Goal: Task Accomplishment & Management: Complete application form

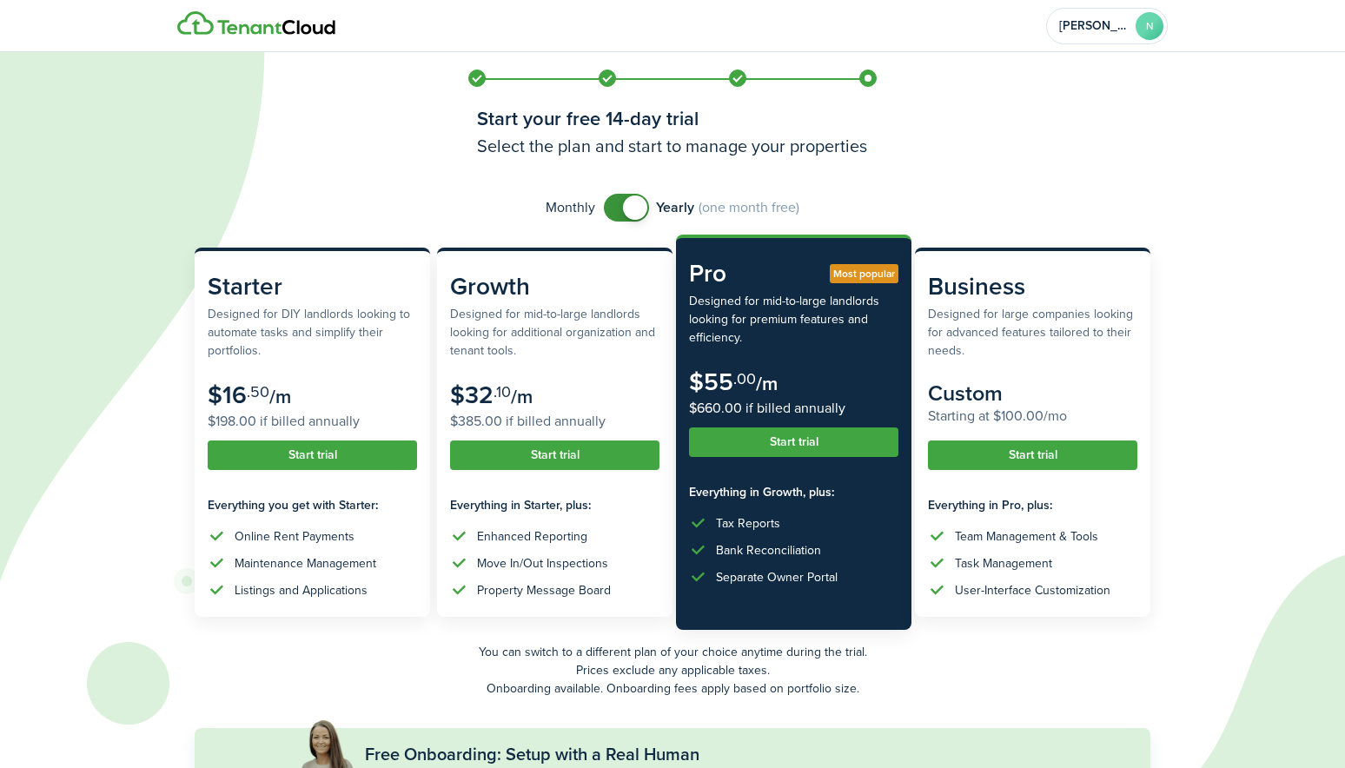
click at [618, 203] on span at bounding box center [626, 208] width 17 height 28
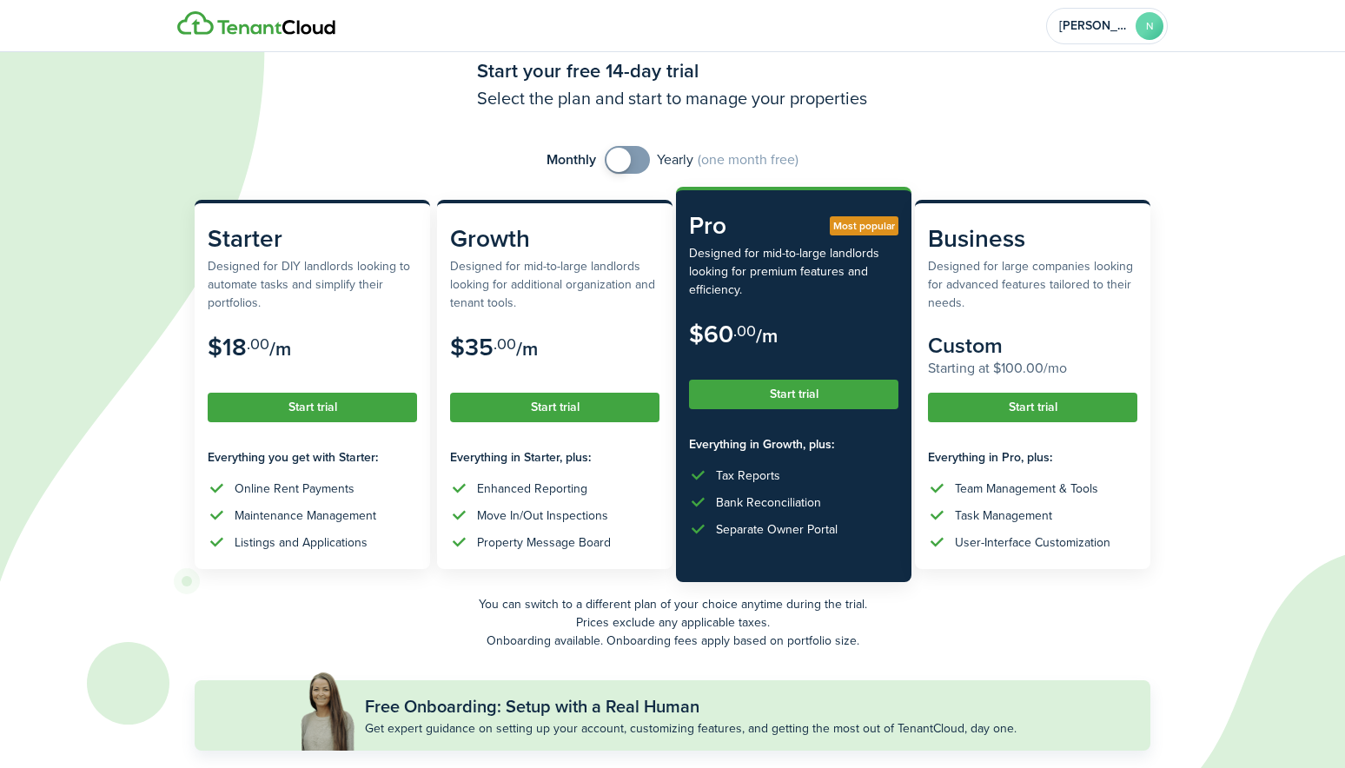
scroll to position [87, 0]
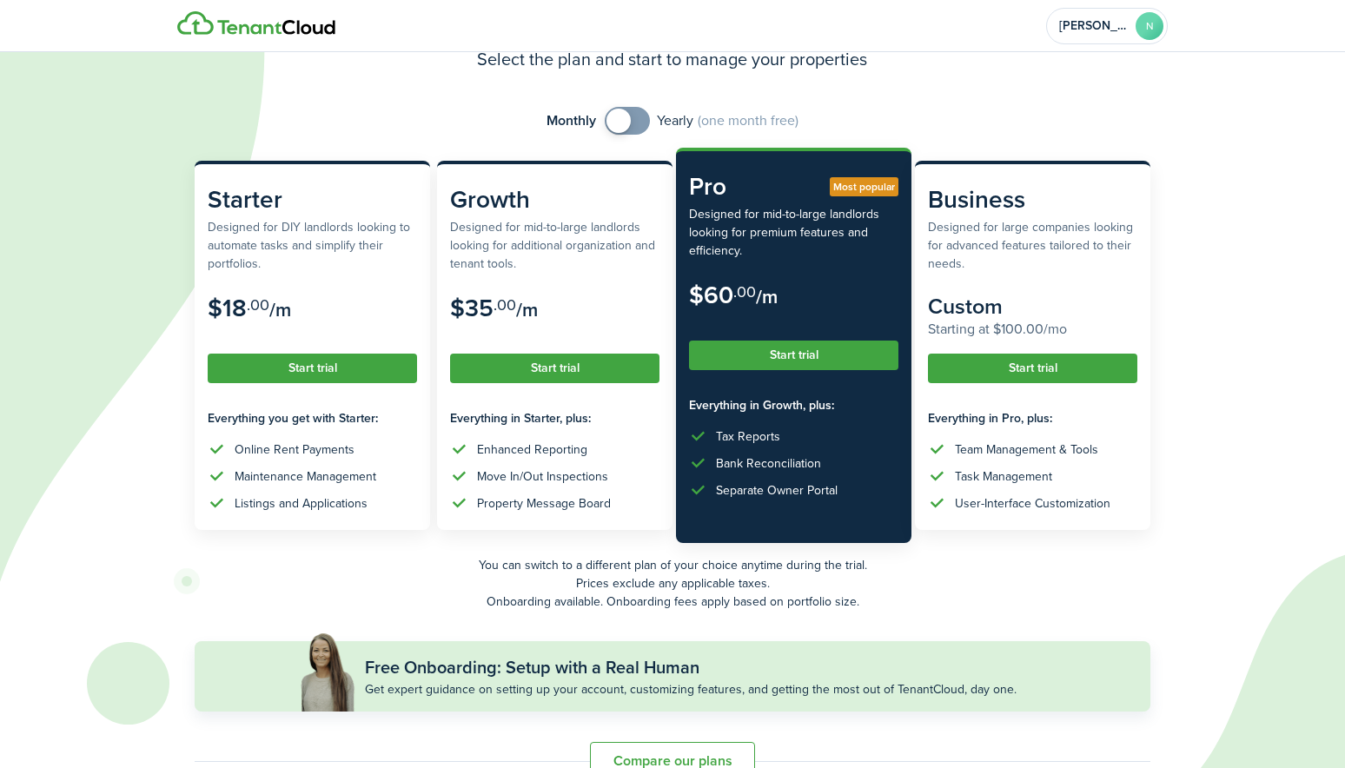
click at [636, 120] on span at bounding box center [627, 121] width 17 height 28
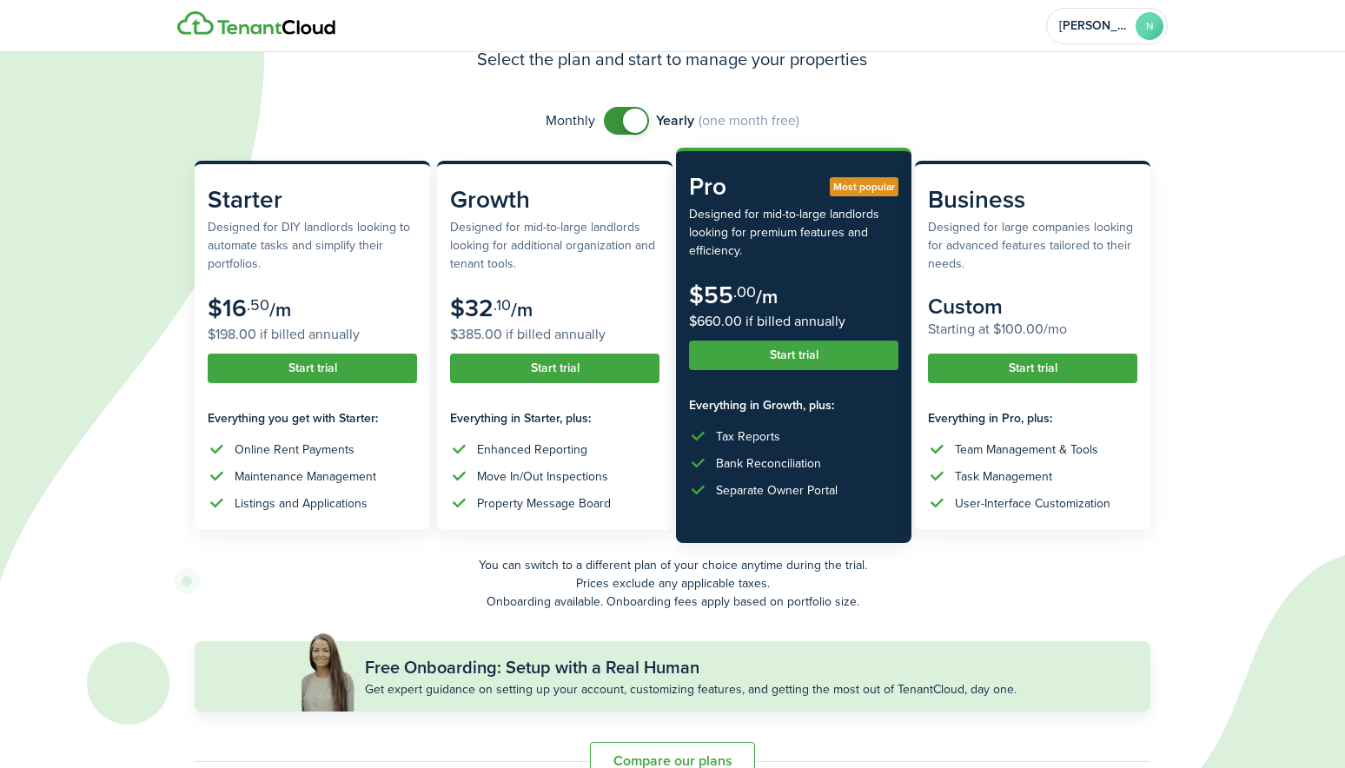
checkbox input "false"
click at [618, 120] on span at bounding box center [626, 121] width 17 height 28
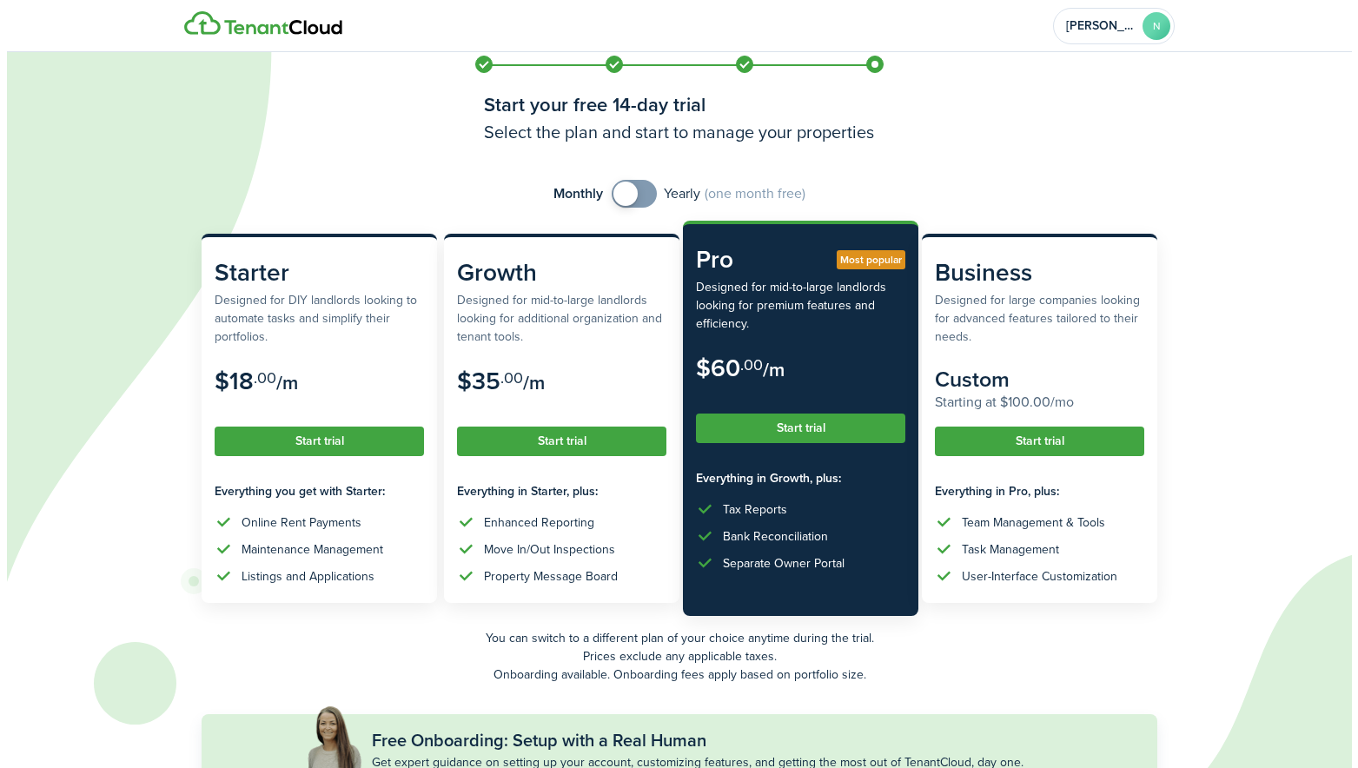
scroll to position [0, 0]
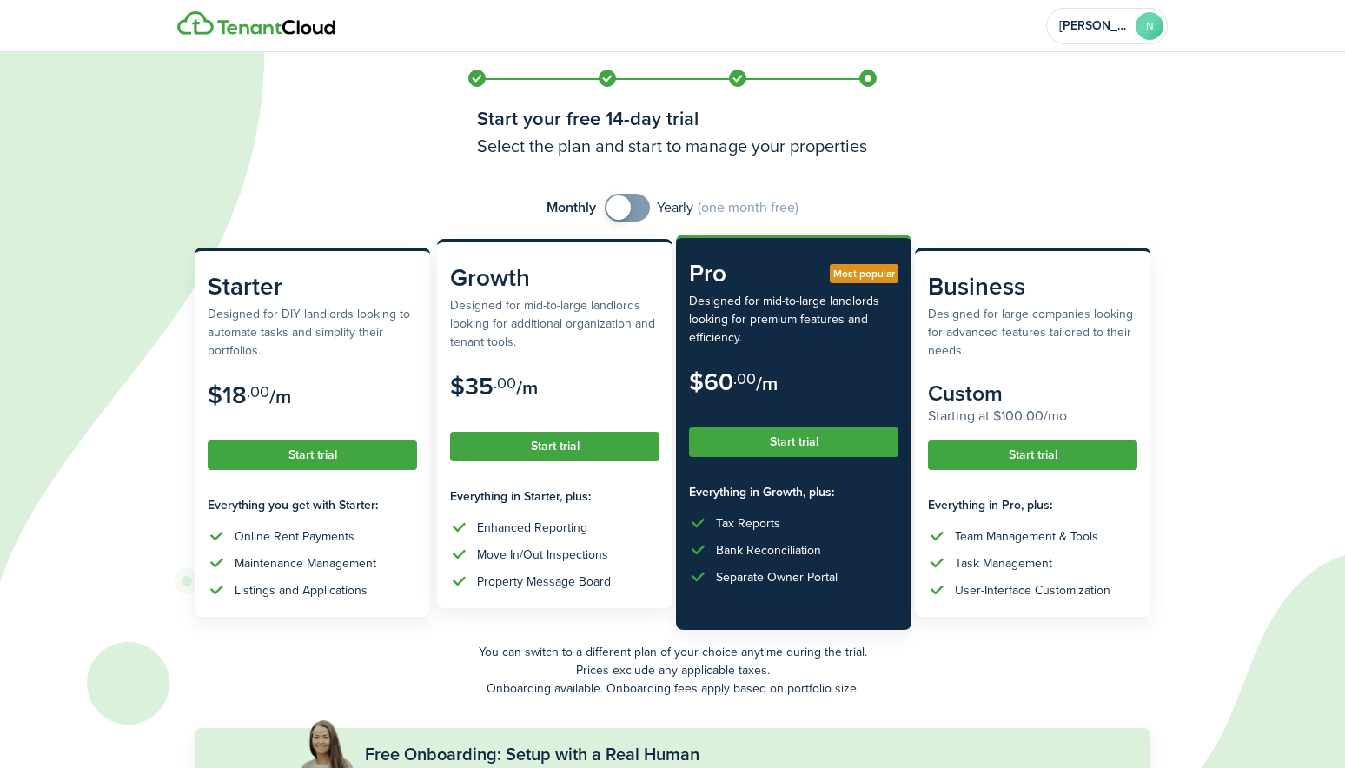
click at [544, 448] on button "Start trial" at bounding box center [554, 447] width 209 height 30
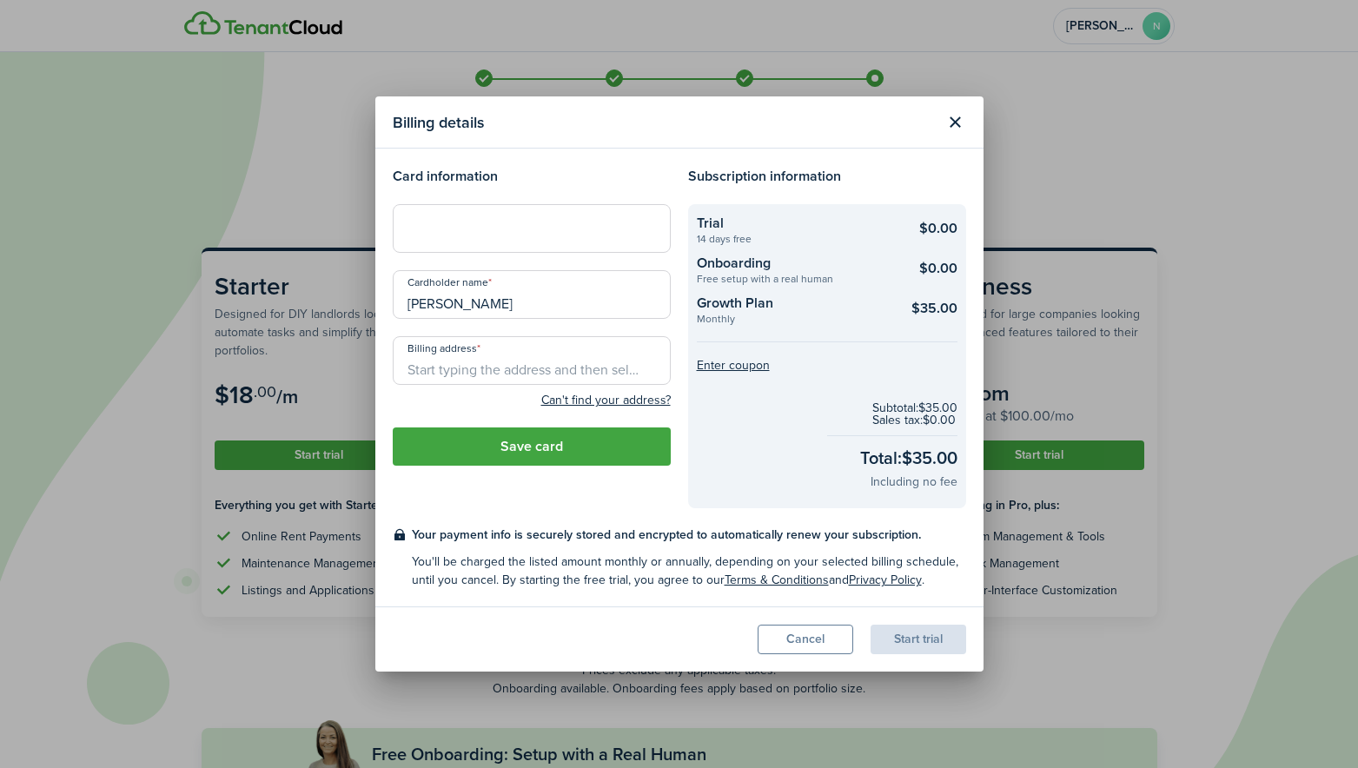
click at [720, 417] on checkout-total "Subtotal: $35.00 Sales tax: $0.00 Total: $35.00 Including no fee" at bounding box center [827, 446] width 261 height 115
click at [408, 368] on input "Billing address" at bounding box center [532, 360] width 278 height 49
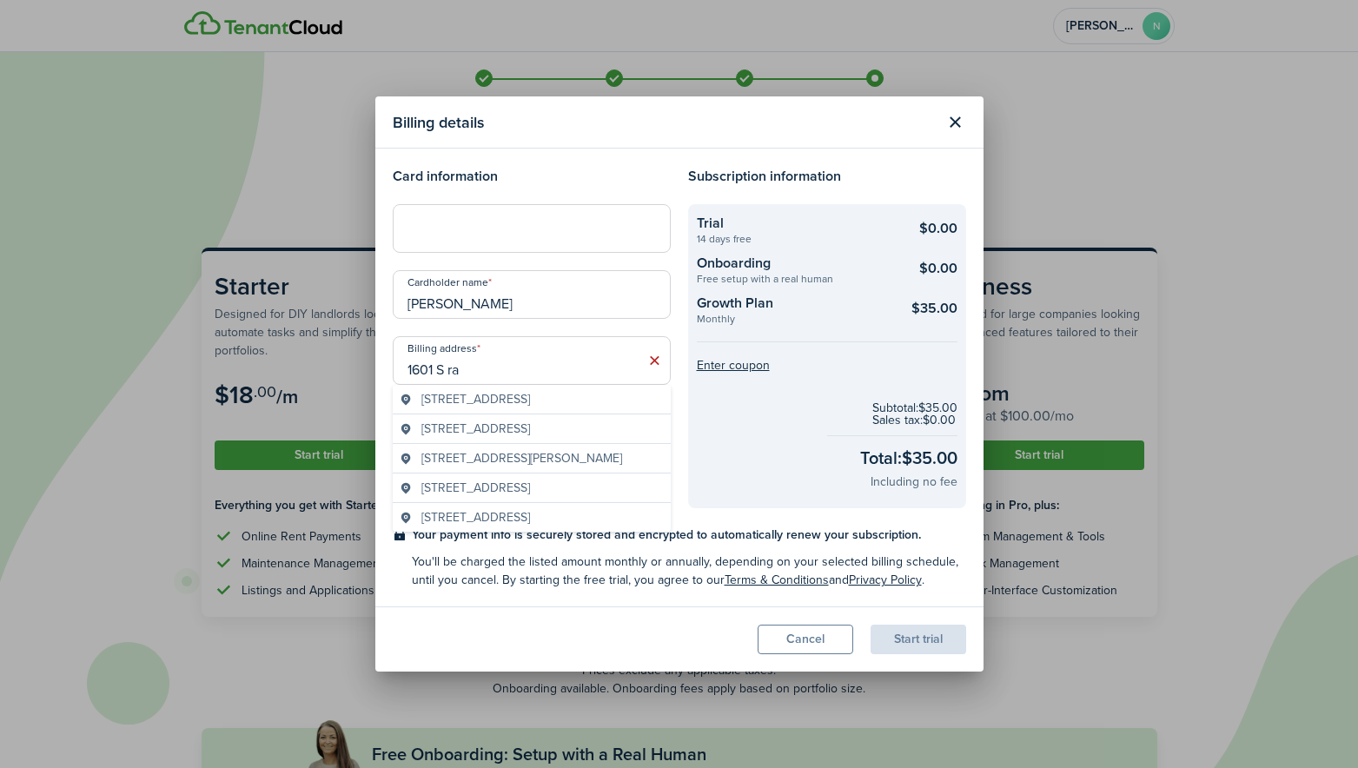
click at [475, 400] on span "[STREET_ADDRESS]" at bounding box center [476, 399] width 109 height 18
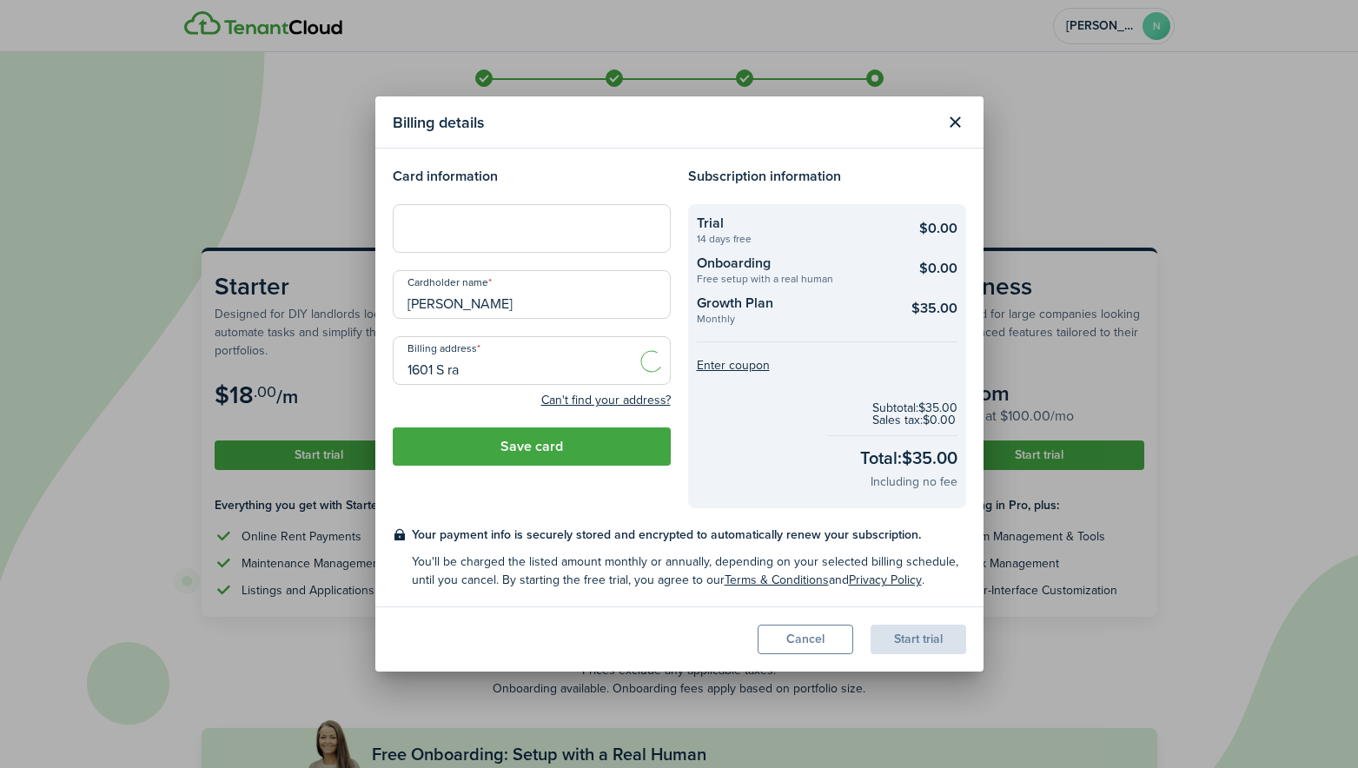
type input "[STREET_ADDRESS]"
click at [541, 445] on button "Save card" at bounding box center [532, 447] width 278 height 38
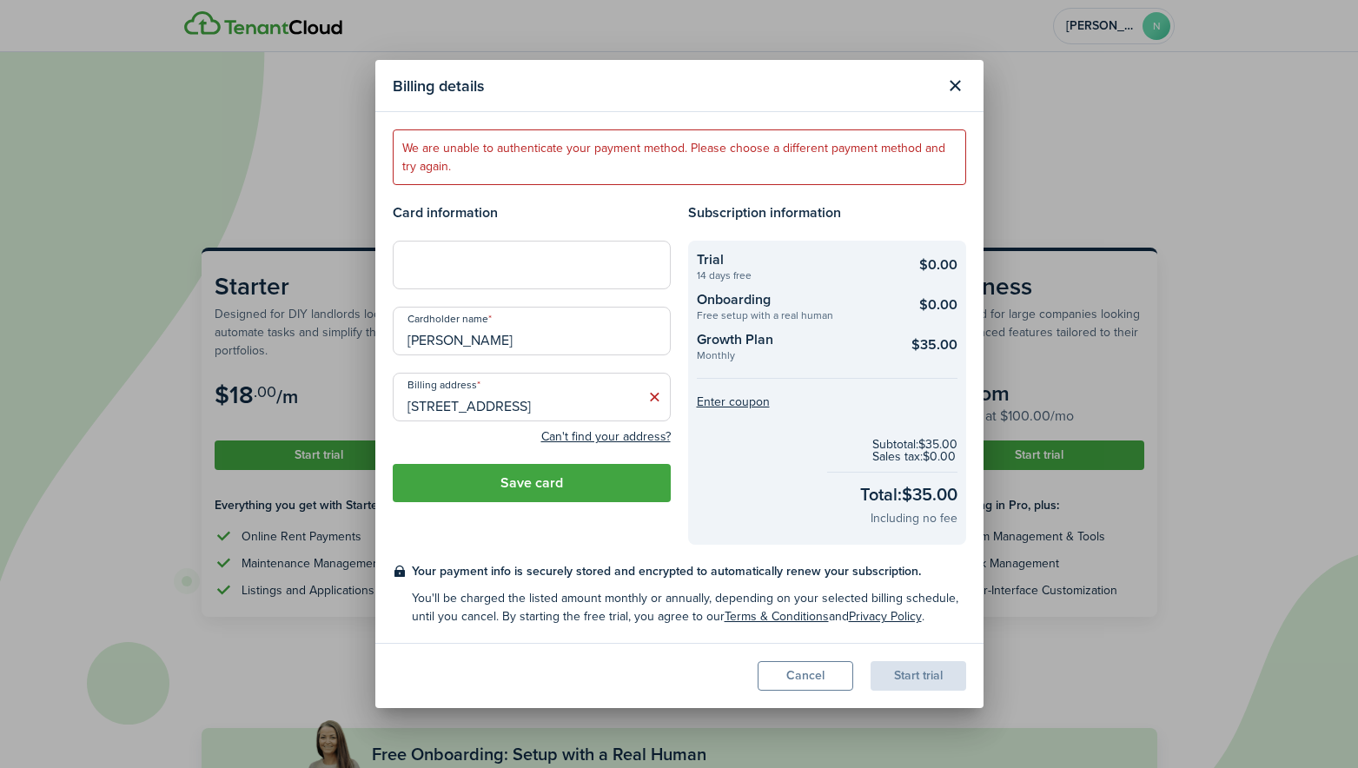
click at [863, 208] on h4 "Subscription information" at bounding box center [827, 213] width 278 height 21
click at [545, 339] on input "[PERSON_NAME]" at bounding box center [532, 331] width 278 height 49
click at [654, 396] on icon at bounding box center [655, 396] width 18 height 17
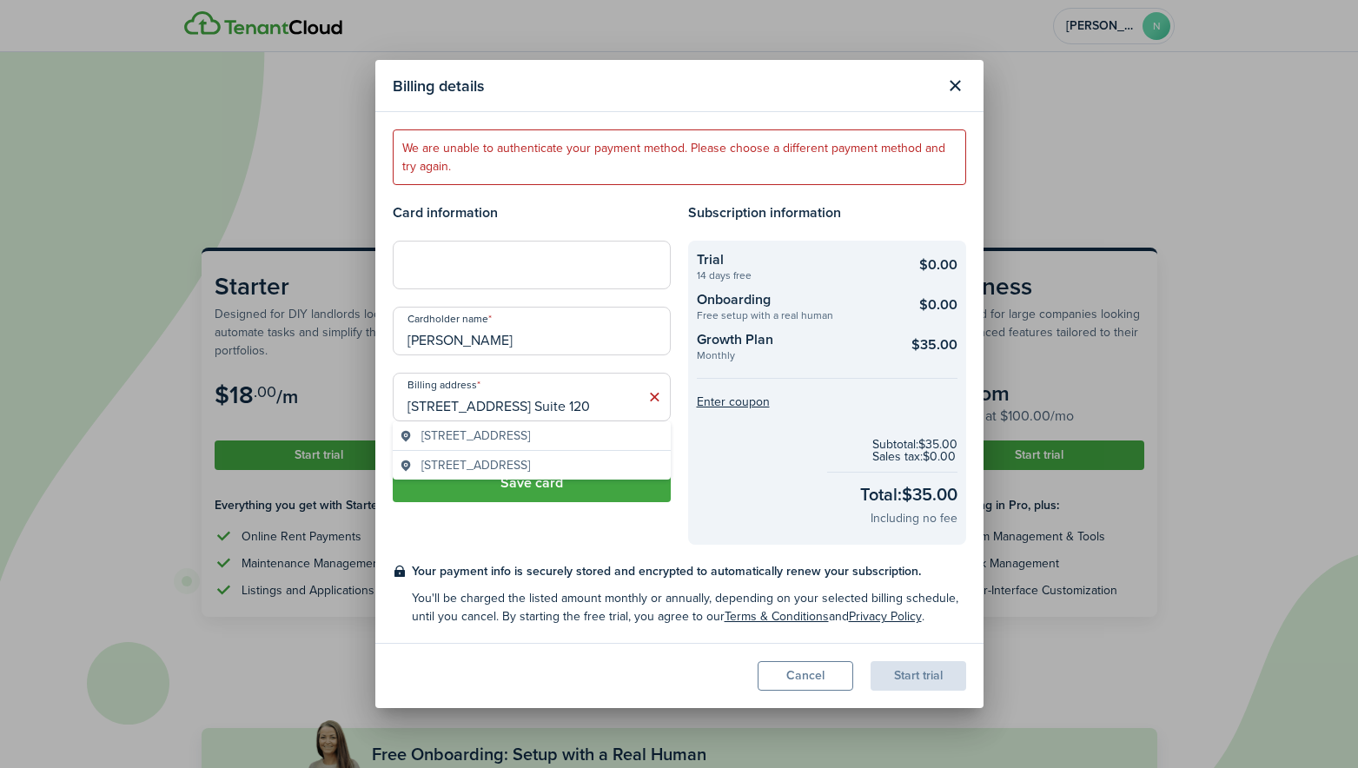
click at [485, 429] on span "[STREET_ADDRESS]" at bounding box center [476, 436] width 109 height 18
type input "[STREET_ADDRESS]"
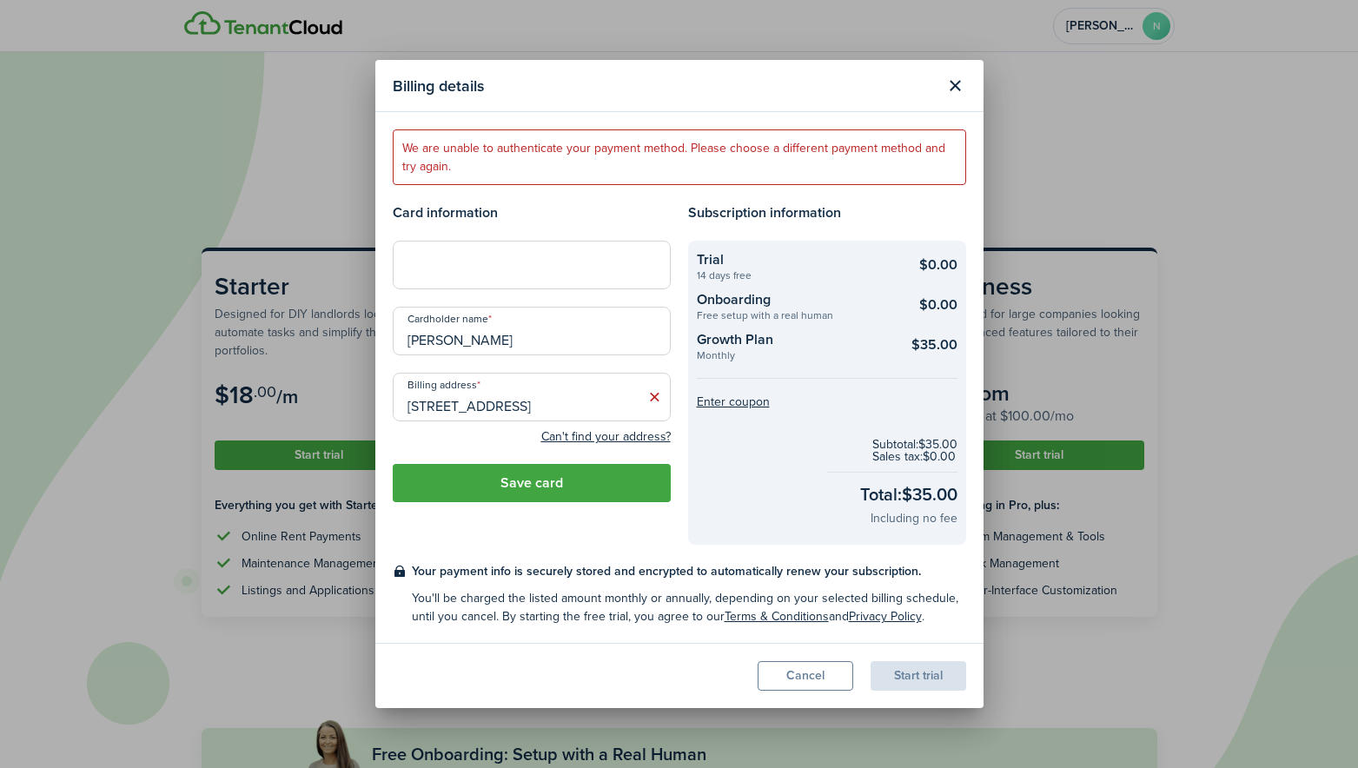
click at [532, 488] on button "Save card" at bounding box center [532, 483] width 278 height 38
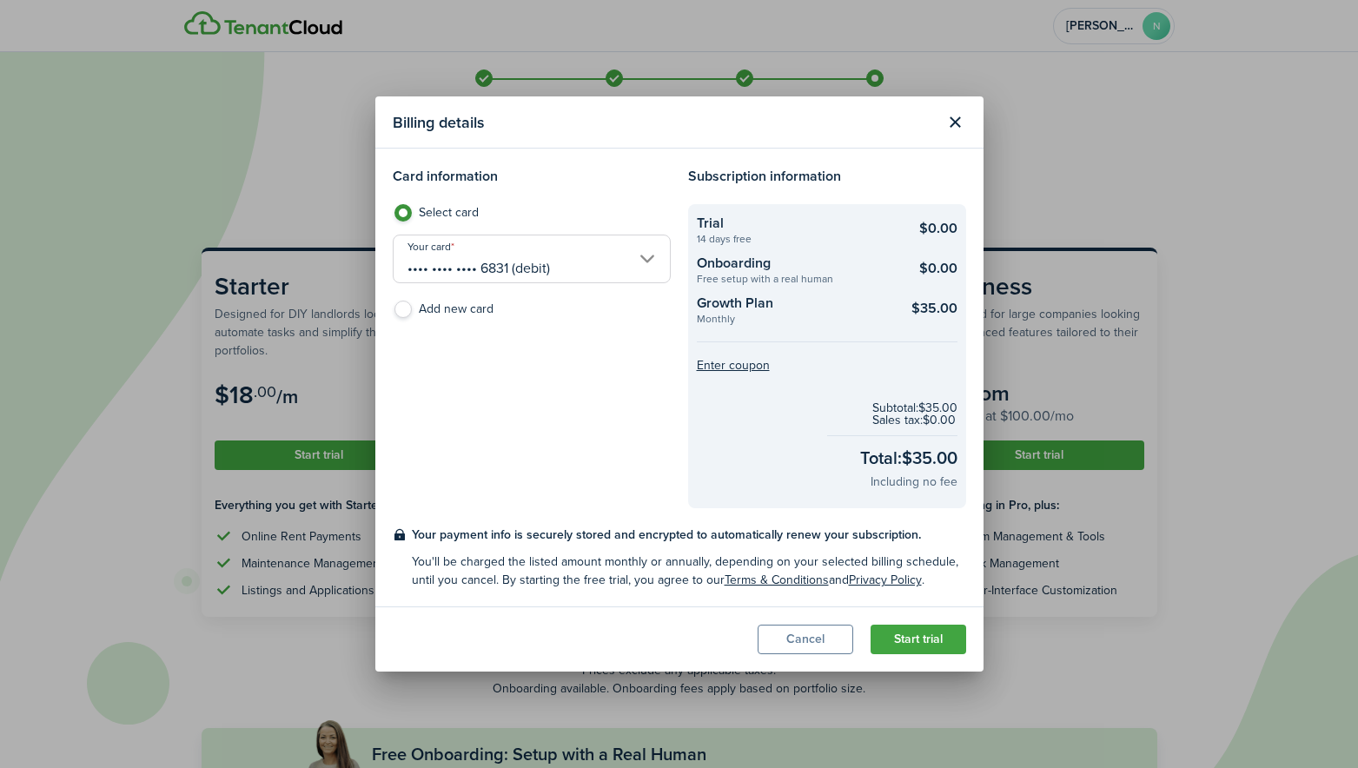
click at [905, 637] on button "Start trial" at bounding box center [919, 640] width 96 height 30
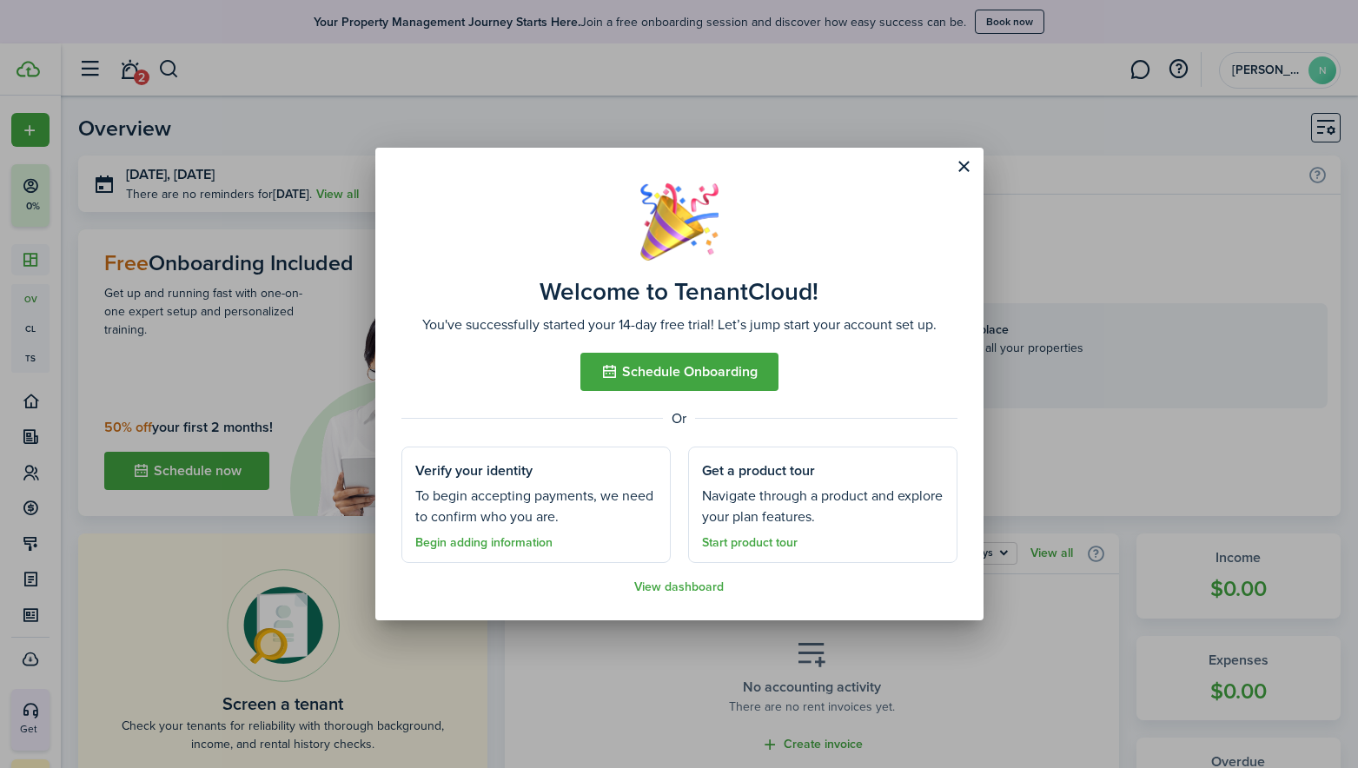
click at [677, 368] on button "Schedule Onboarding" at bounding box center [680, 372] width 198 height 38
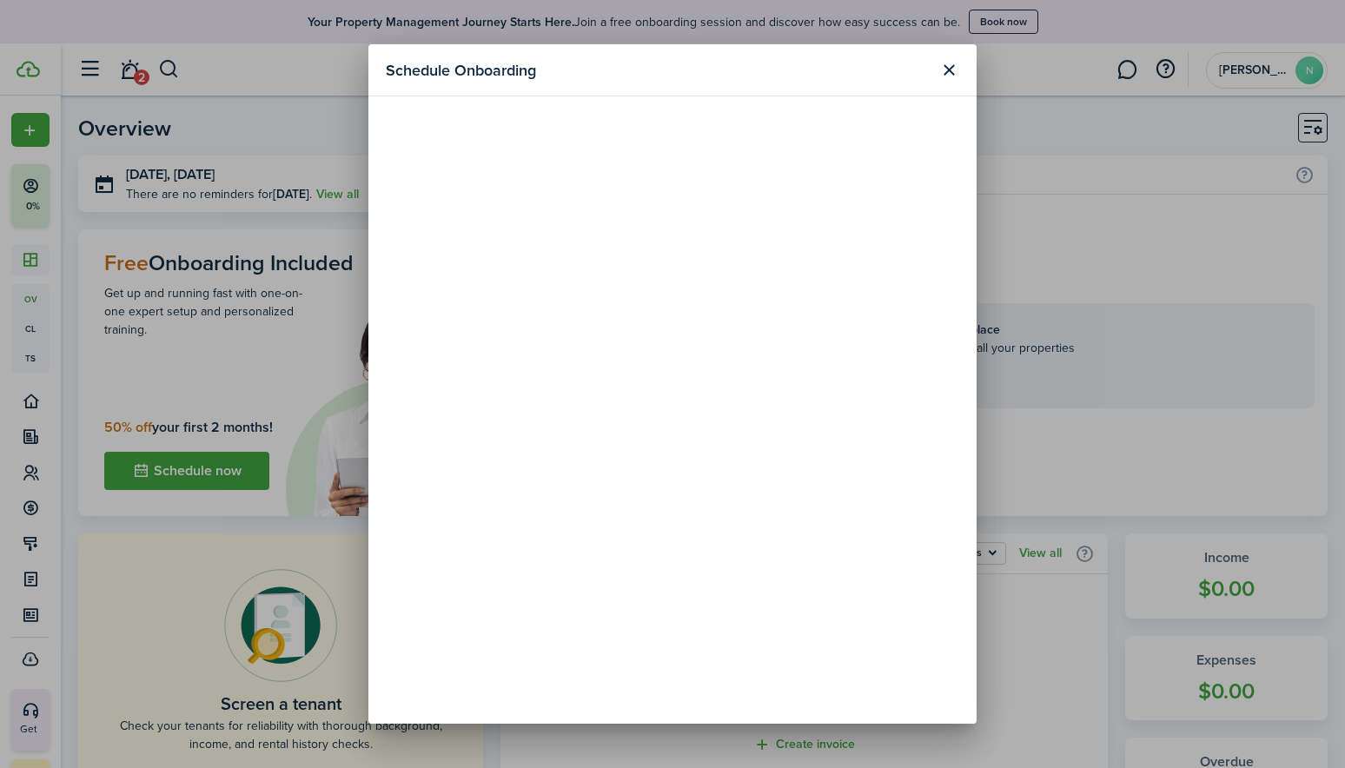
click at [946, 68] on button "Close modal" at bounding box center [949, 71] width 30 height 30
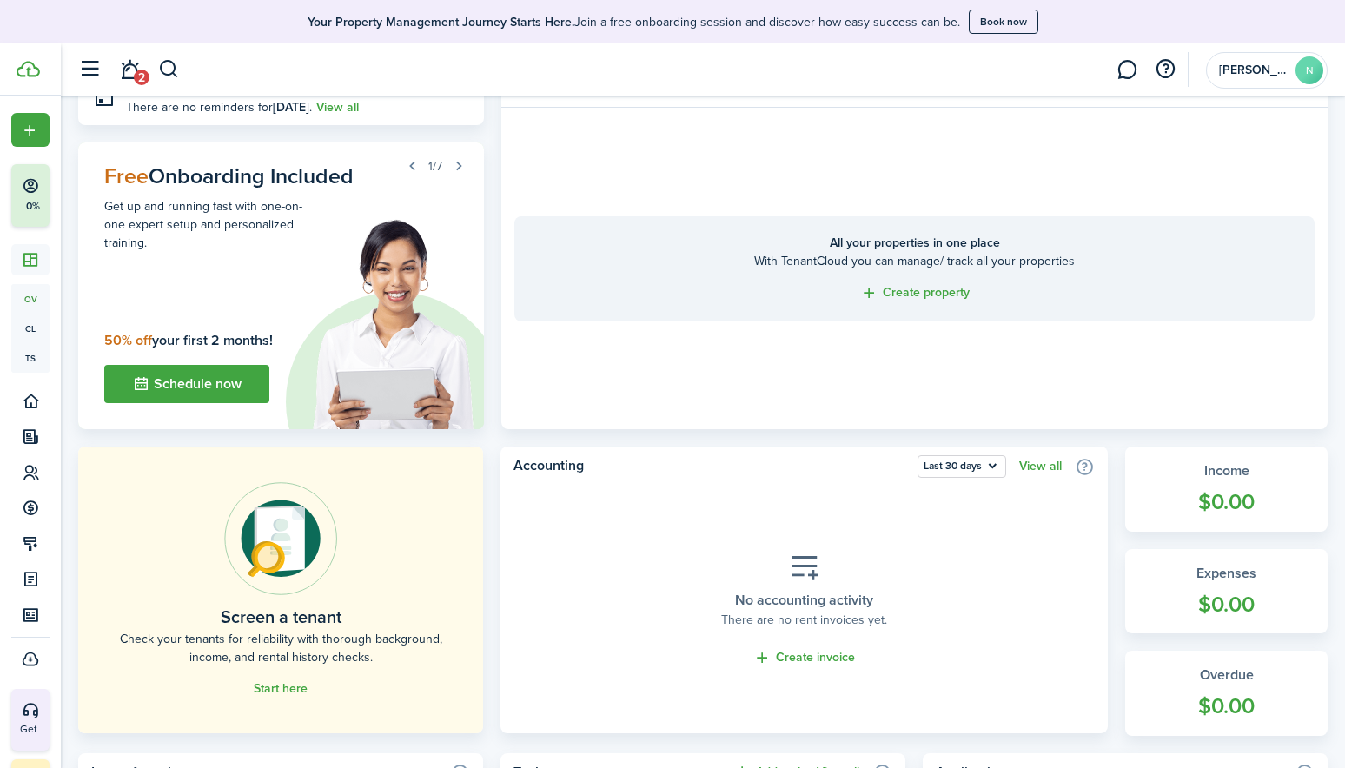
scroll to position [174, 0]
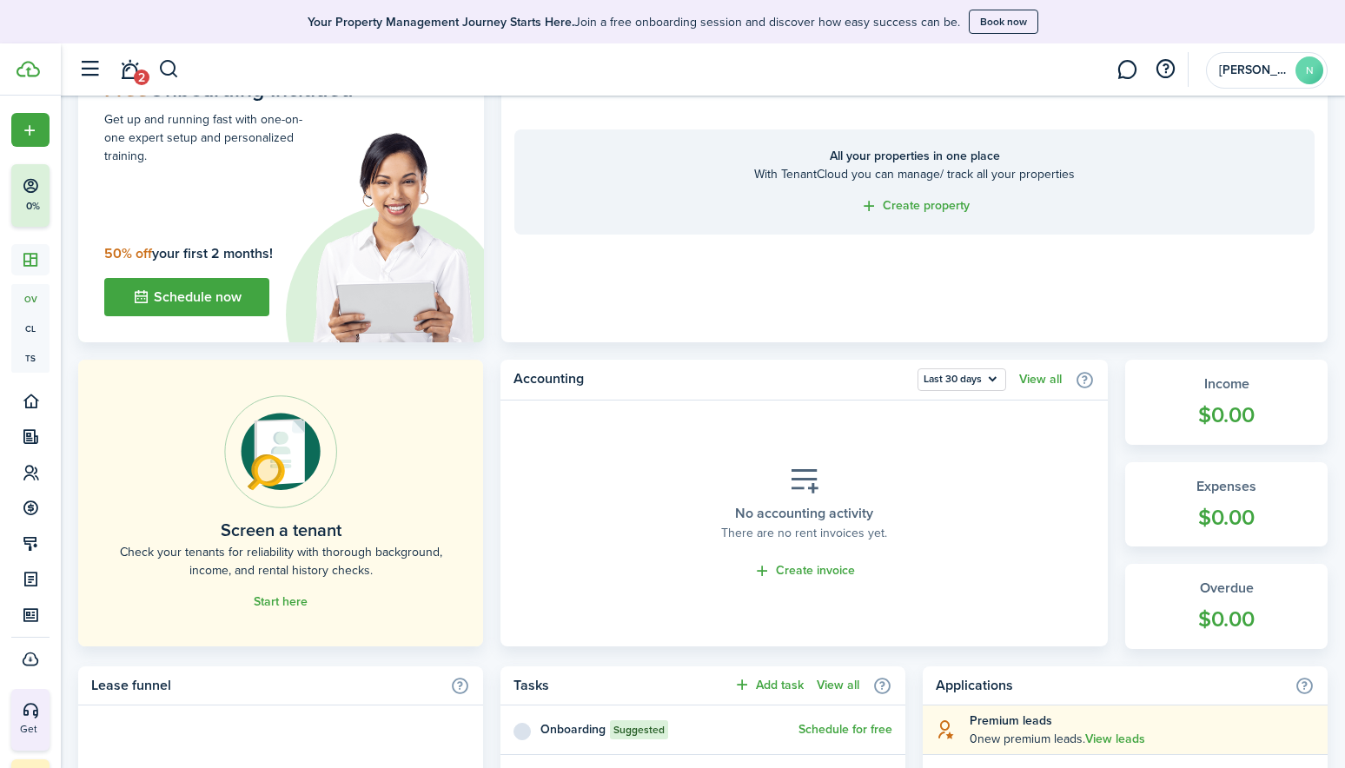
click at [926, 204] on link "Create property" at bounding box center [915, 206] width 110 height 20
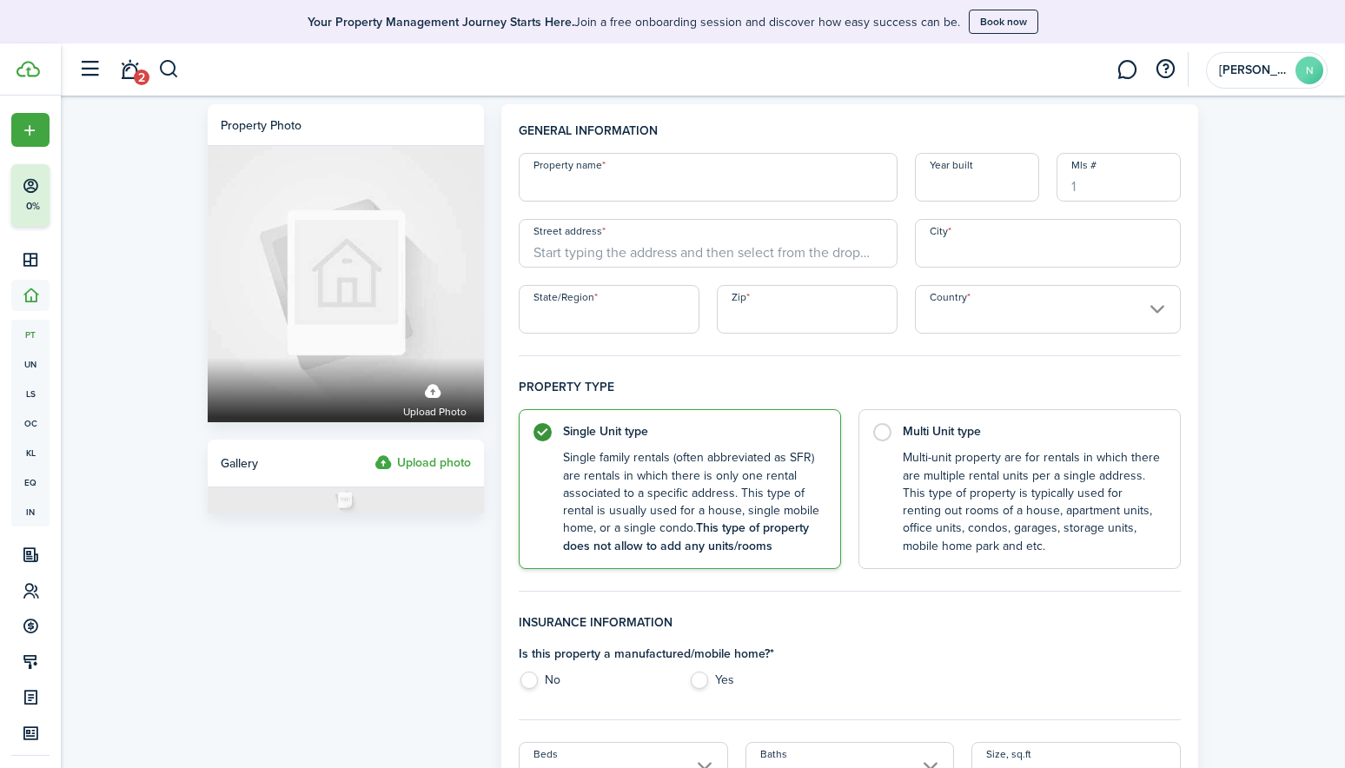
click at [554, 190] on input "Property name" at bounding box center [708, 177] width 379 height 49
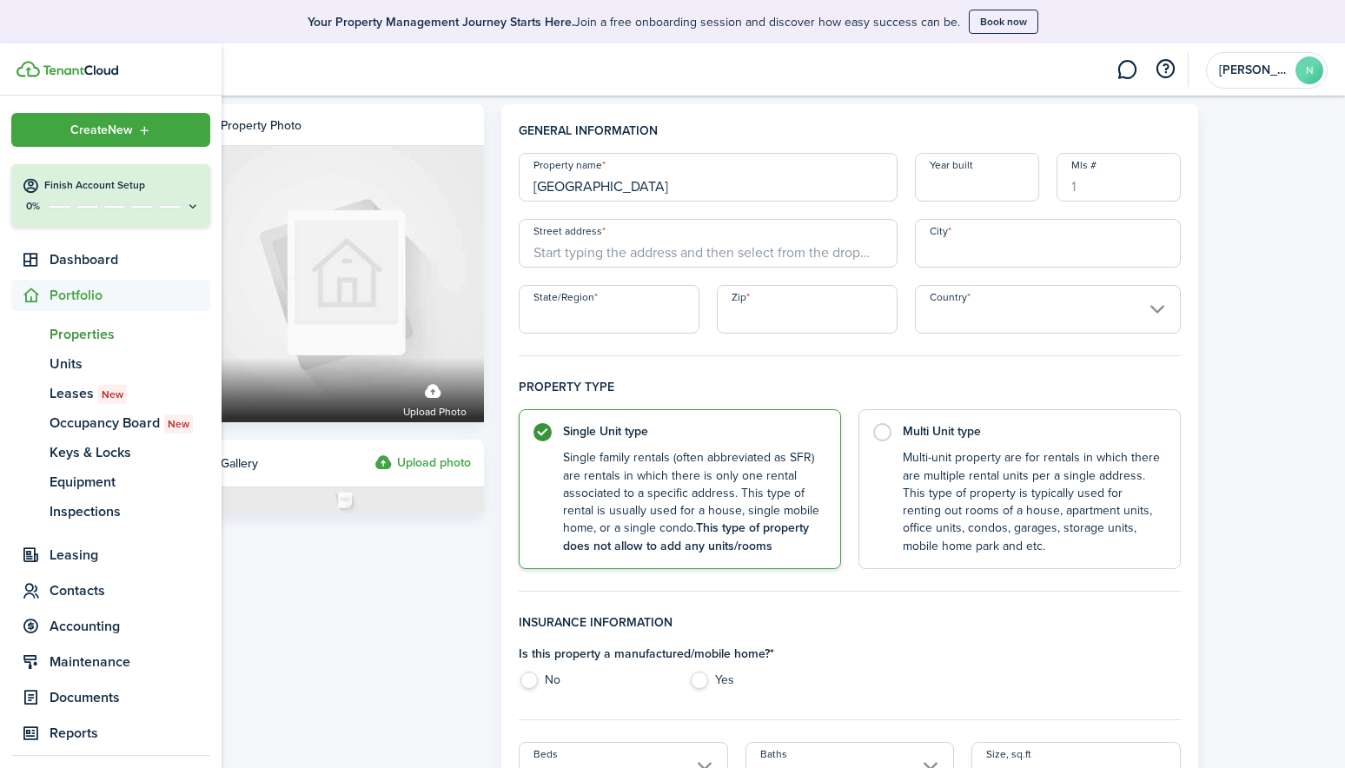
type input "[GEOGRAPHIC_DATA]"
click at [74, 334] on span "Properties" at bounding box center [130, 334] width 161 height 21
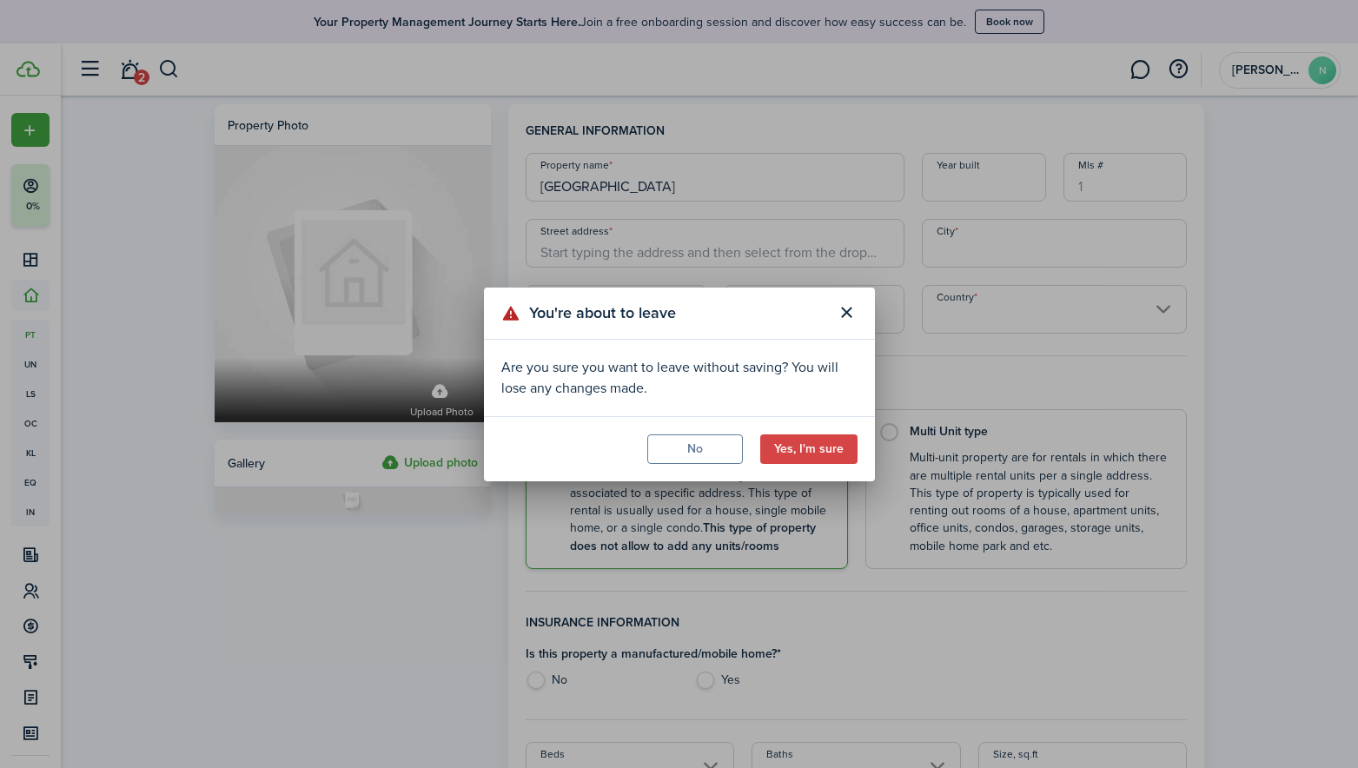
click at [814, 449] on button "Yes, I'm sure" at bounding box center [808, 450] width 97 height 30
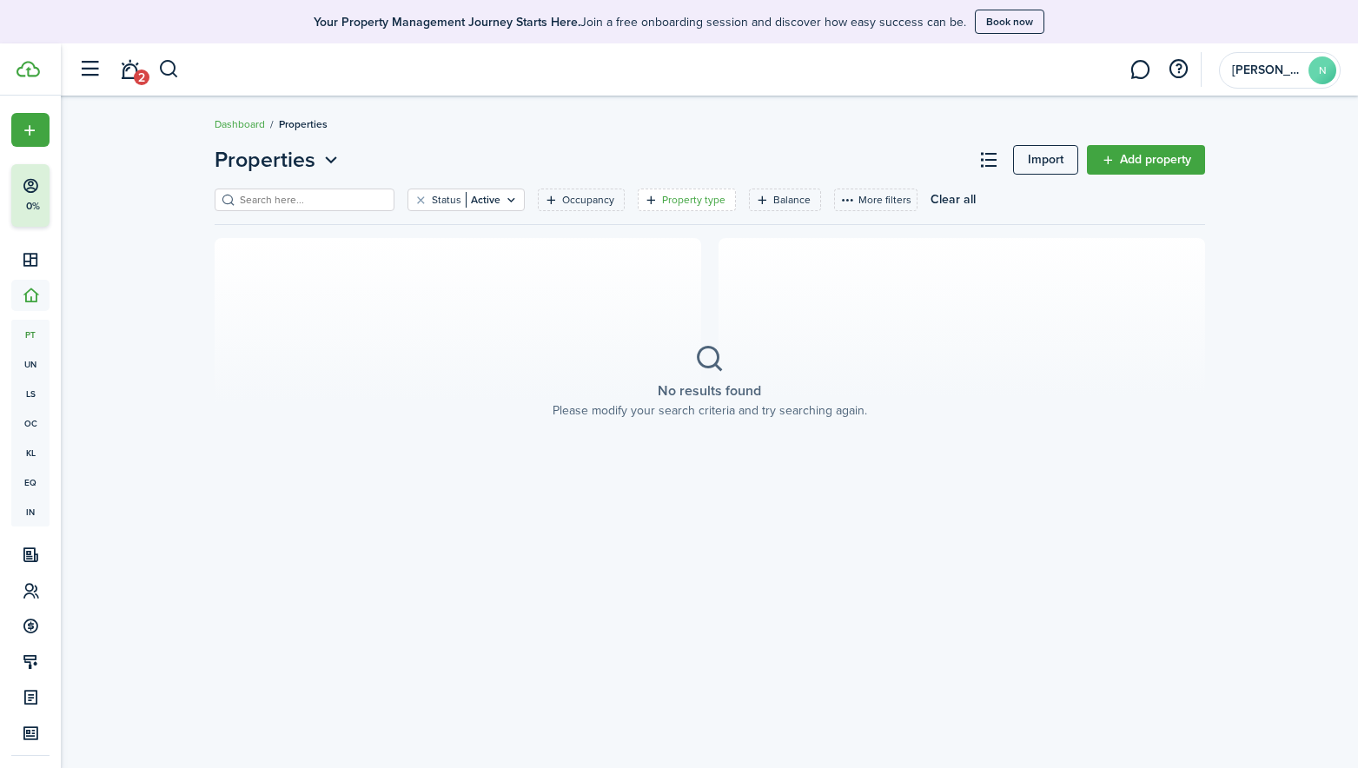
click at [644, 199] on icon "Open filter" at bounding box center [651, 200] width 15 height 14
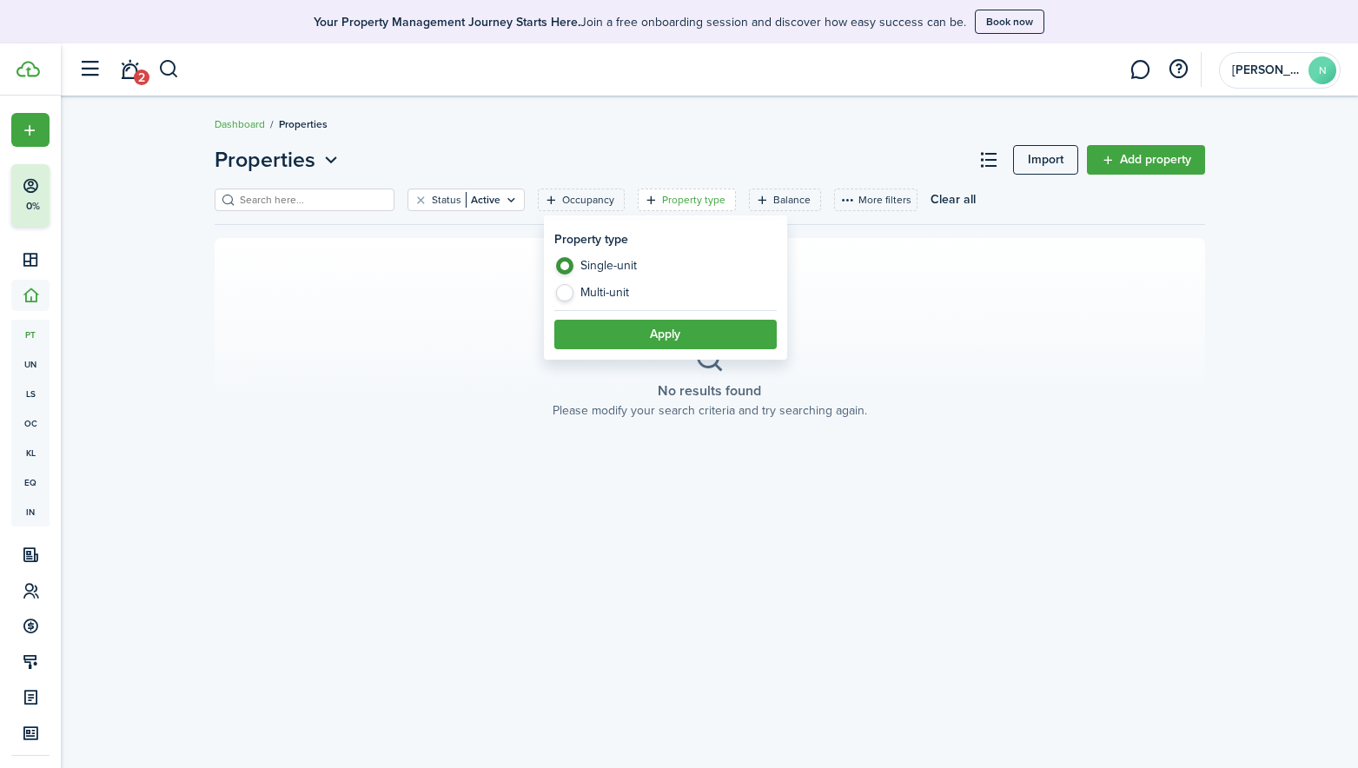
click at [918, 334] on section "No results found Please modify your search criteria and try searching again." at bounding box center [710, 381] width 991 height 287
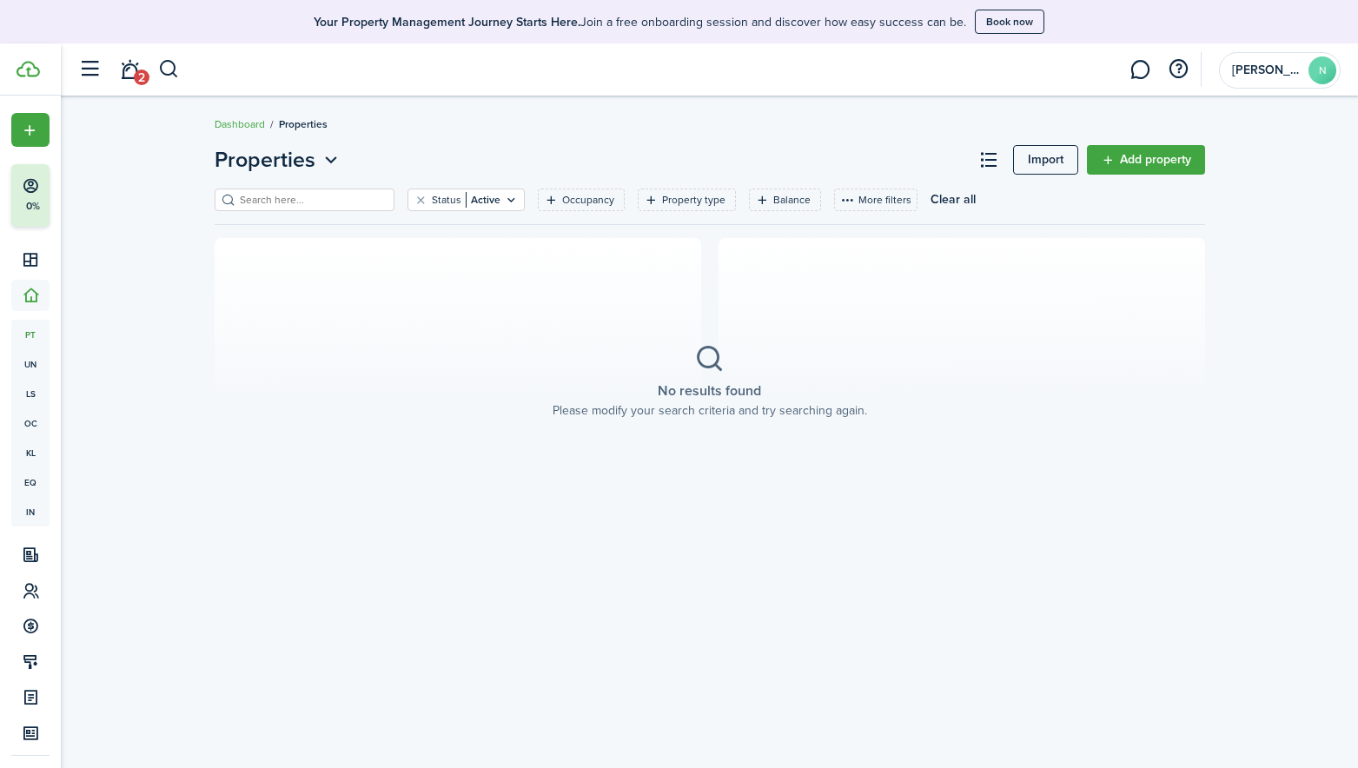
click at [1150, 160] on link "Add property" at bounding box center [1146, 160] width 118 height 30
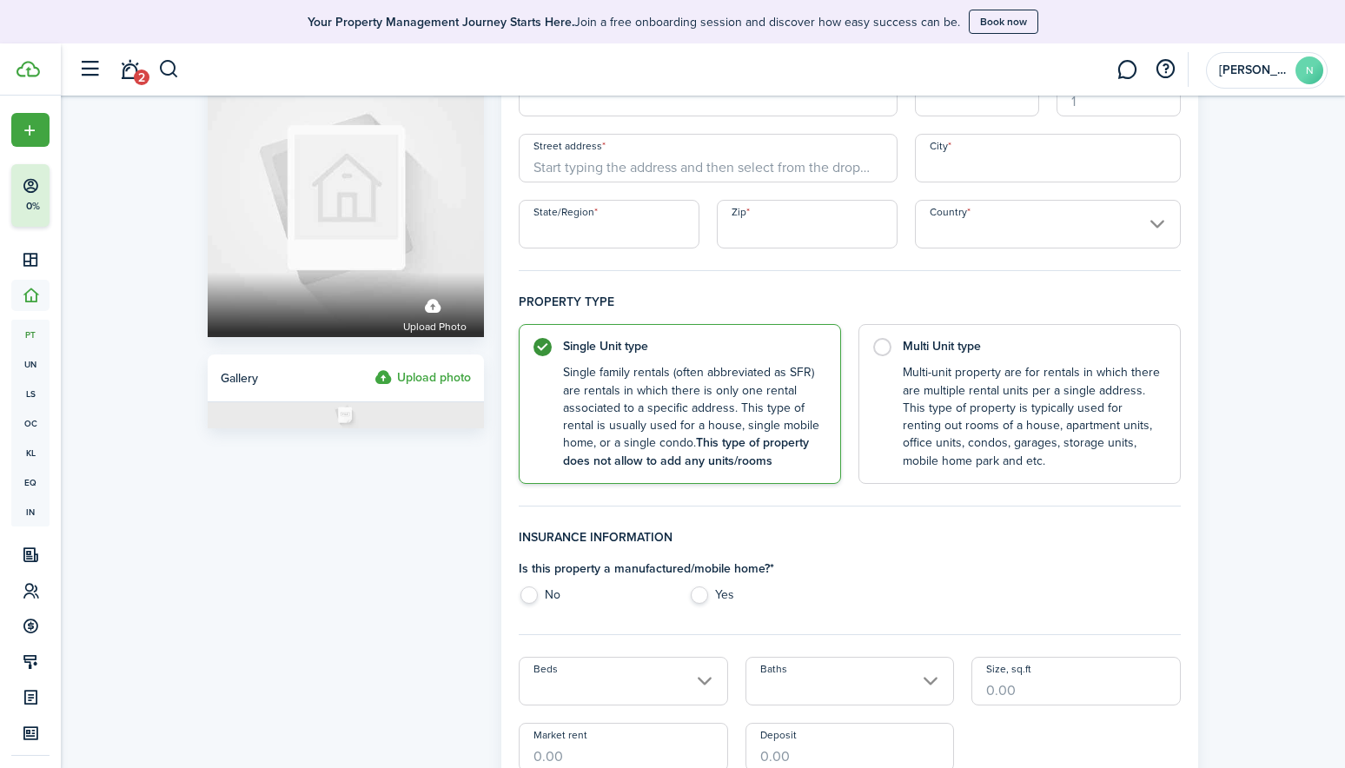
scroll to position [42, 0]
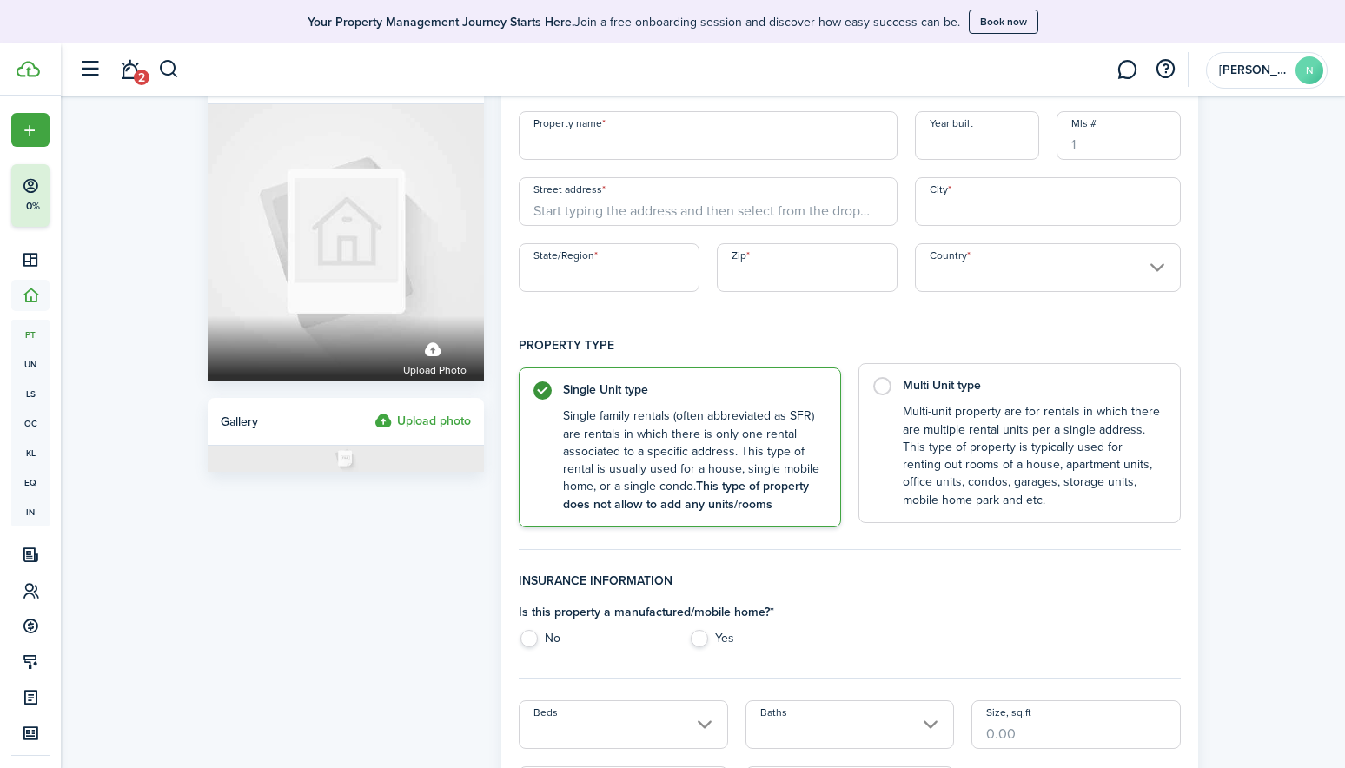
click at [888, 393] on label "Multi Unit type Multi-unit property are for rentals in which there are multiple…" at bounding box center [1020, 443] width 322 height 160
radio input "false"
radio input "true"
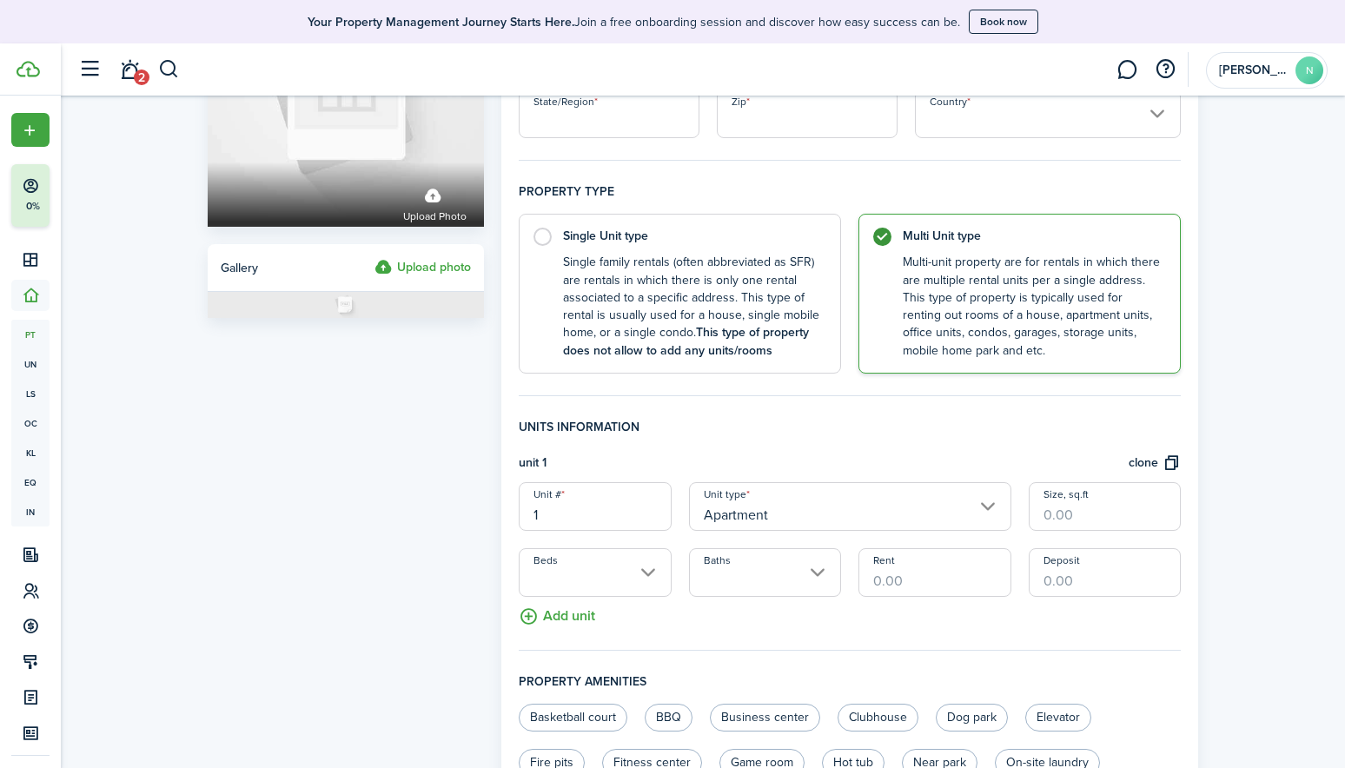
scroll to position [216, 0]
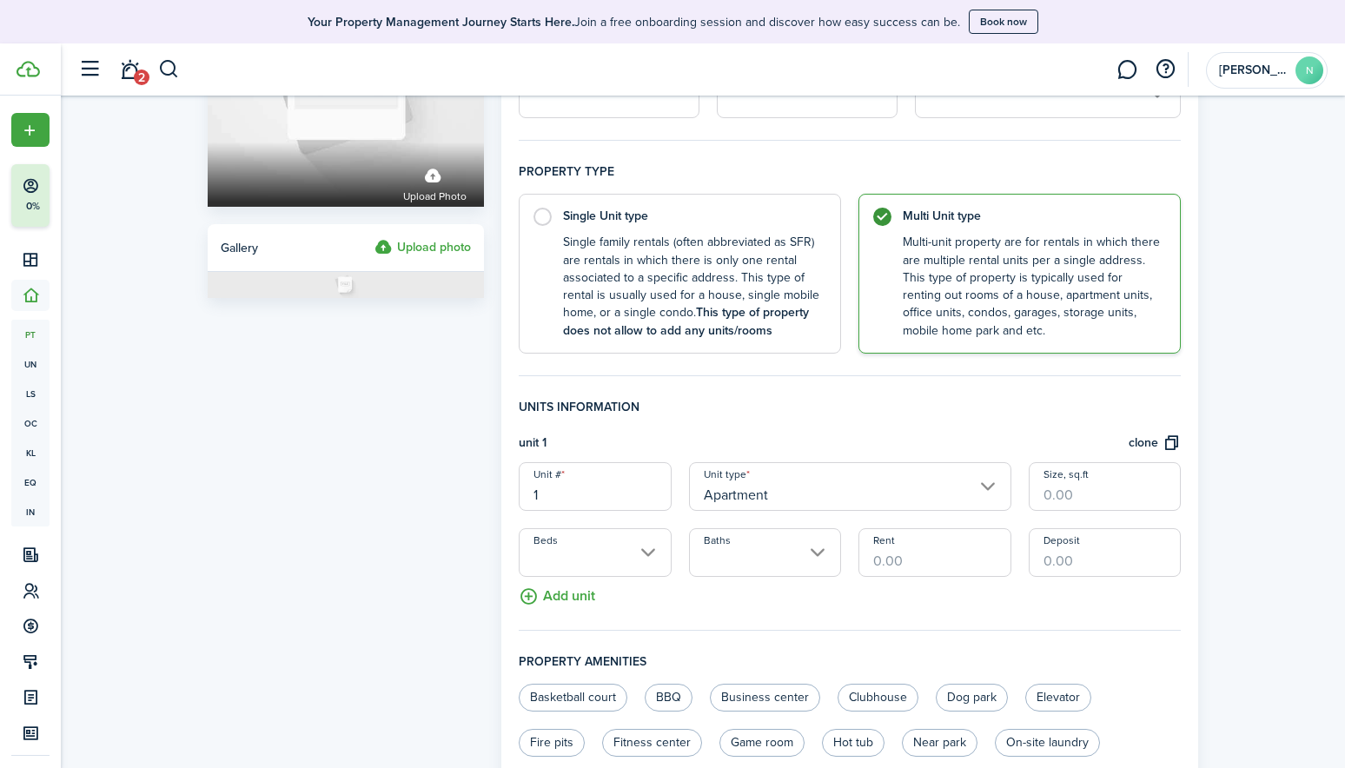
click at [985, 488] on input "Apartment" at bounding box center [850, 486] width 322 height 49
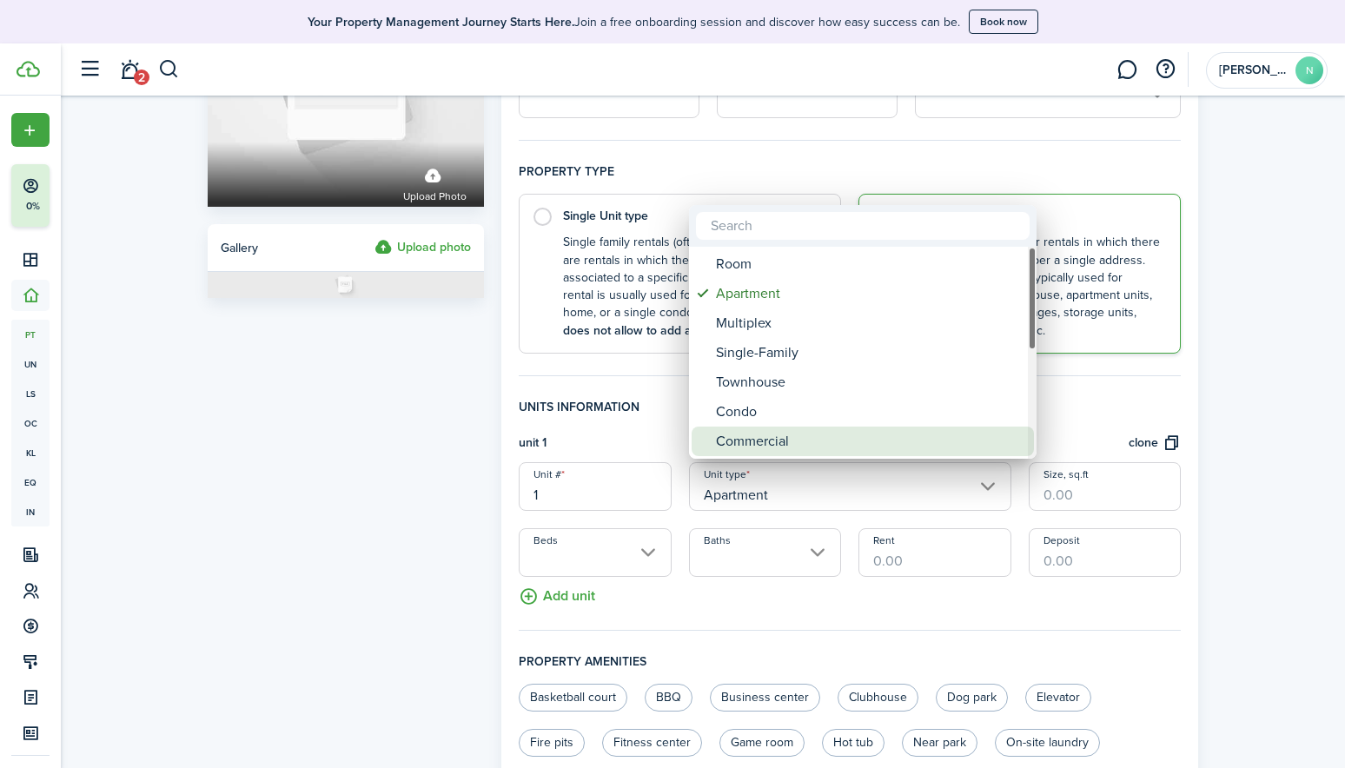
click at [752, 440] on div "Commercial" at bounding box center [870, 442] width 308 height 30
type input "Commercial"
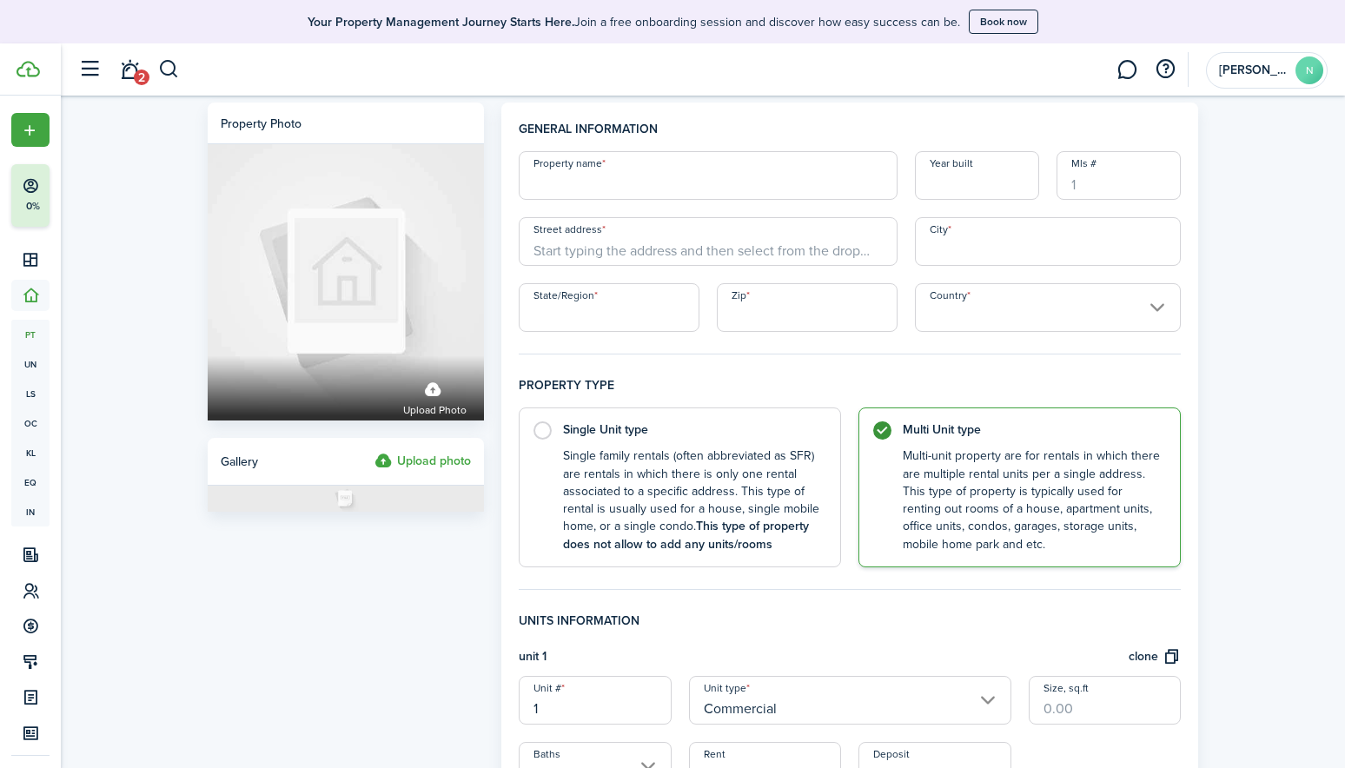
scroll to position [0, 0]
click at [549, 182] on input "Property name" at bounding box center [708, 177] width 379 height 49
type input "[GEOGRAPHIC_DATA]"
click at [534, 250] on input "Street address" at bounding box center [708, 243] width 379 height 49
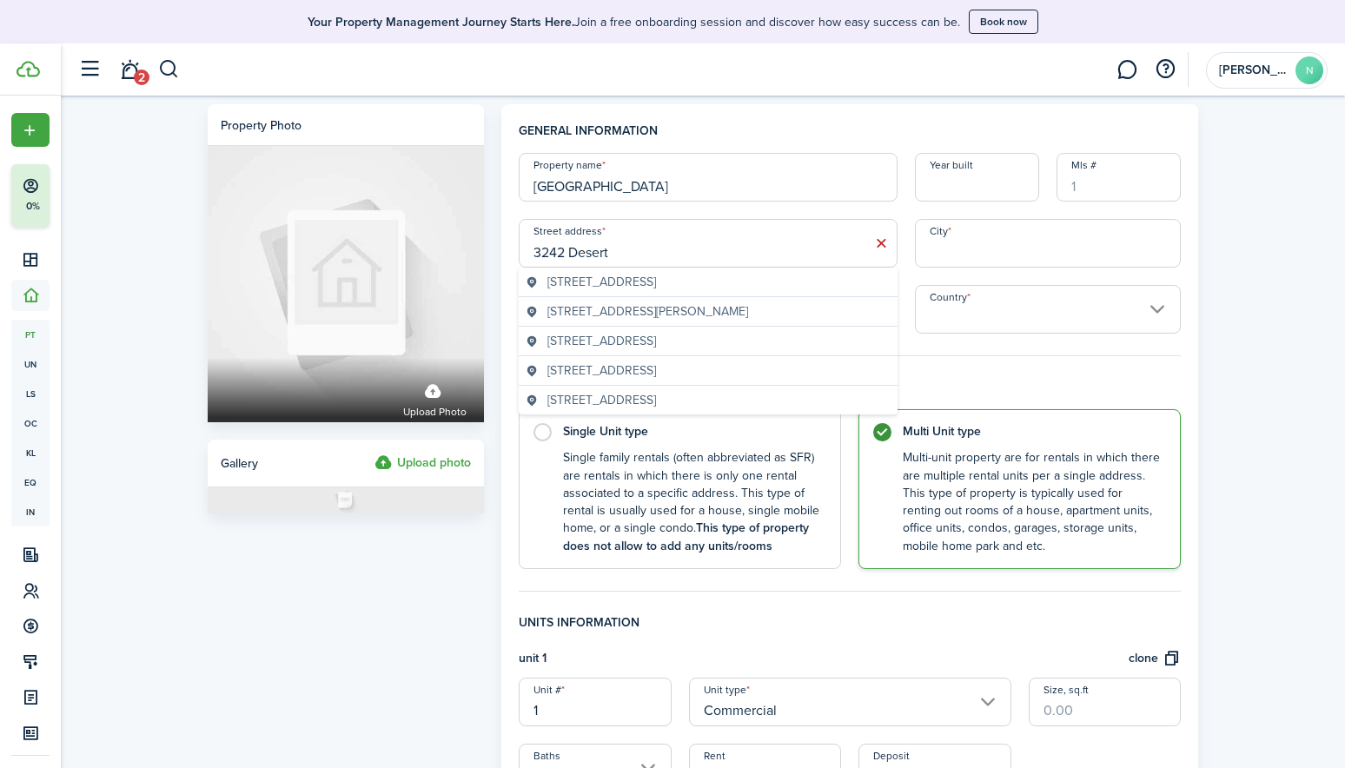
click at [628, 281] on span "[STREET_ADDRESS]" at bounding box center [602, 282] width 109 height 18
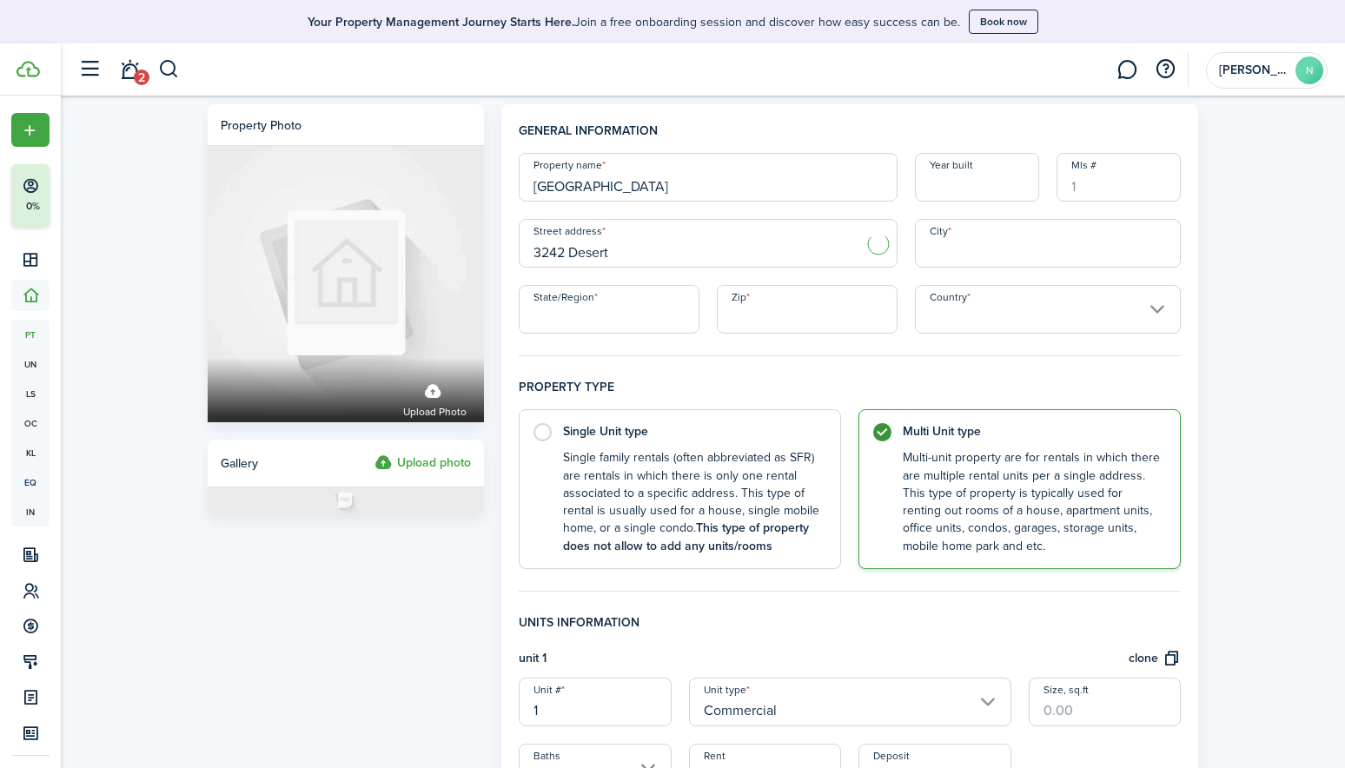
type input "[STREET_ADDRESS]"
type input "[GEOGRAPHIC_DATA]"
type input "NV"
type input "89121"
type input "[GEOGRAPHIC_DATA]"
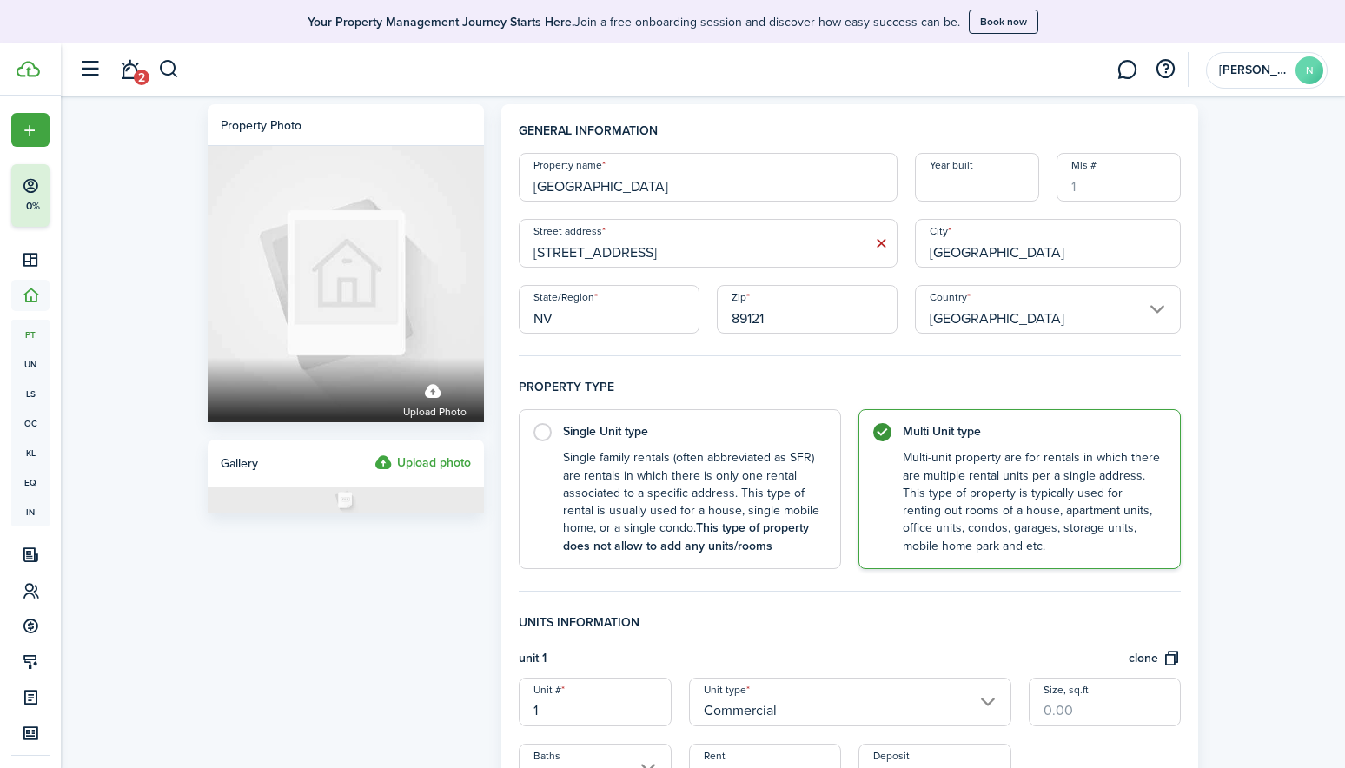
click at [139, 75] on span "2" at bounding box center [142, 78] width 16 height 16
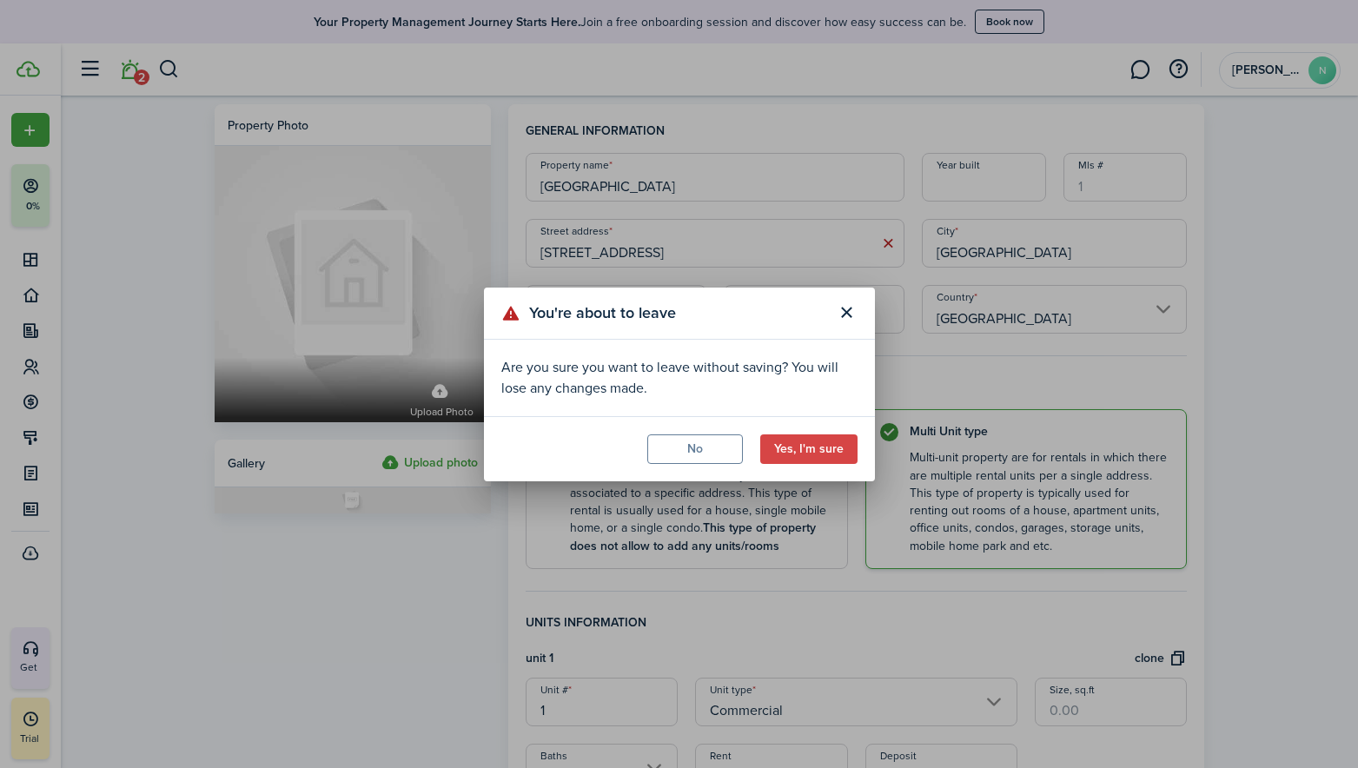
click at [695, 445] on button "No" at bounding box center [695, 450] width 96 height 30
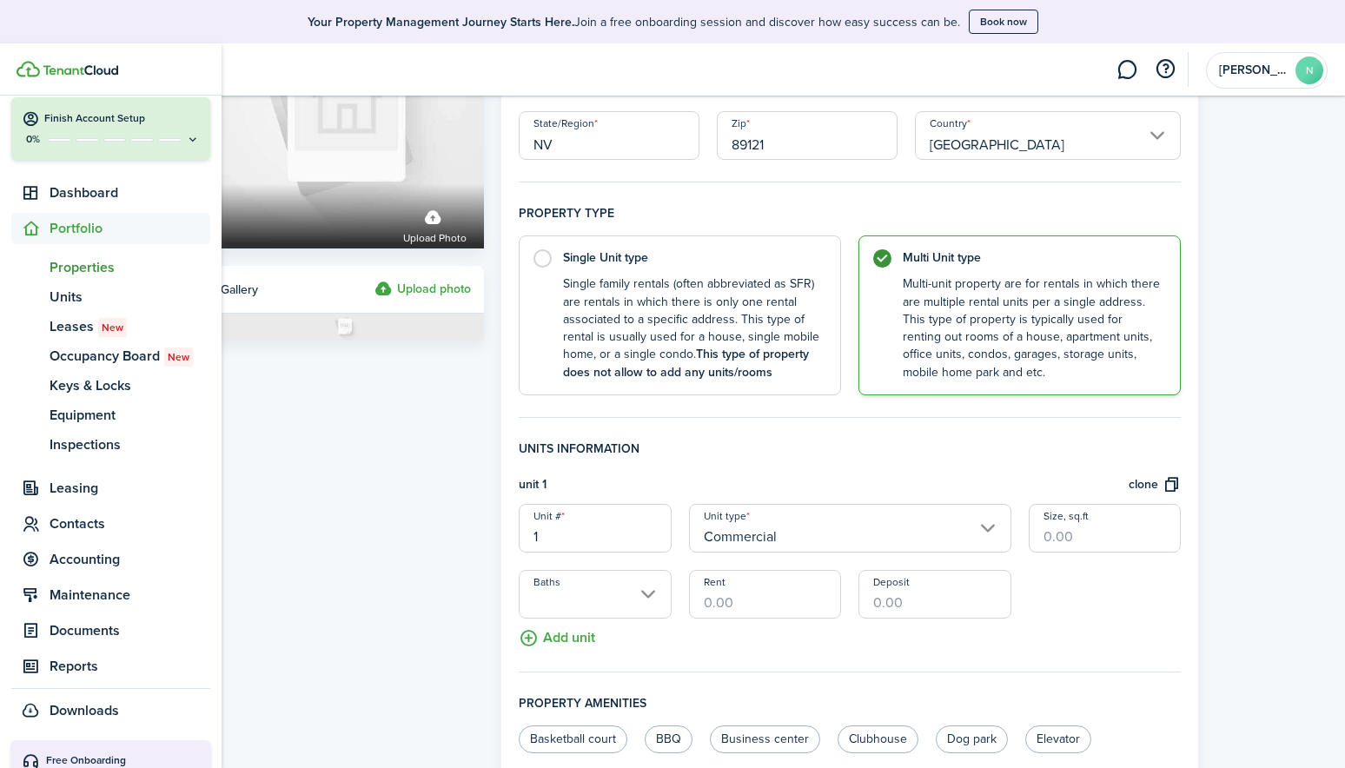
scroll to position [87, 0]
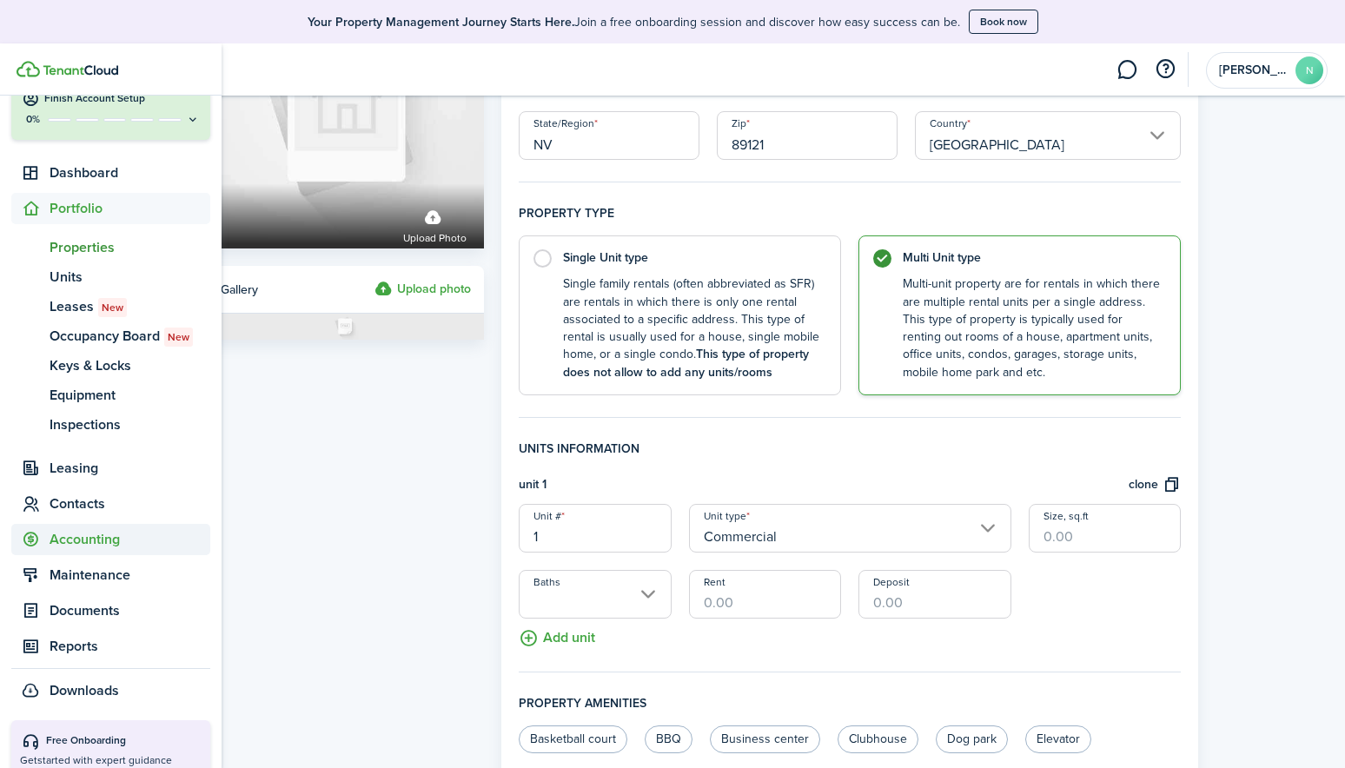
click at [109, 542] on span "Accounting" at bounding box center [130, 539] width 161 height 21
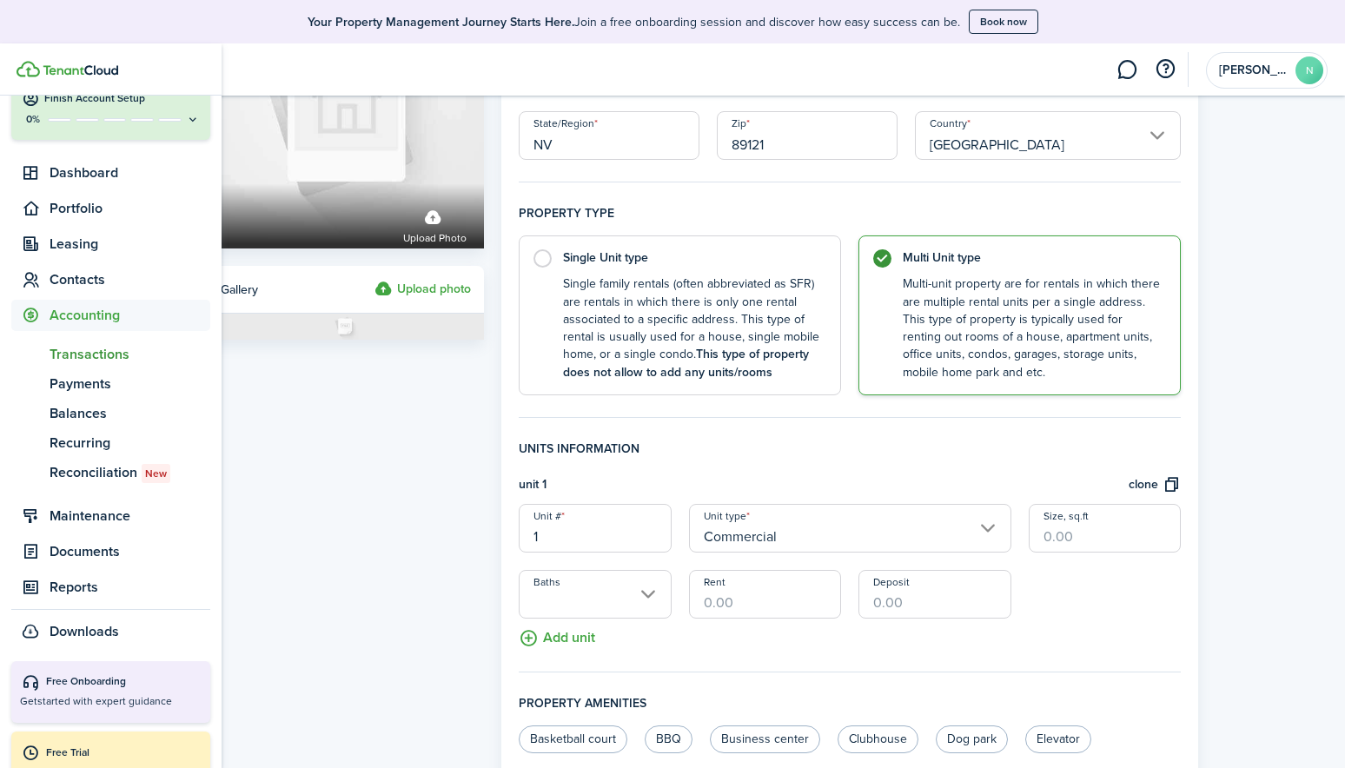
click at [100, 353] on span "Transactions" at bounding box center [130, 354] width 161 height 21
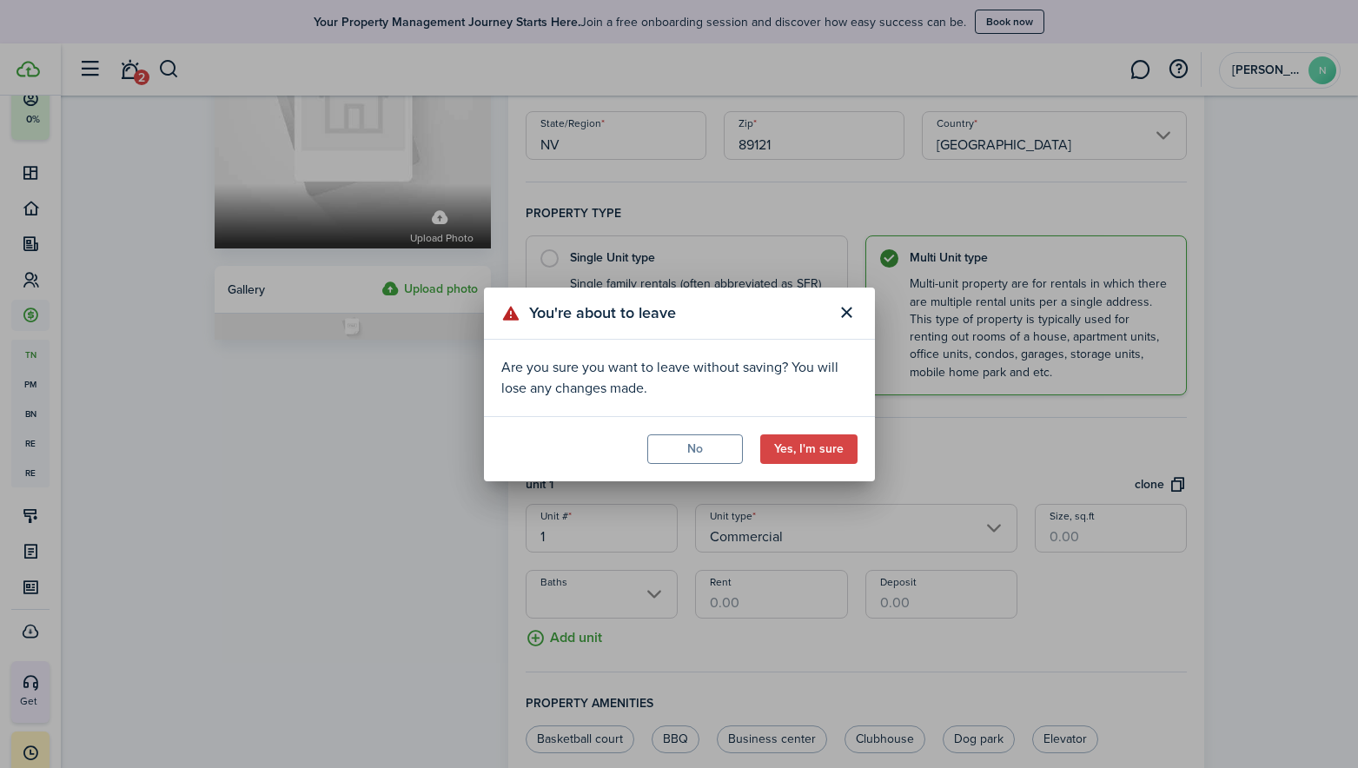
click at [707, 450] on button "No" at bounding box center [695, 450] width 96 height 30
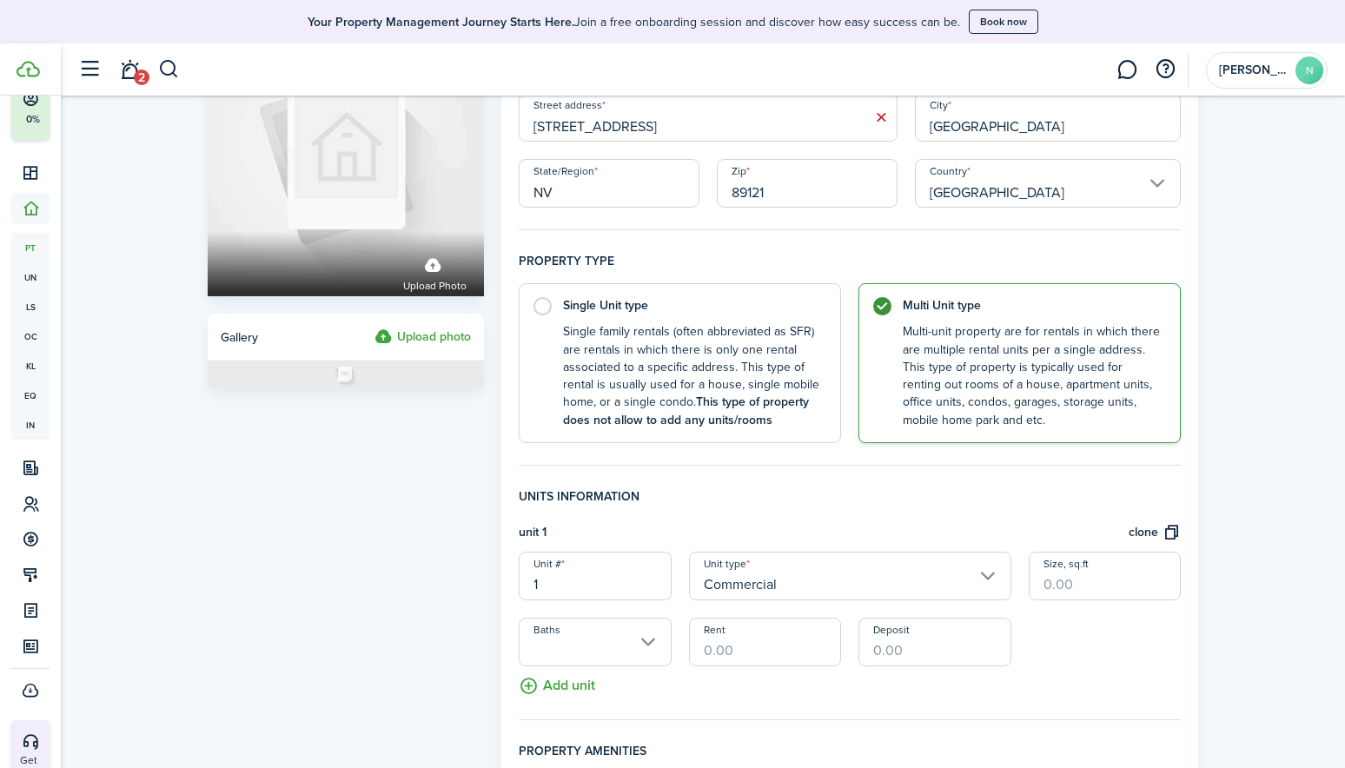
scroll to position [174, 0]
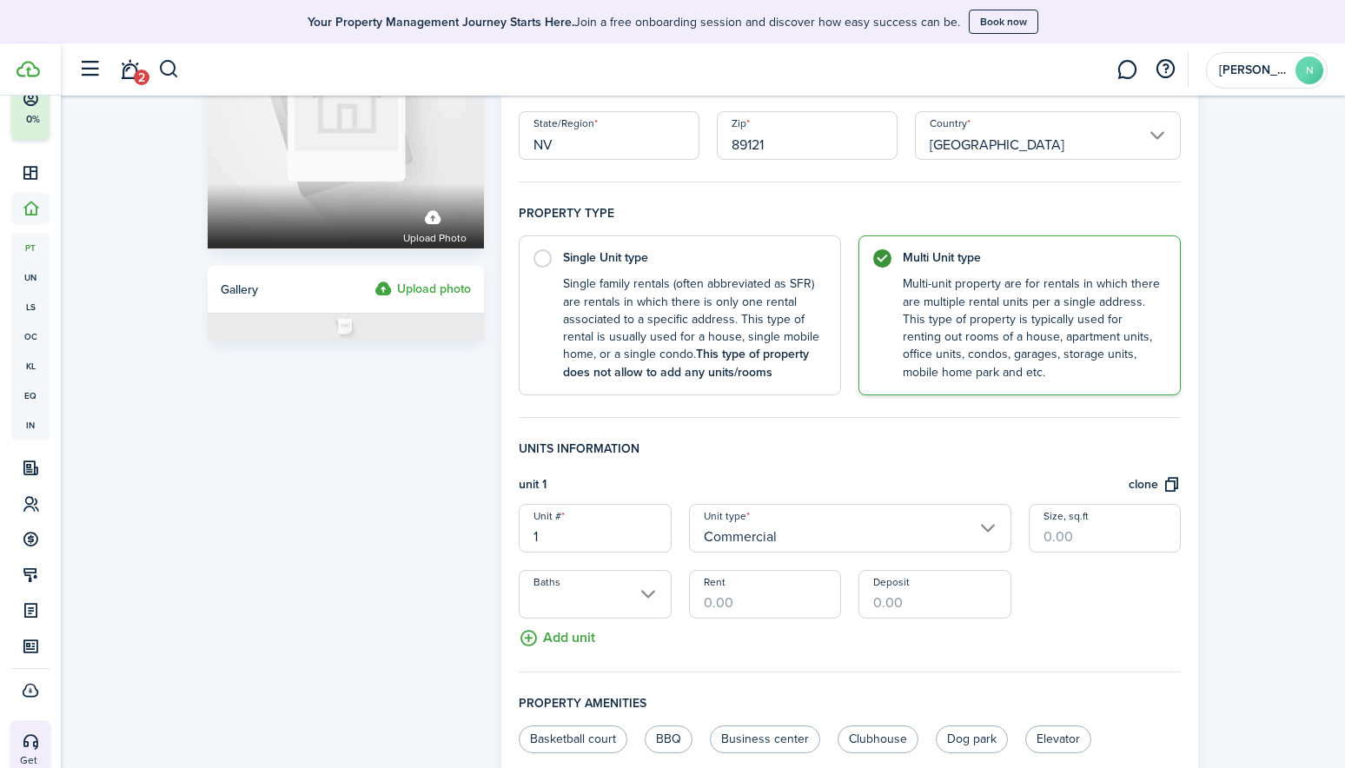
click at [791, 534] on input "Commercial" at bounding box center [850, 528] width 322 height 49
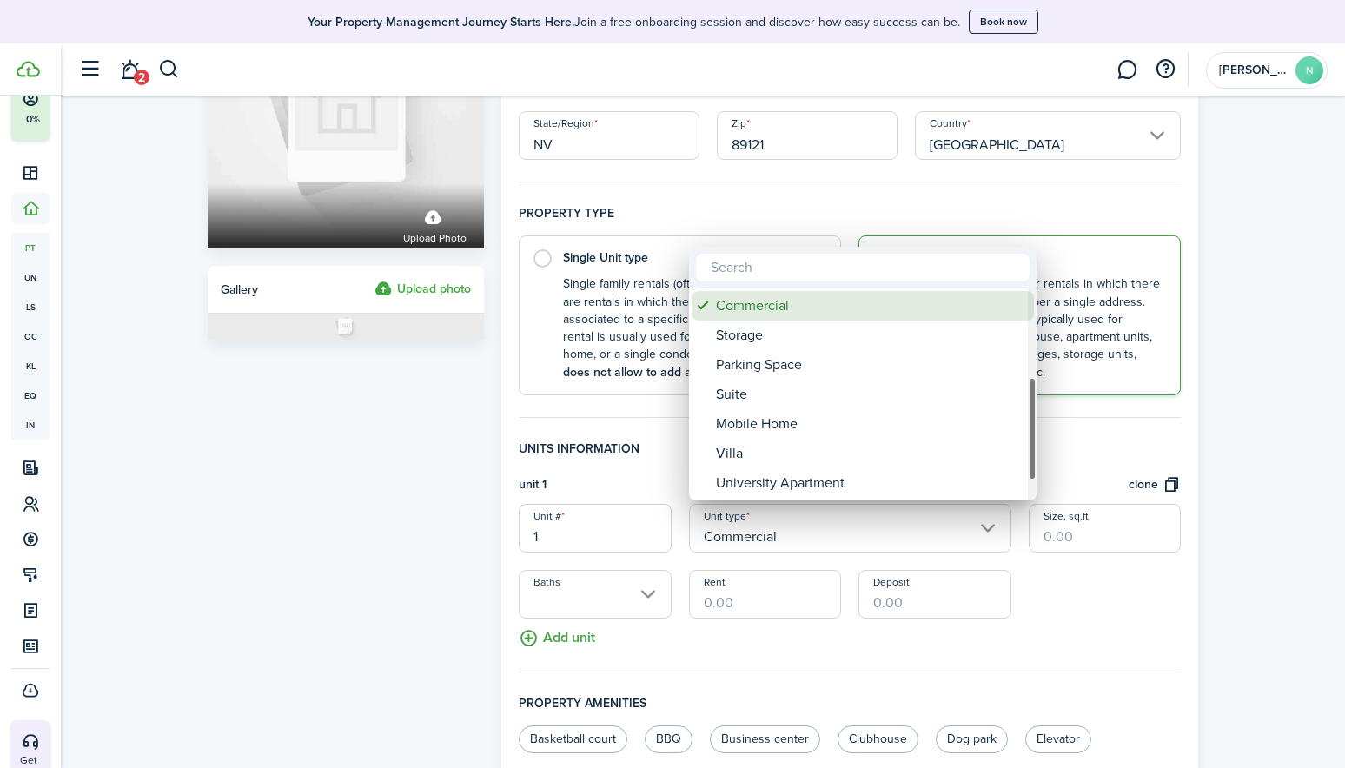
click at [743, 305] on div "Commercial" at bounding box center [870, 306] width 308 height 30
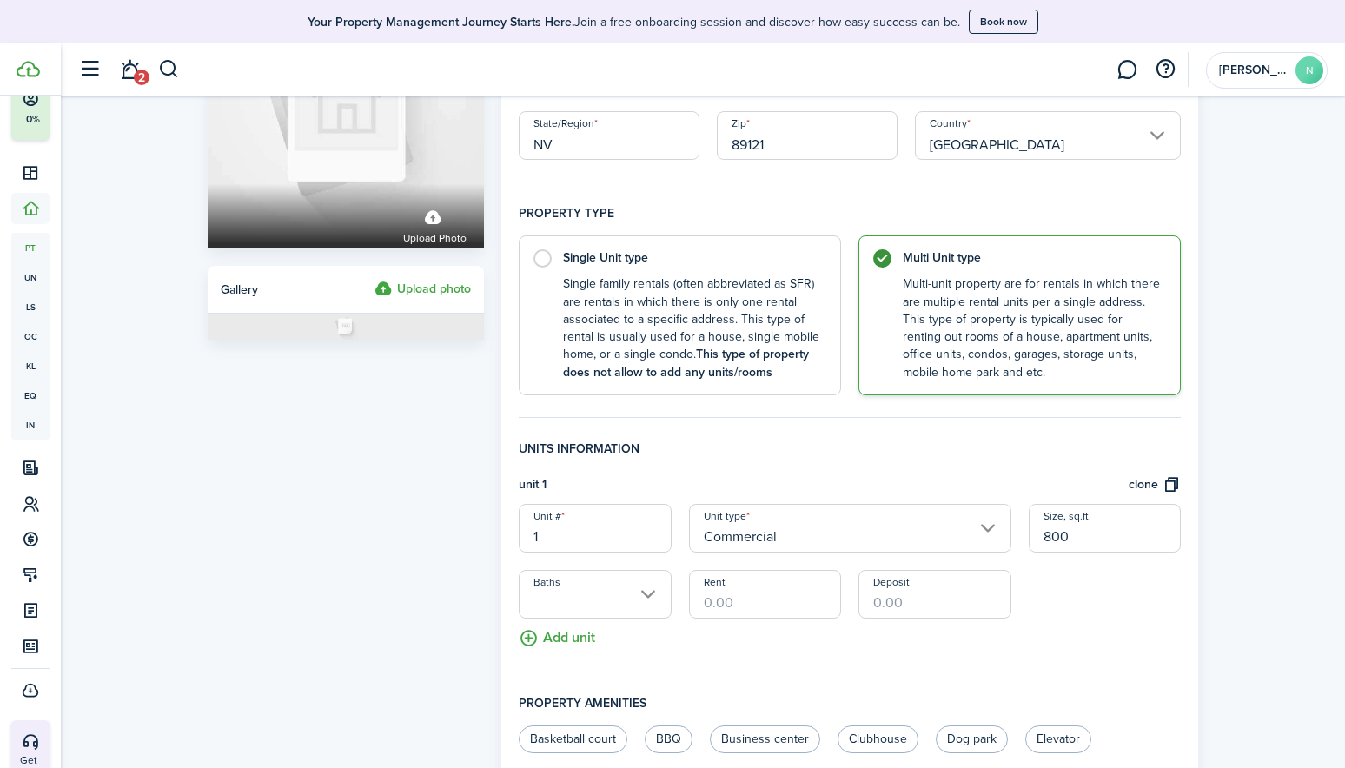
type input "800"
click at [650, 595] on input "Baths" at bounding box center [595, 594] width 152 height 49
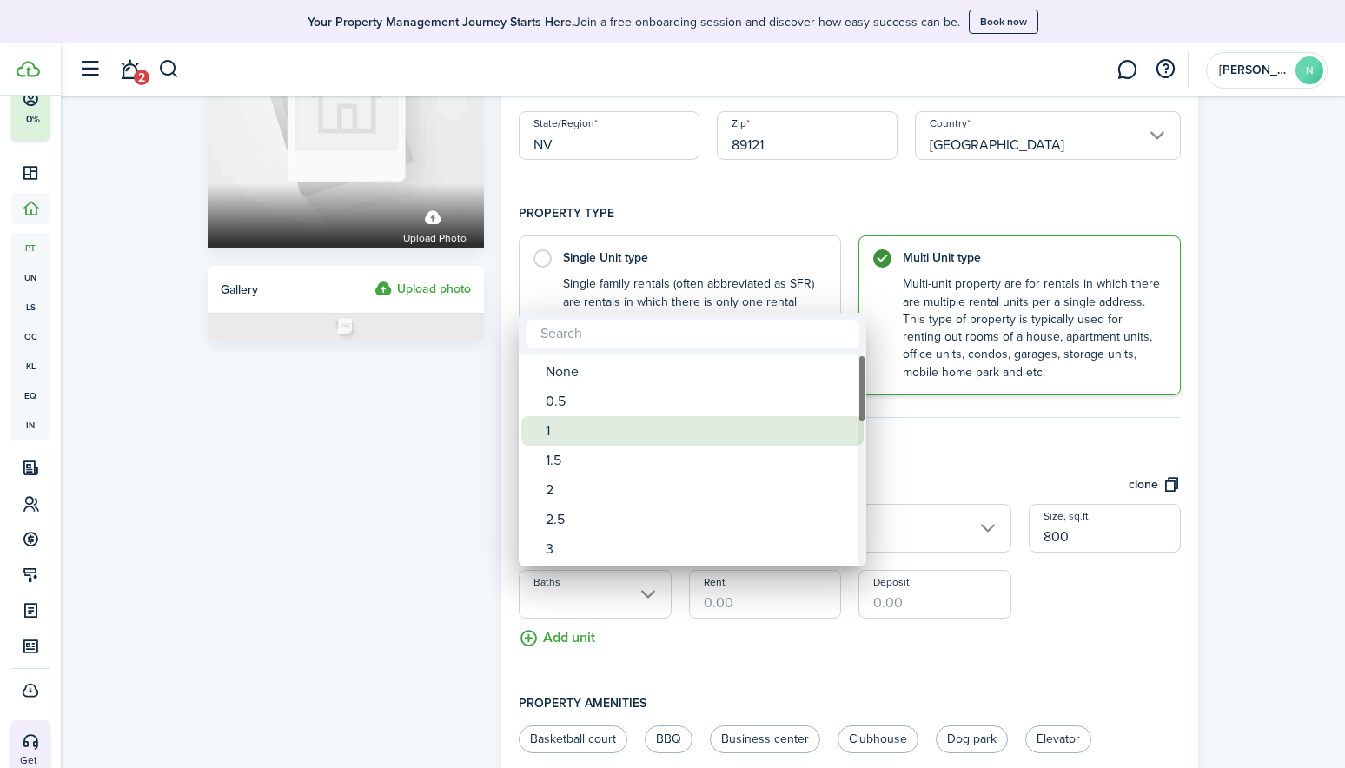
click at [551, 428] on div "1" at bounding box center [700, 431] width 308 height 30
type input "1"
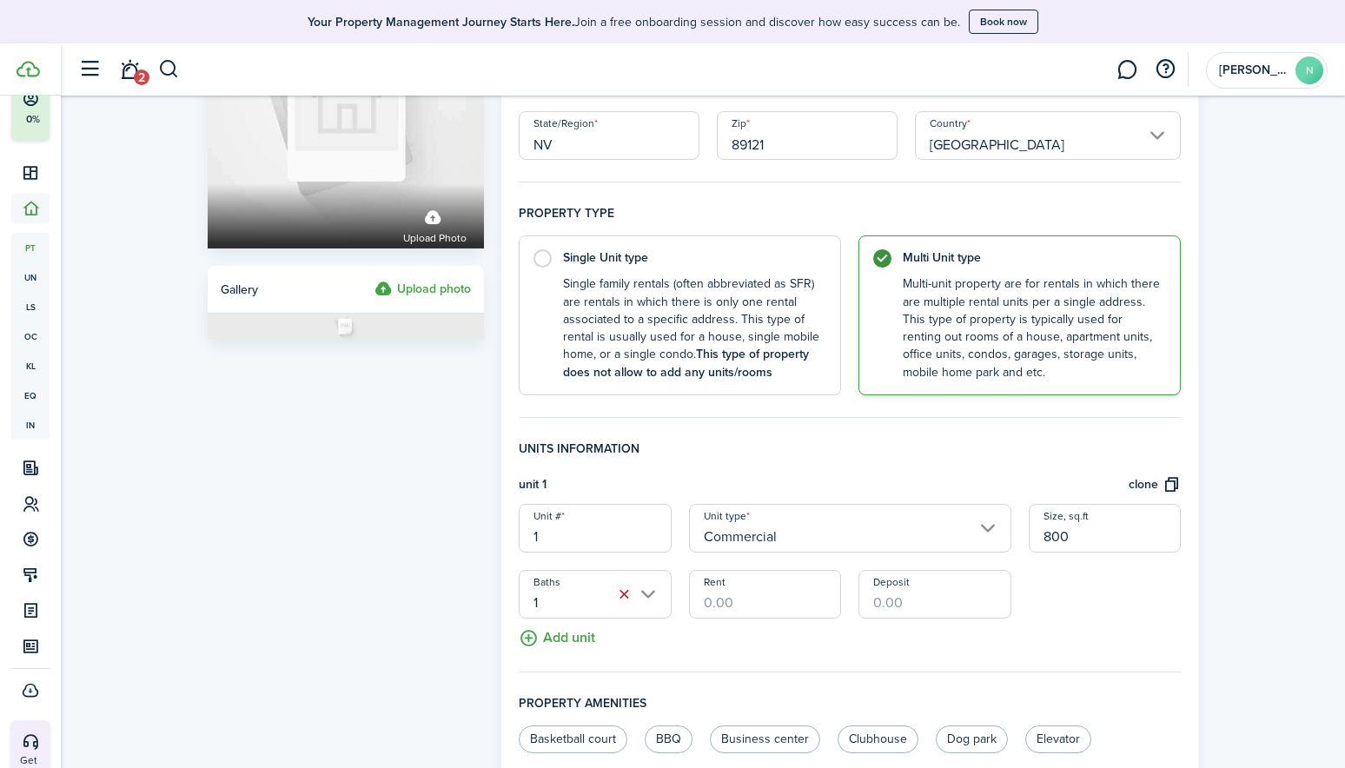
scroll to position [261, 0]
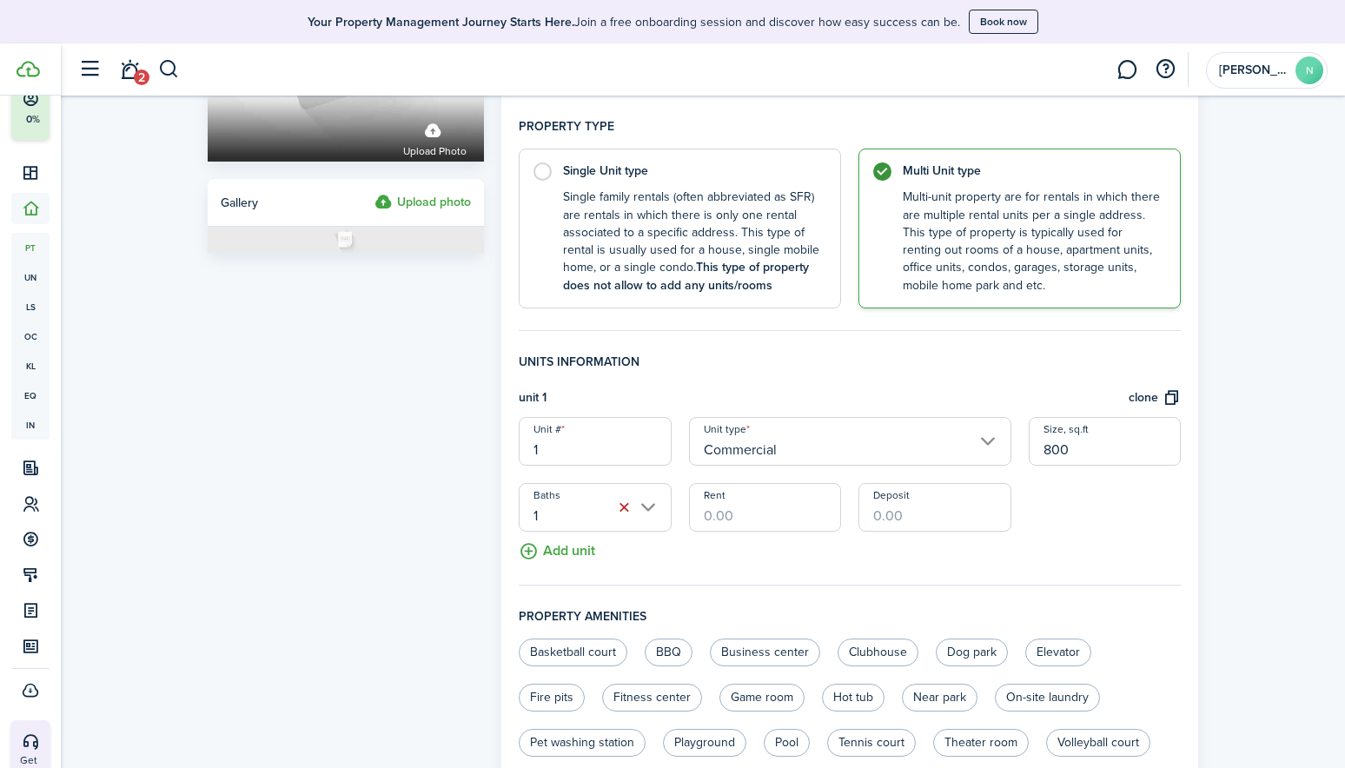
click at [647, 509] on input "1" at bounding box center [595, 507] width 152 height 49
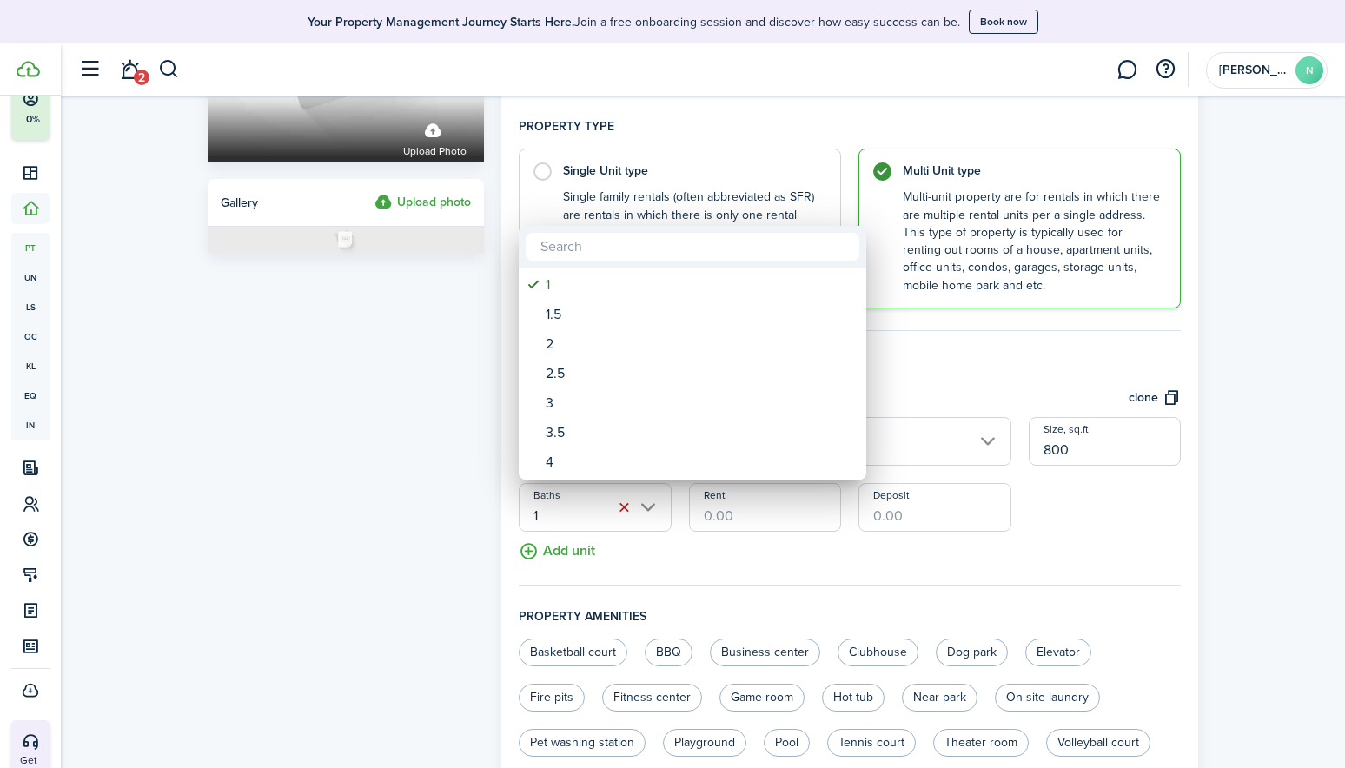
click at [647, 509] on div at bounding box center [672, 384] width 1623 height 1046
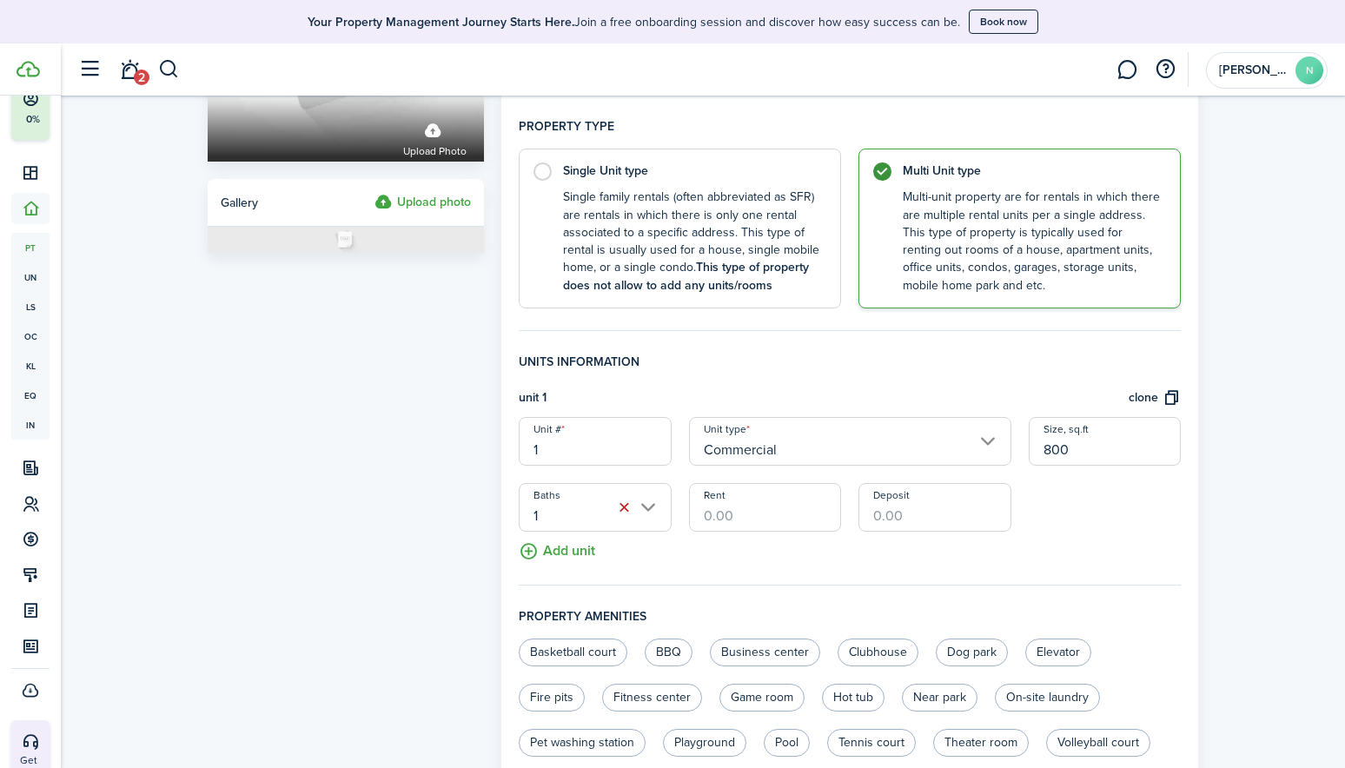
click at [738, 515] on input "Rent" at bounding box center [765, 507] width 152 height 49
type input "$1,200.00"
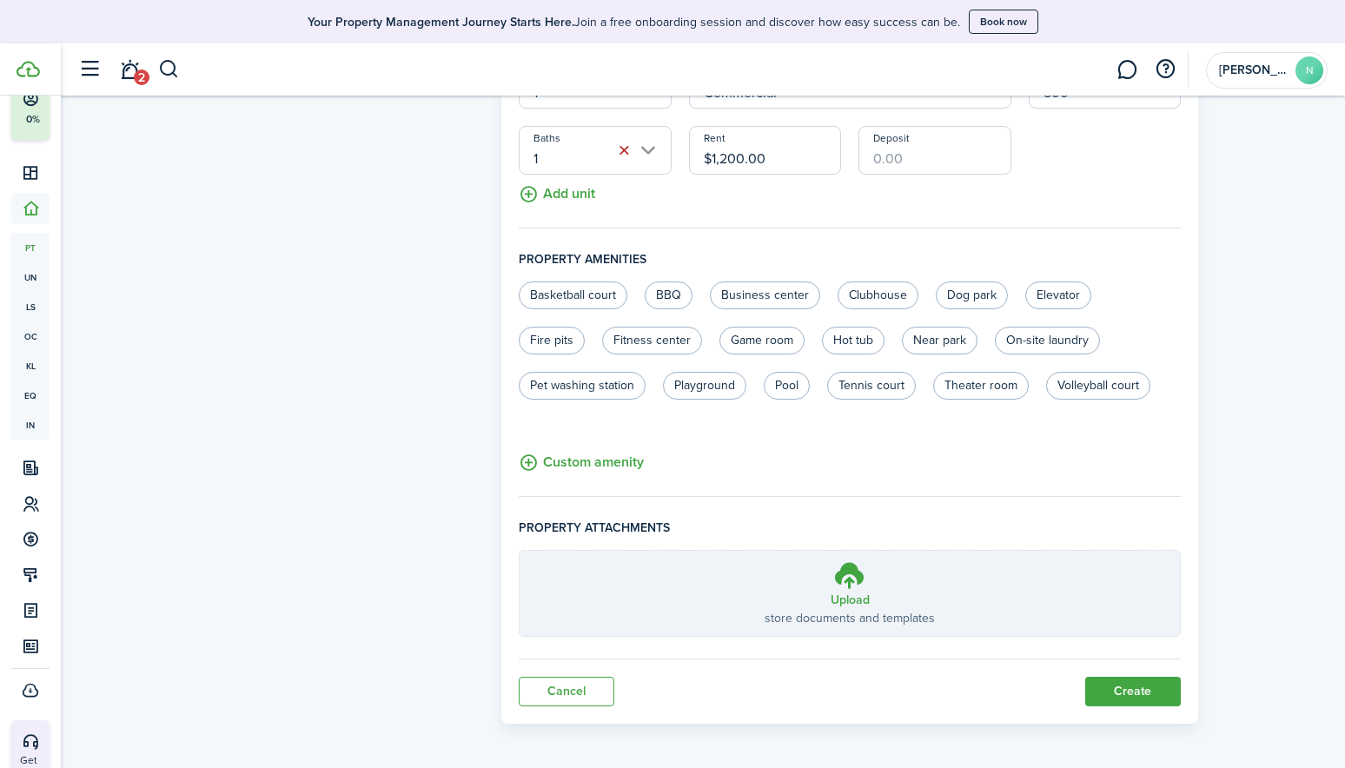
scroll to position [621, 0]
click at [1135, 687] on button "Create" at bounding box center [1134, 689] width 96 height 30
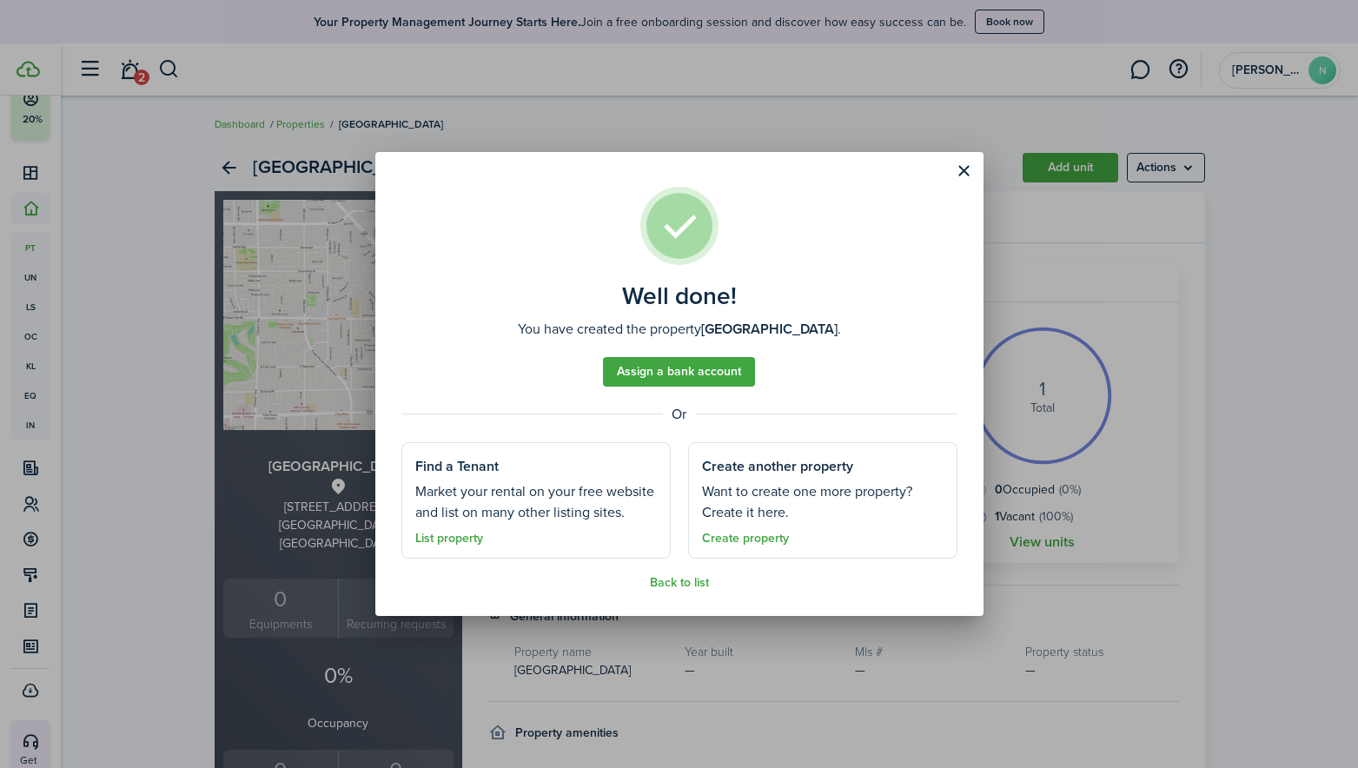
click at [707, 371] on link "Assign a bank account" at bounding box center [679, 372] width 152 height 30
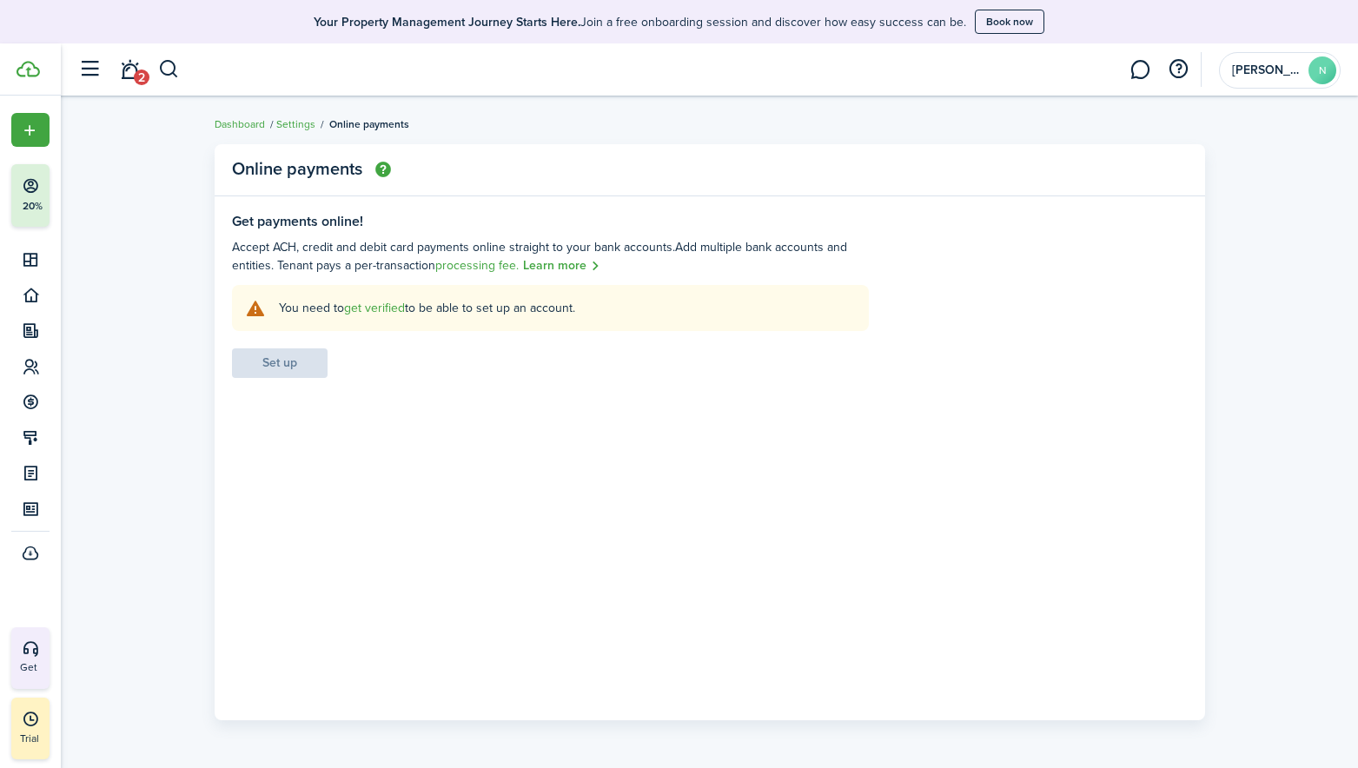
click at [286, 362] on settings-fieldset-body "You need to get verified to be able to set up an account. Set up" at bounding box center [550, 331] width 637 height 93
click at [369, 307] on link "get verified" at bounding box center [374, 308] width 61 height 18
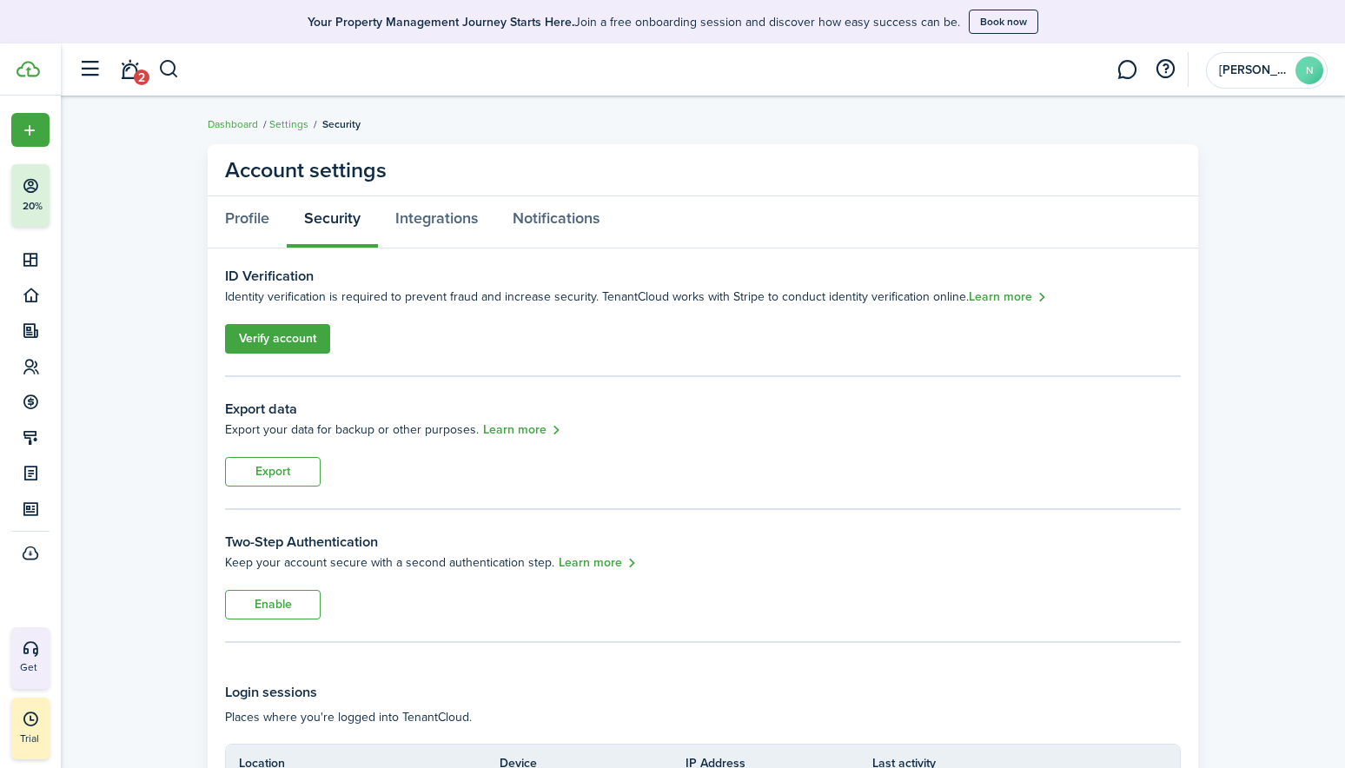
click at [1006, 19] on button "Book now" at bounding box center [1004, 22] width 70 height 24
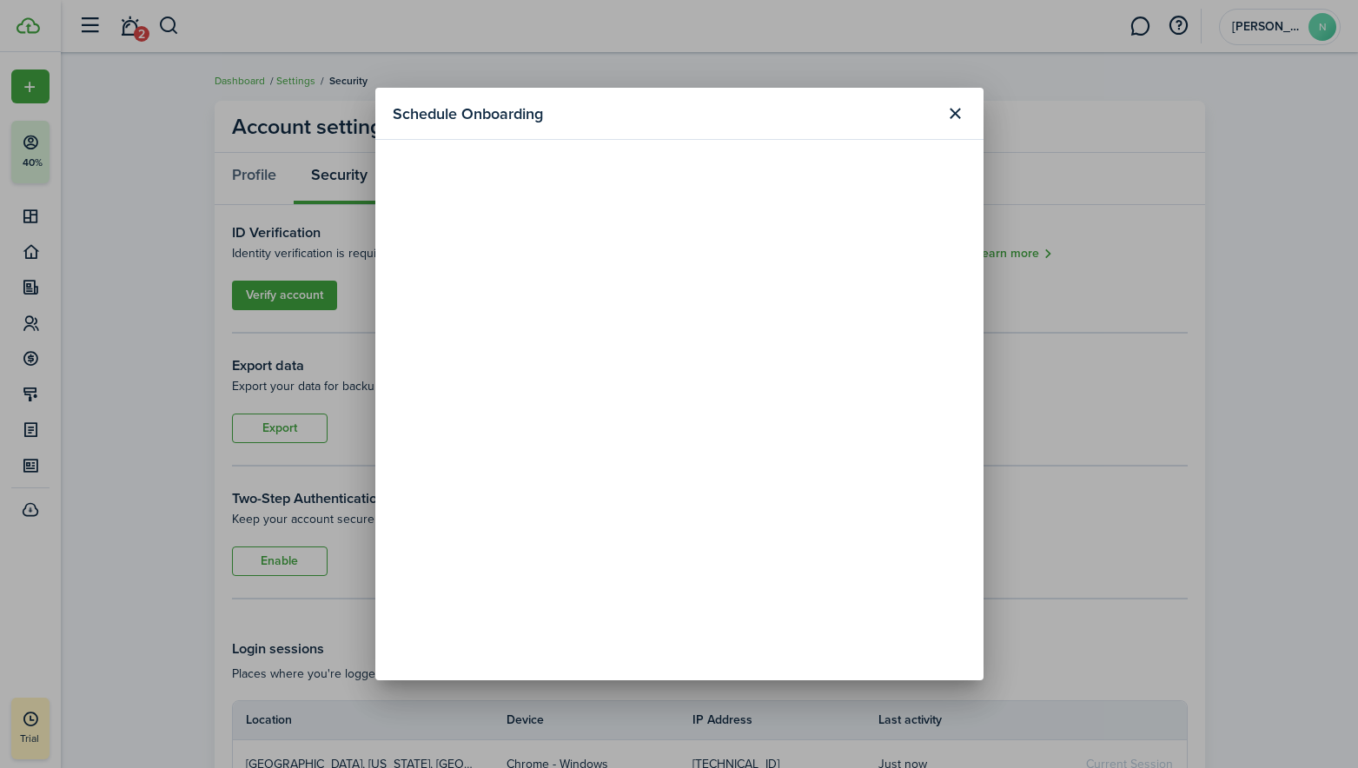
click at [954, 107] on button "Close modal" at bounding box center [956, 114] width 30 height 30
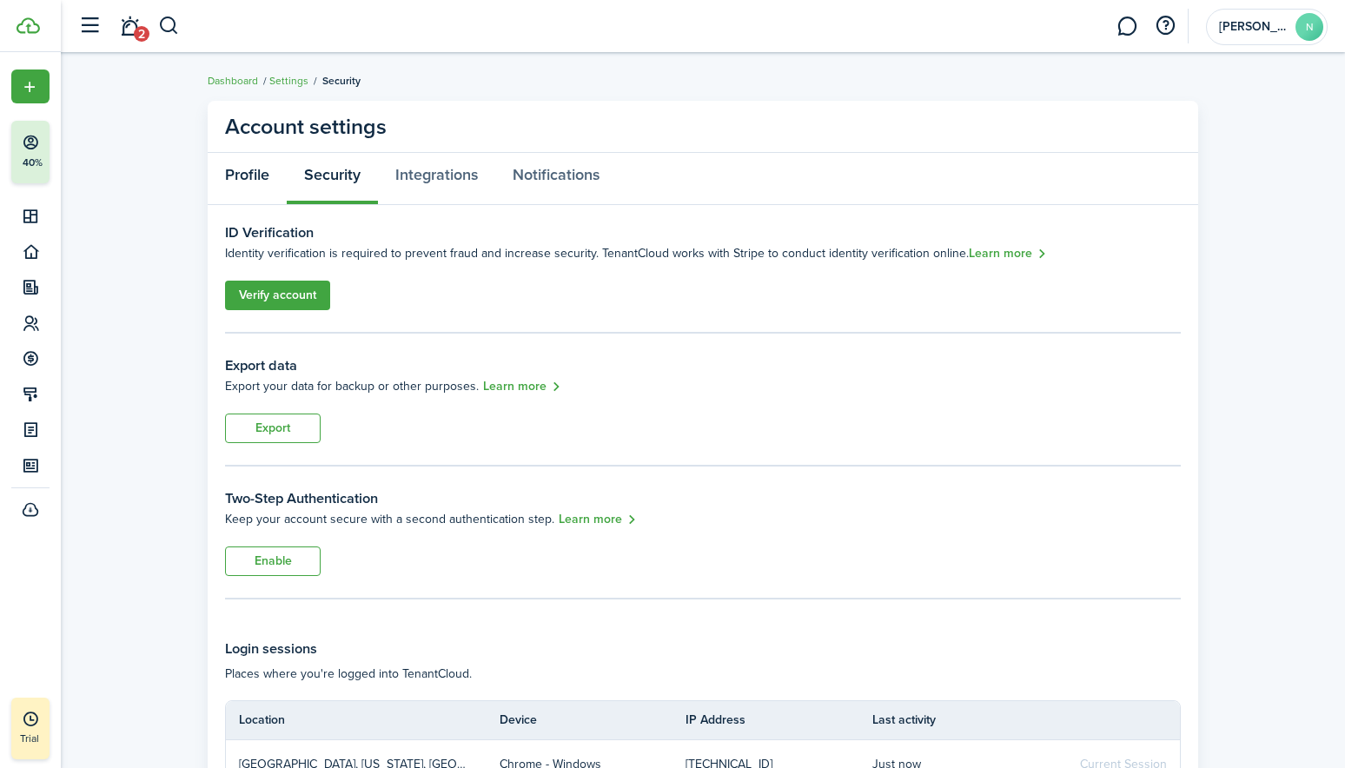
click at [253, 178] on link "Profile" at bounding box center [247, 179] width 79 height 52
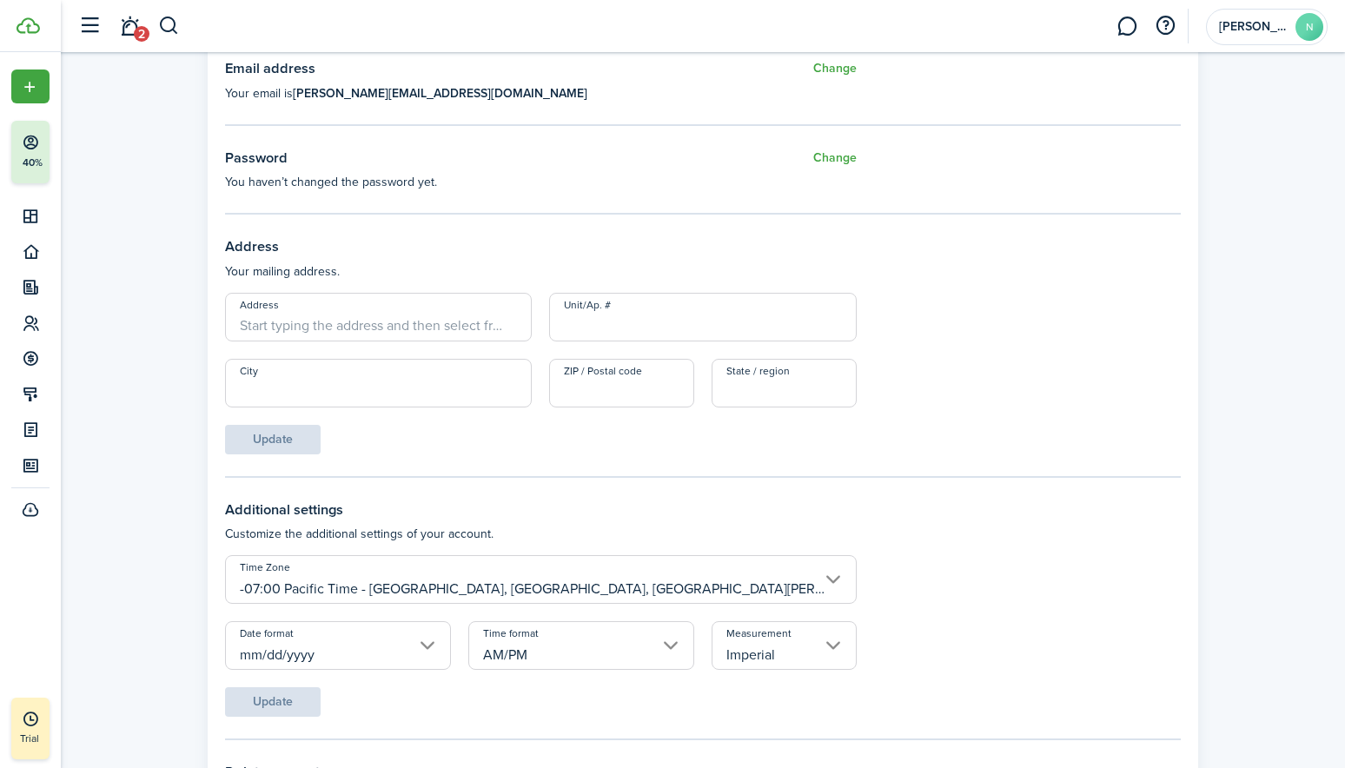
scroll to position [521, 0]
click at [260, 325] on input "Address" at bounding box center [378, 315] width 307 height 49
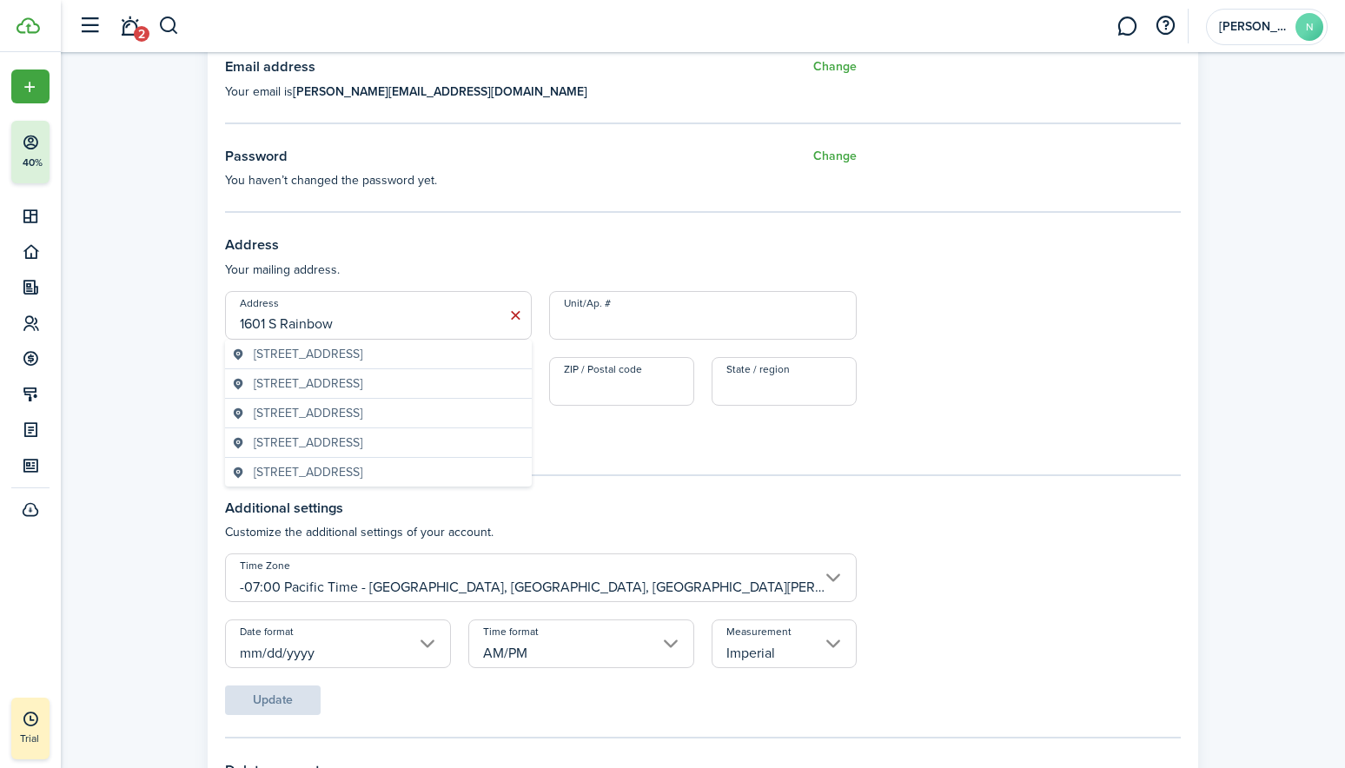
click at [303, 362] on span "[STREET_ADDRESS]" at bounding box center [308, 354] width 109 height 18
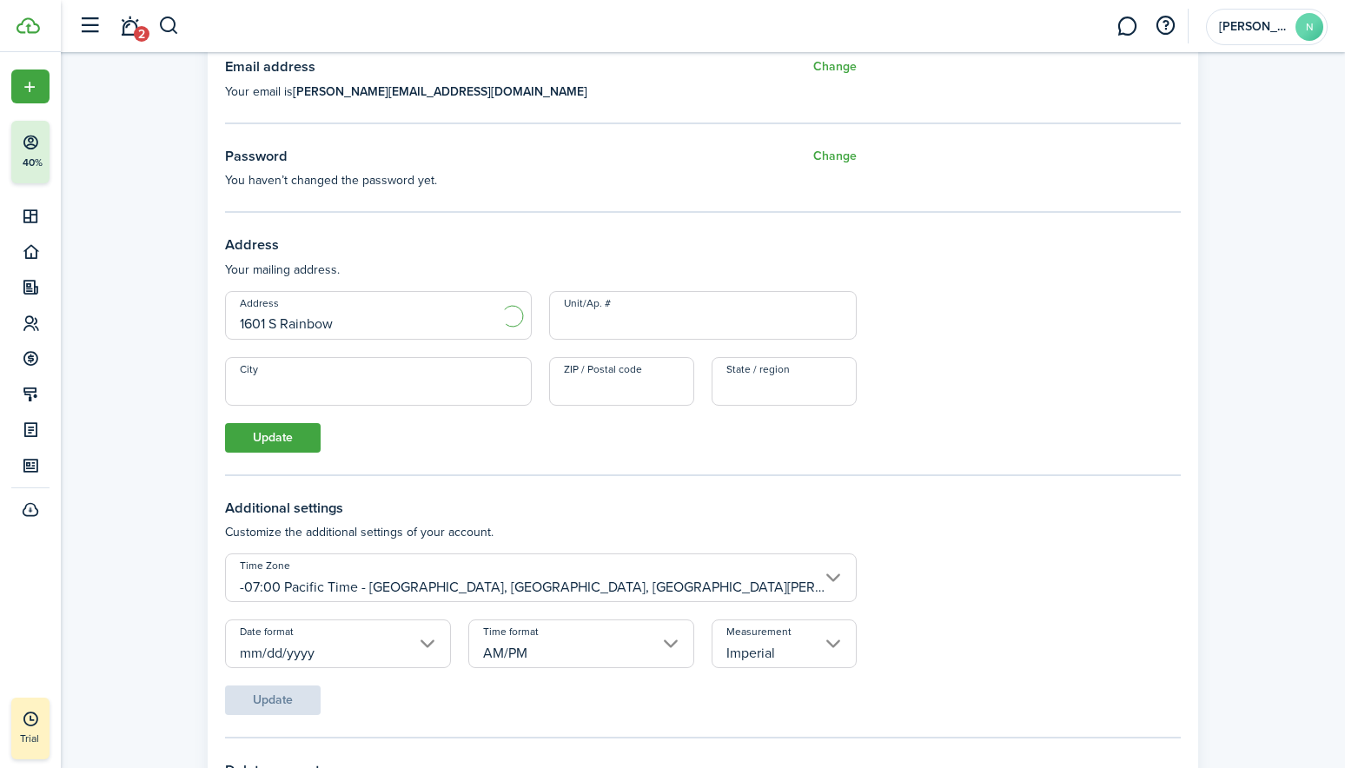
type input "[STREET_ADDRESS]"
type input "[GEOGRAPHIC_DATA]"
type input "89146"
type input "NV"
click at [568, 322] on input "Unit/Ap. #" at bounding box center [702, 315] width 307 height 49
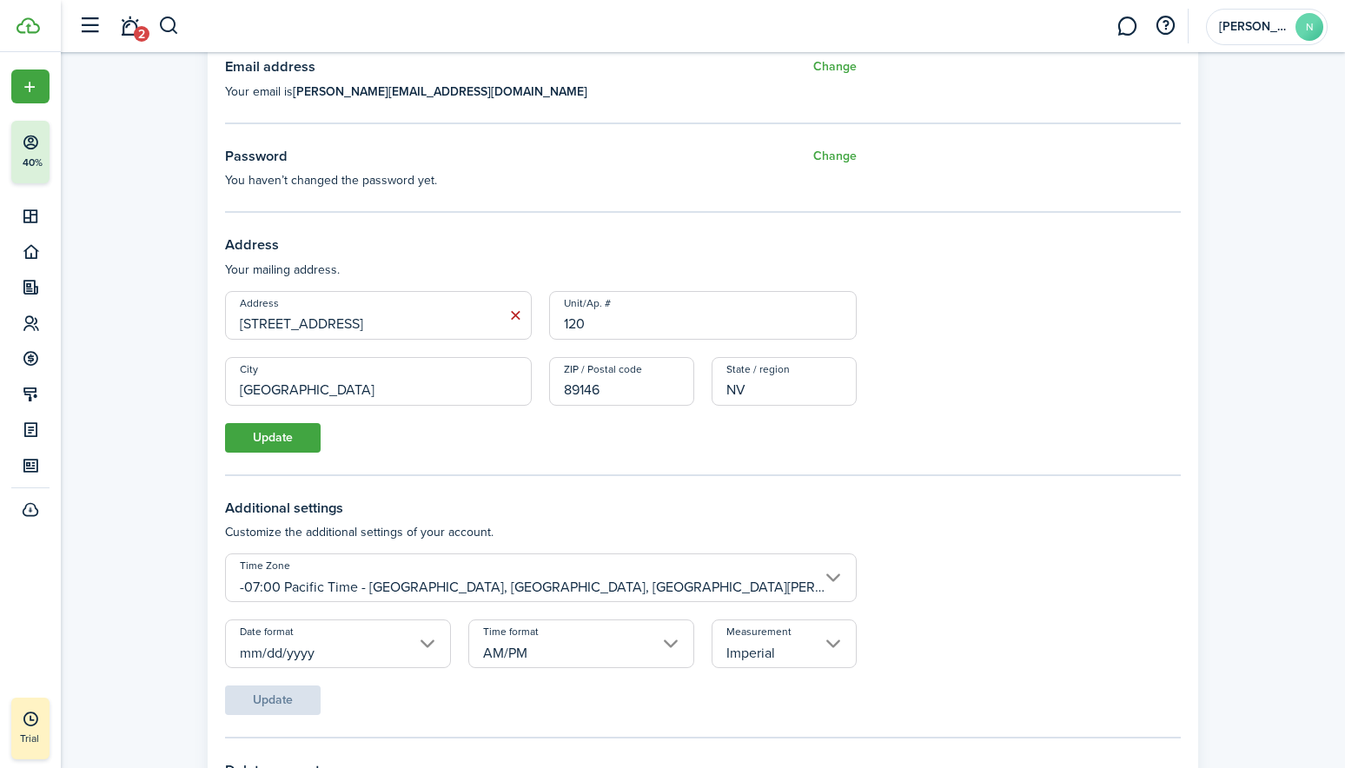
type input "120"
click at [270, 439] on button "Update" at bounding box center [273, 438] width 96 height 30
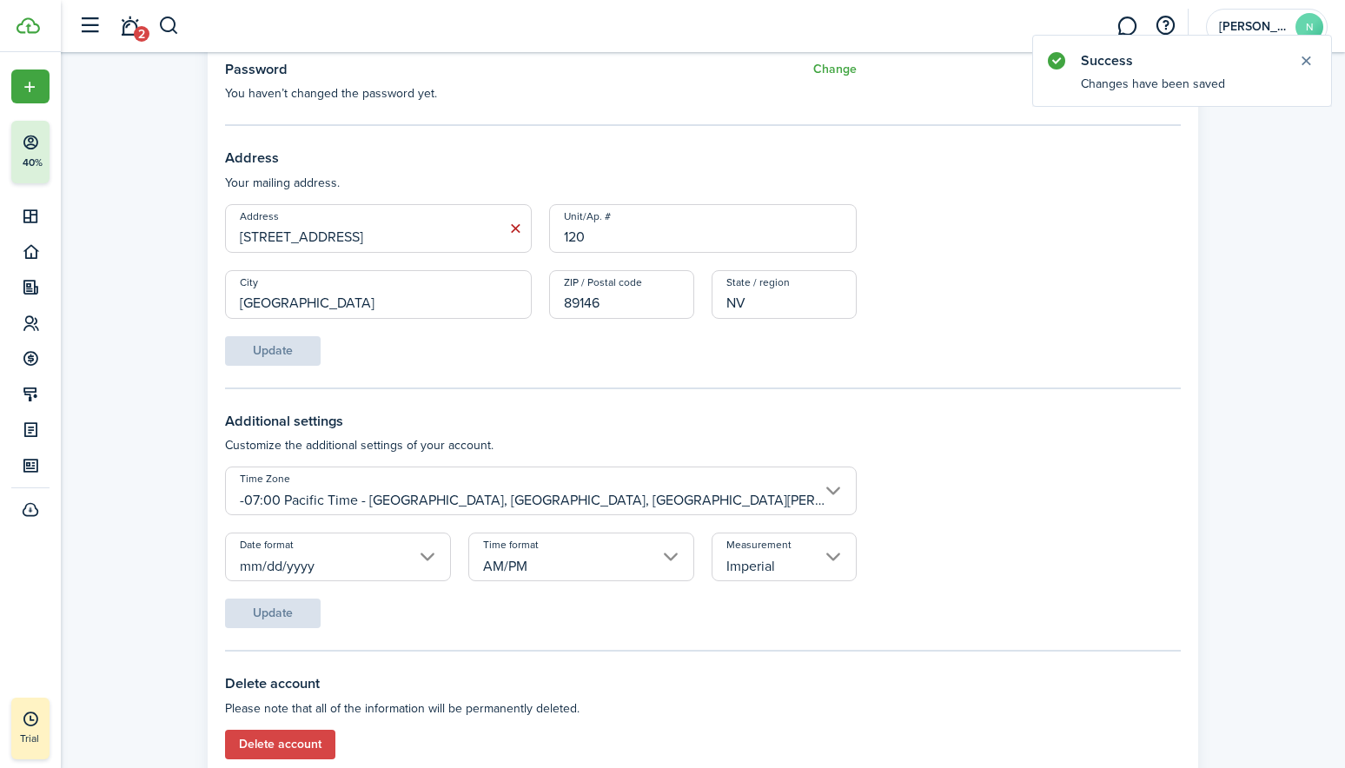
scroll to position [665, 0]
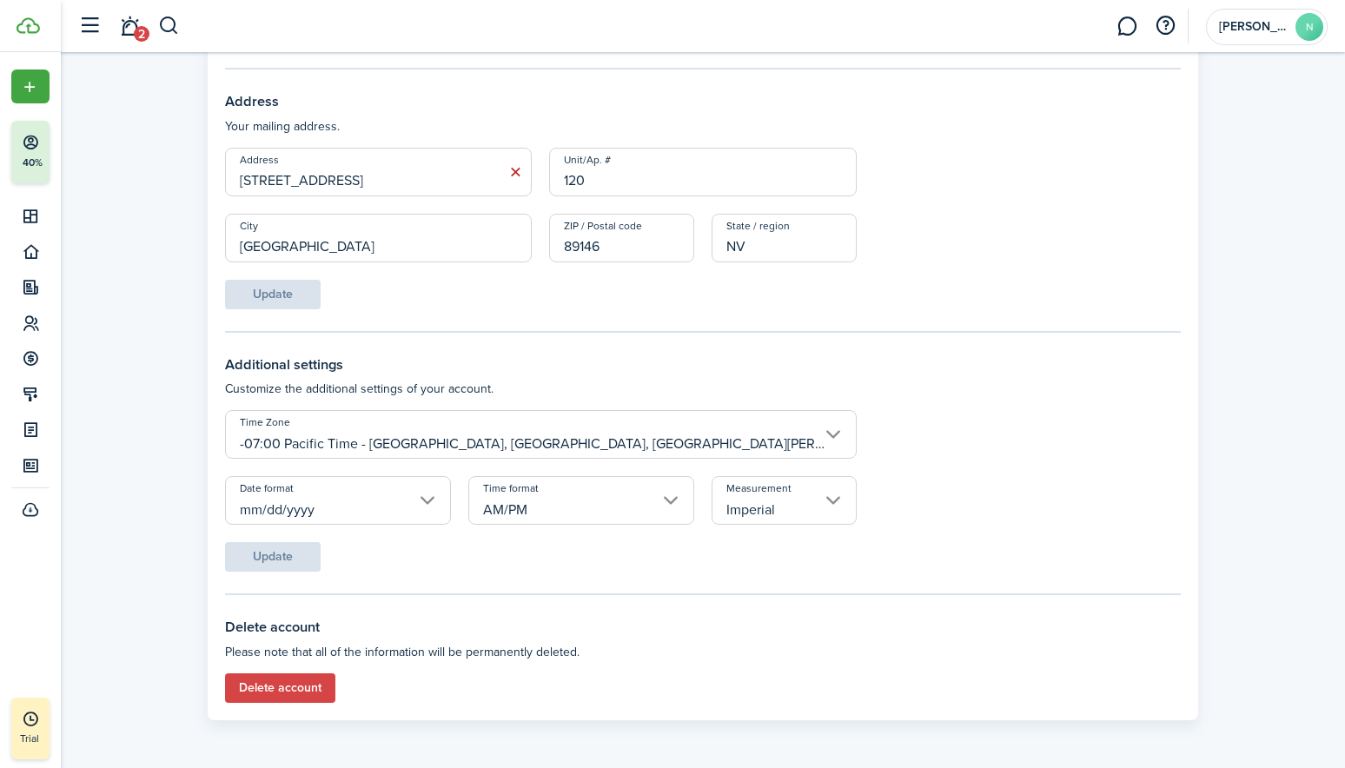
click at [835, 501] on input "Imperial" at bounding box center [784, 500] width 145 height 49
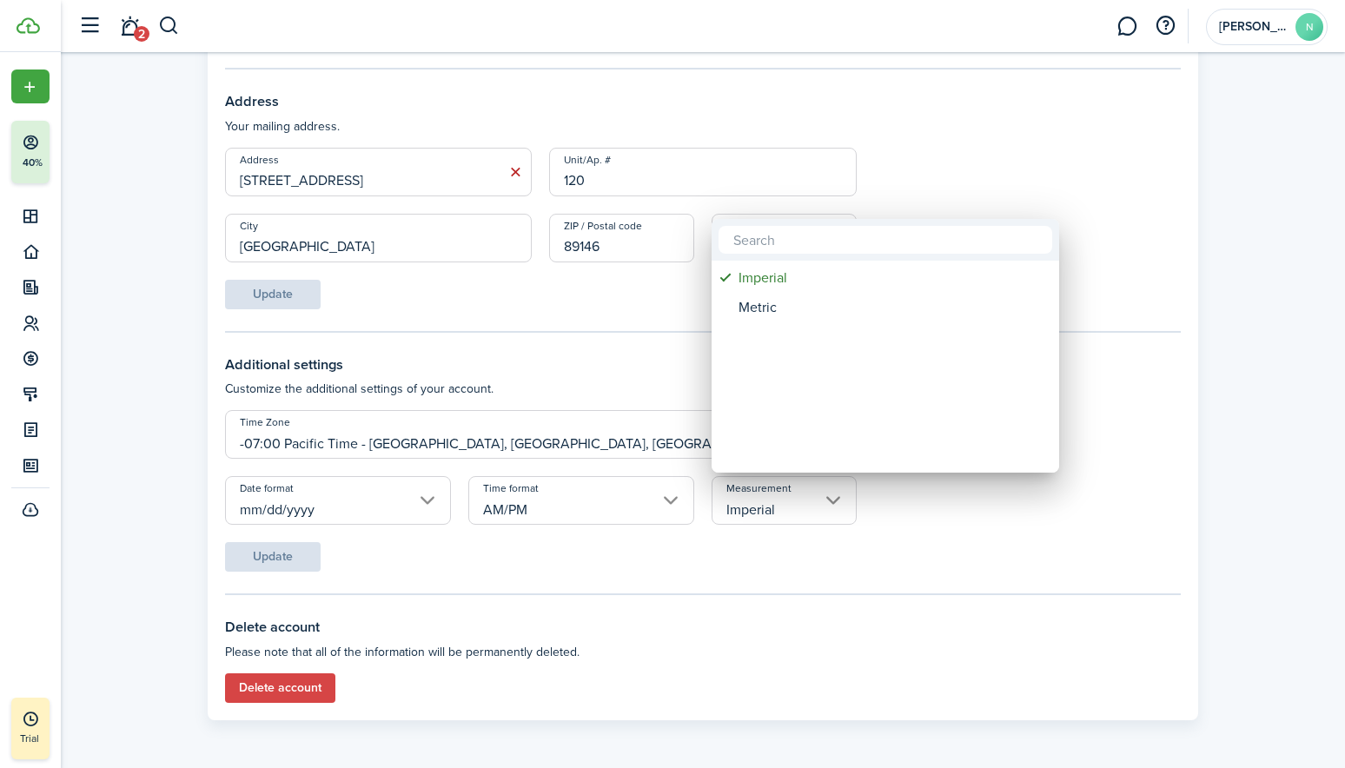
click at [835, 501] on div at bounding box center [672, 384] width 1623 height 1046
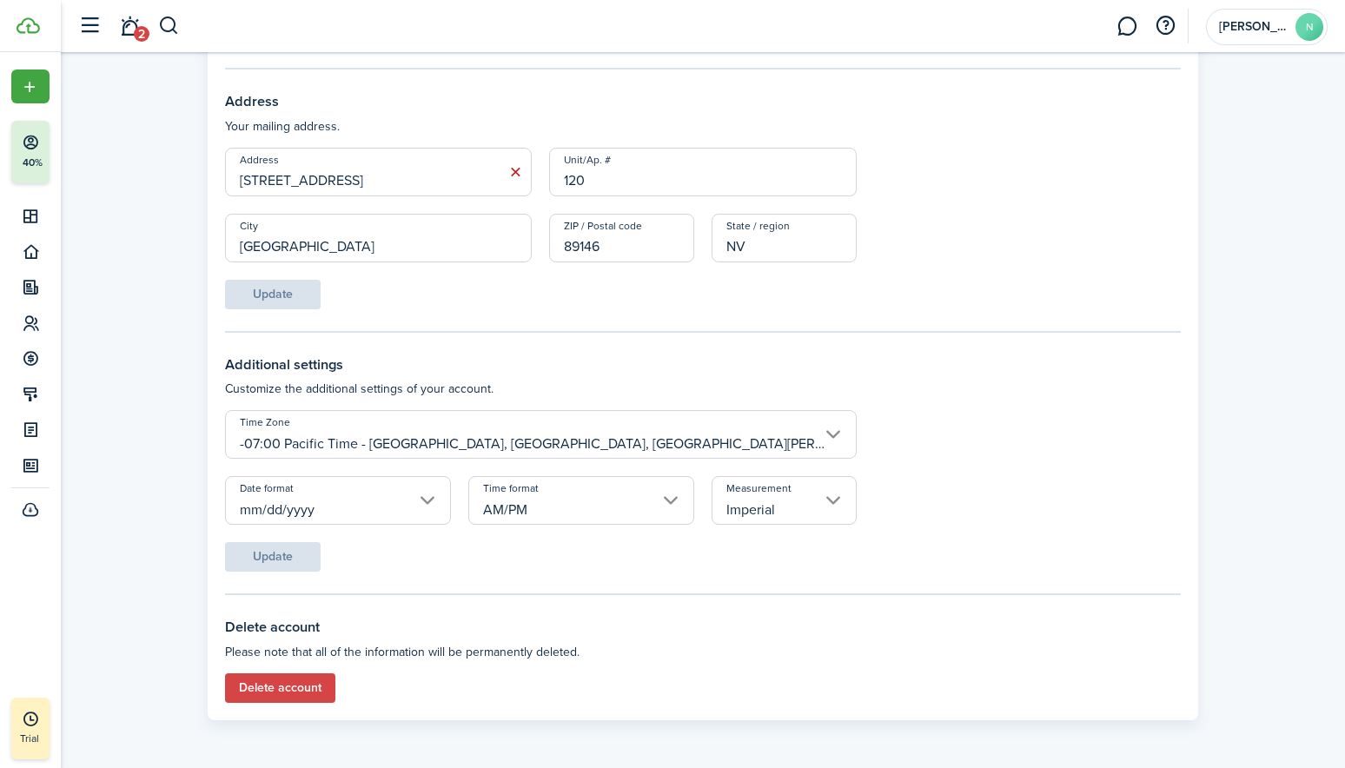
click at [264, 556] on form "Time Zone -07:00 Pacific Time - [GEOGRAPHIC_DATA], [GEOGRAPHIC_DATA], [GEOGRAPH…" at bounding box center [703, 491] width 956 height 162
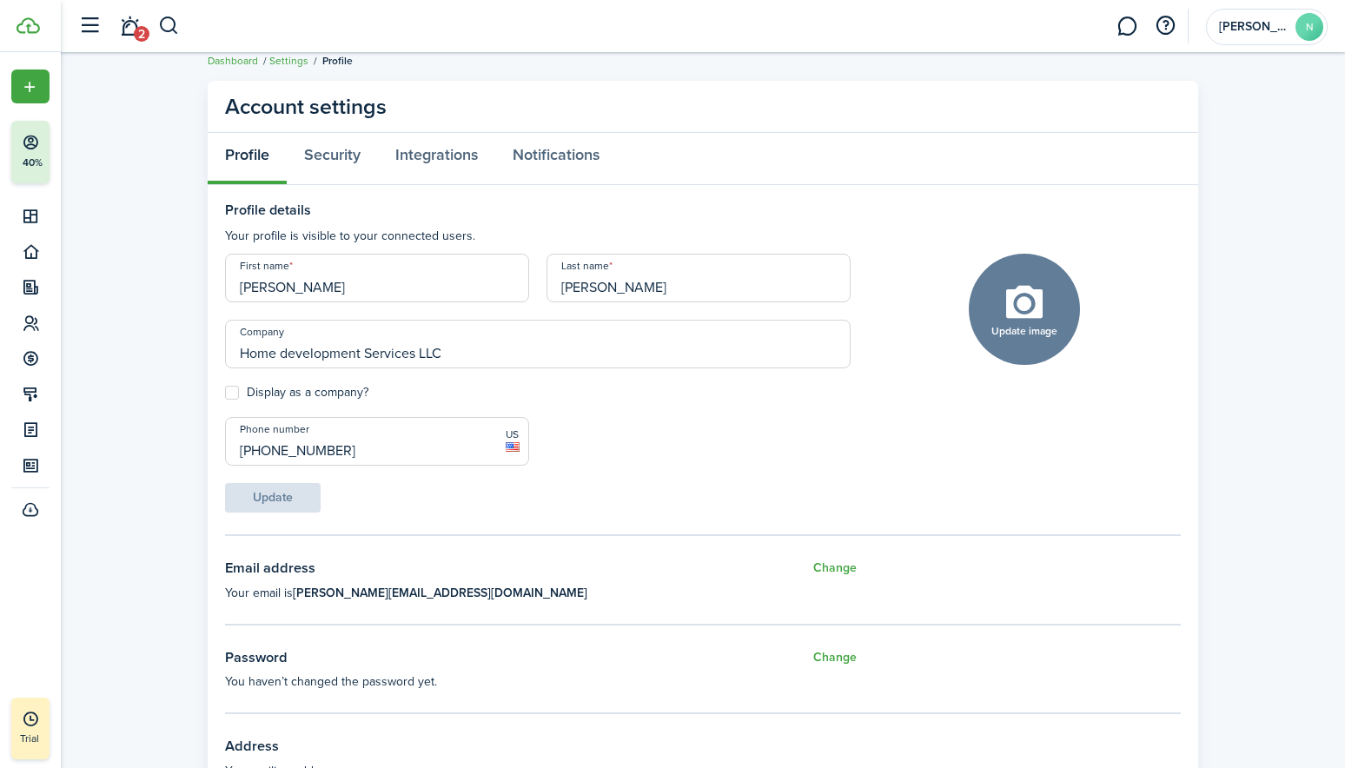
scroll to position [0, 0]
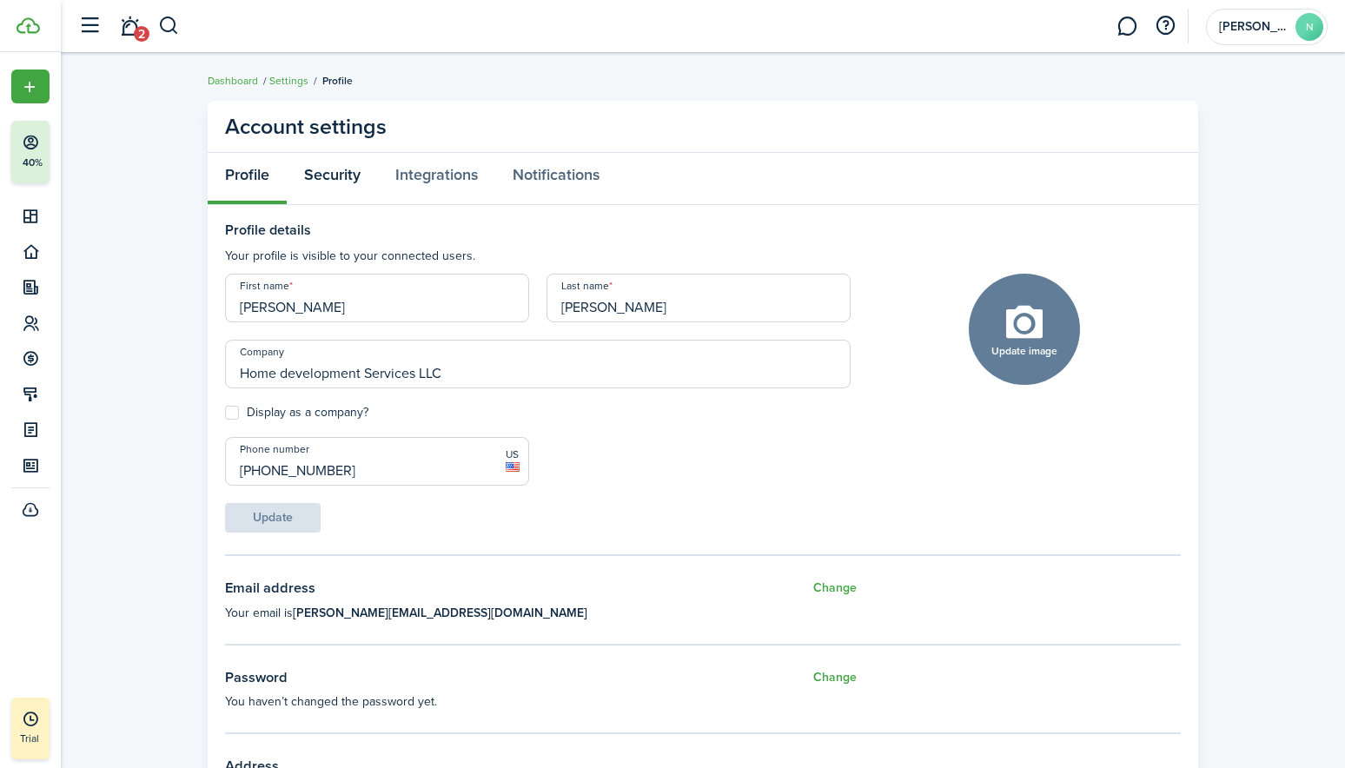
click at [349, 175] on link "Security" at bounding box center [332, 179] width 91 height 52
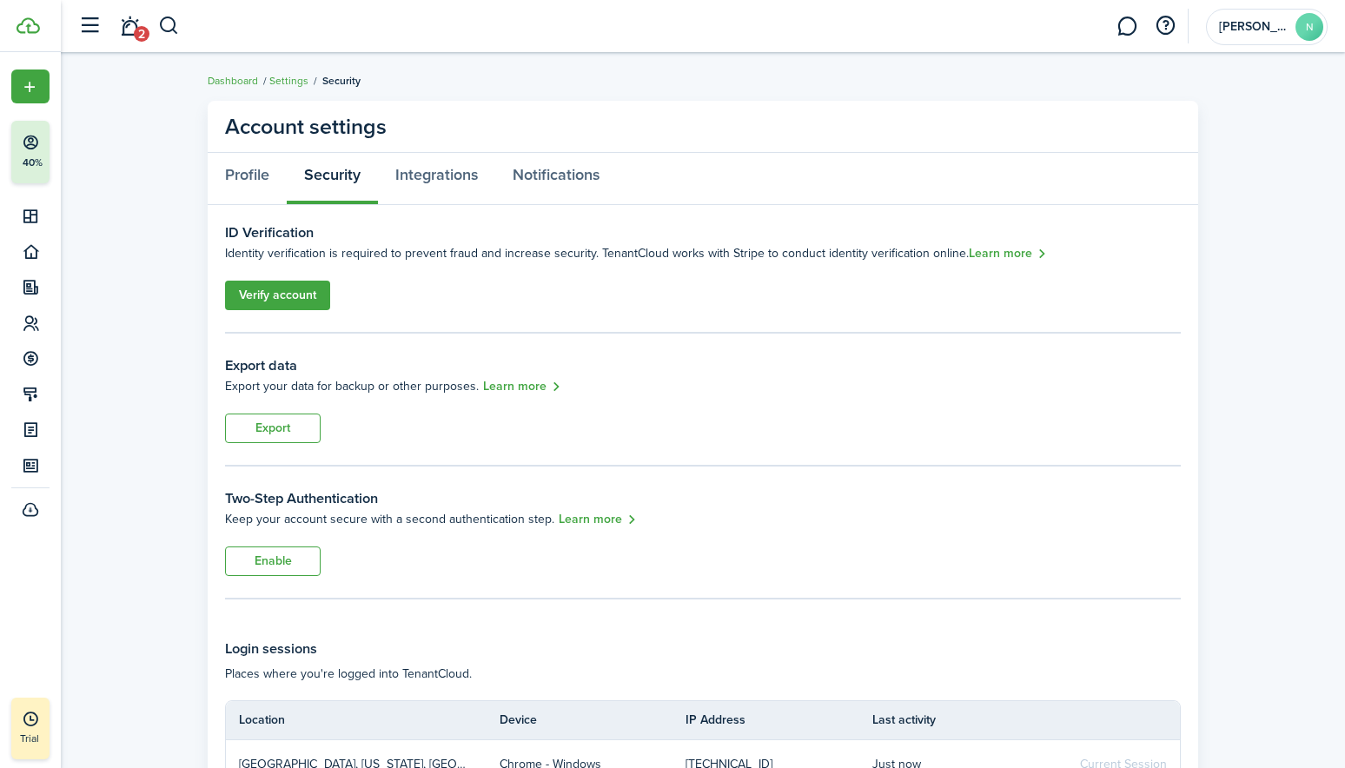
click at [1006, 249] on link "Learn more" at bounding box center [1008, 254] width 78 height 20
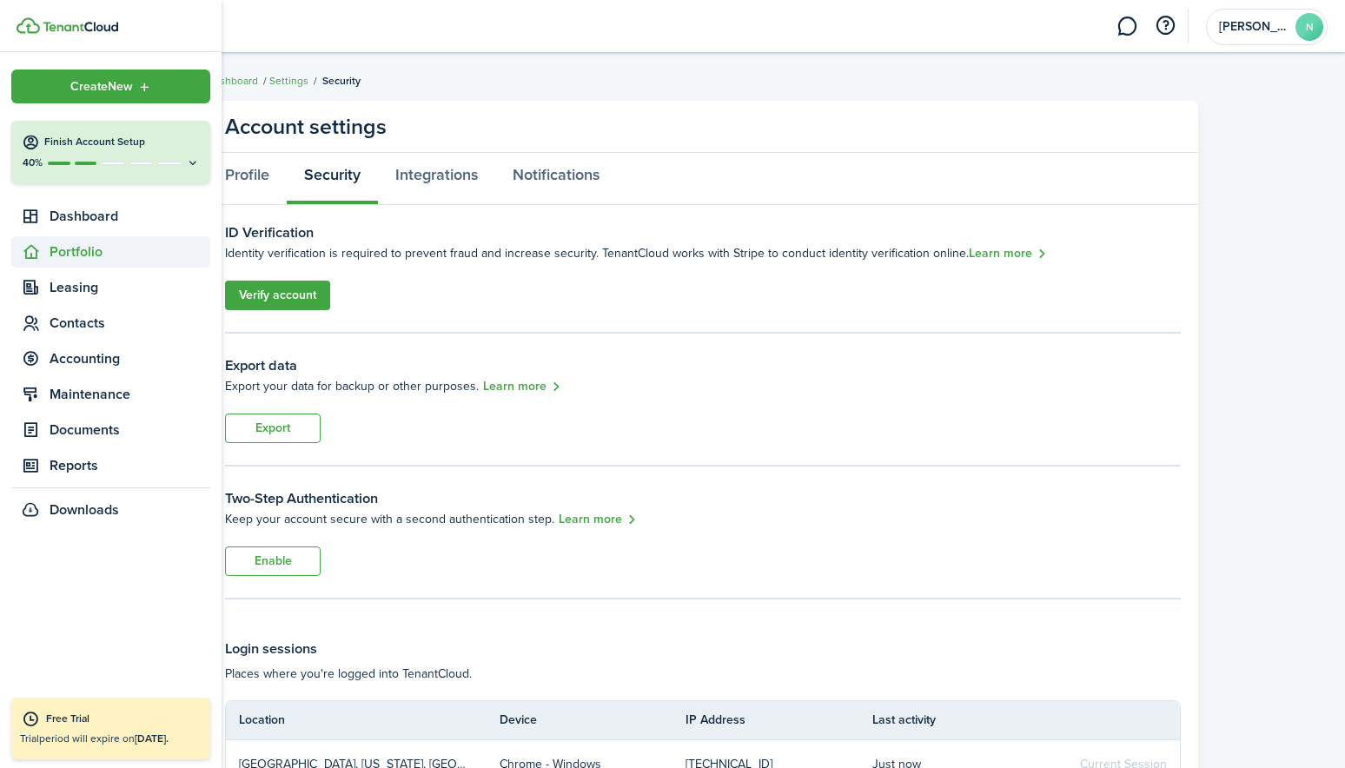
click at [68, 251] on span "Portfolio" at bounding box center [130, 252] width 161 height 21
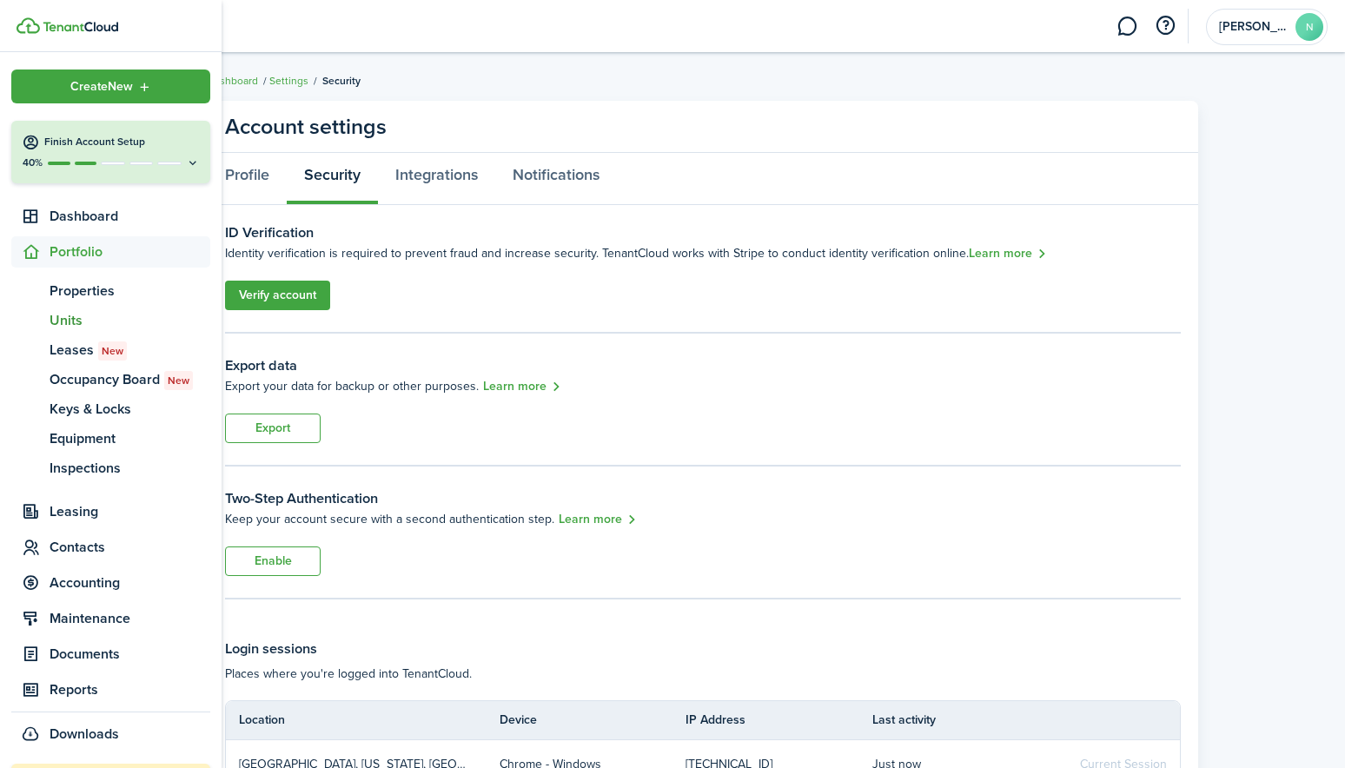
click at [63, 321] on span "Units" at bounding box center [130, 320] width 161 height 21
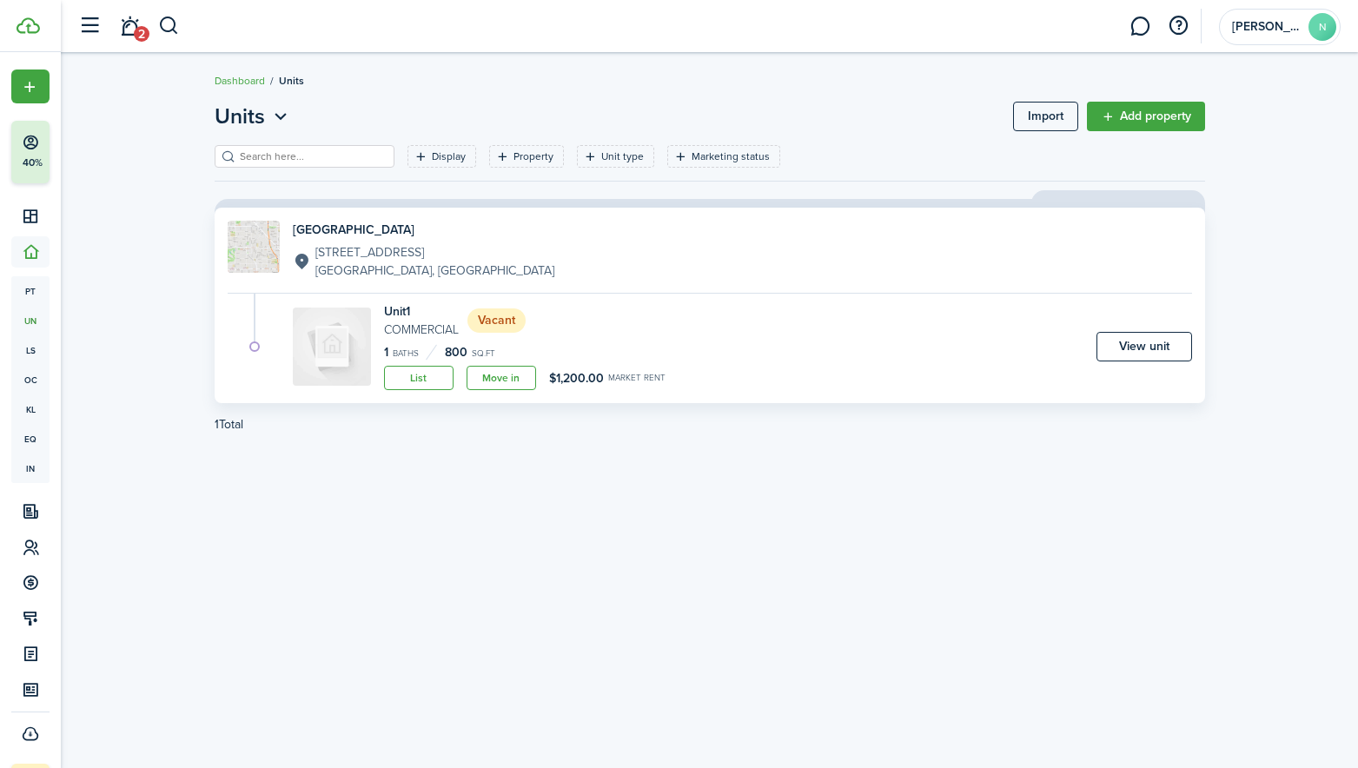
click at [734, 539] on div "Units Import Add property Display Property Unit type Marketing status Save filt…" at bounding box center [710, 411] width 1008 height 620
click at [1252, 29] on span "[PERSON_NAME]" at bounding box center [1267, 27] width 70 height 12
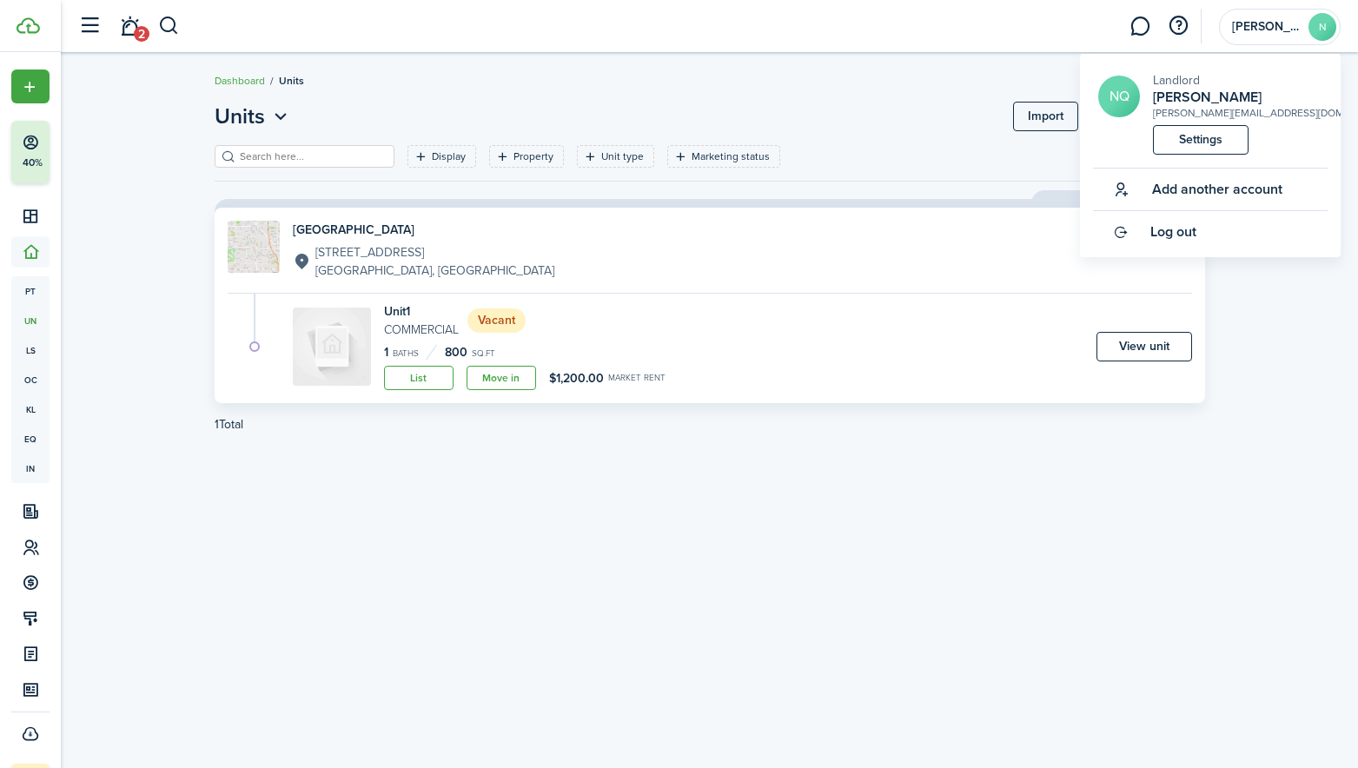
click at [1169, 227] on span "Log out" at bounding box center [1174, 232] width 46 height 16
